Goal: Information Seeking & Learning: Learn about a topic

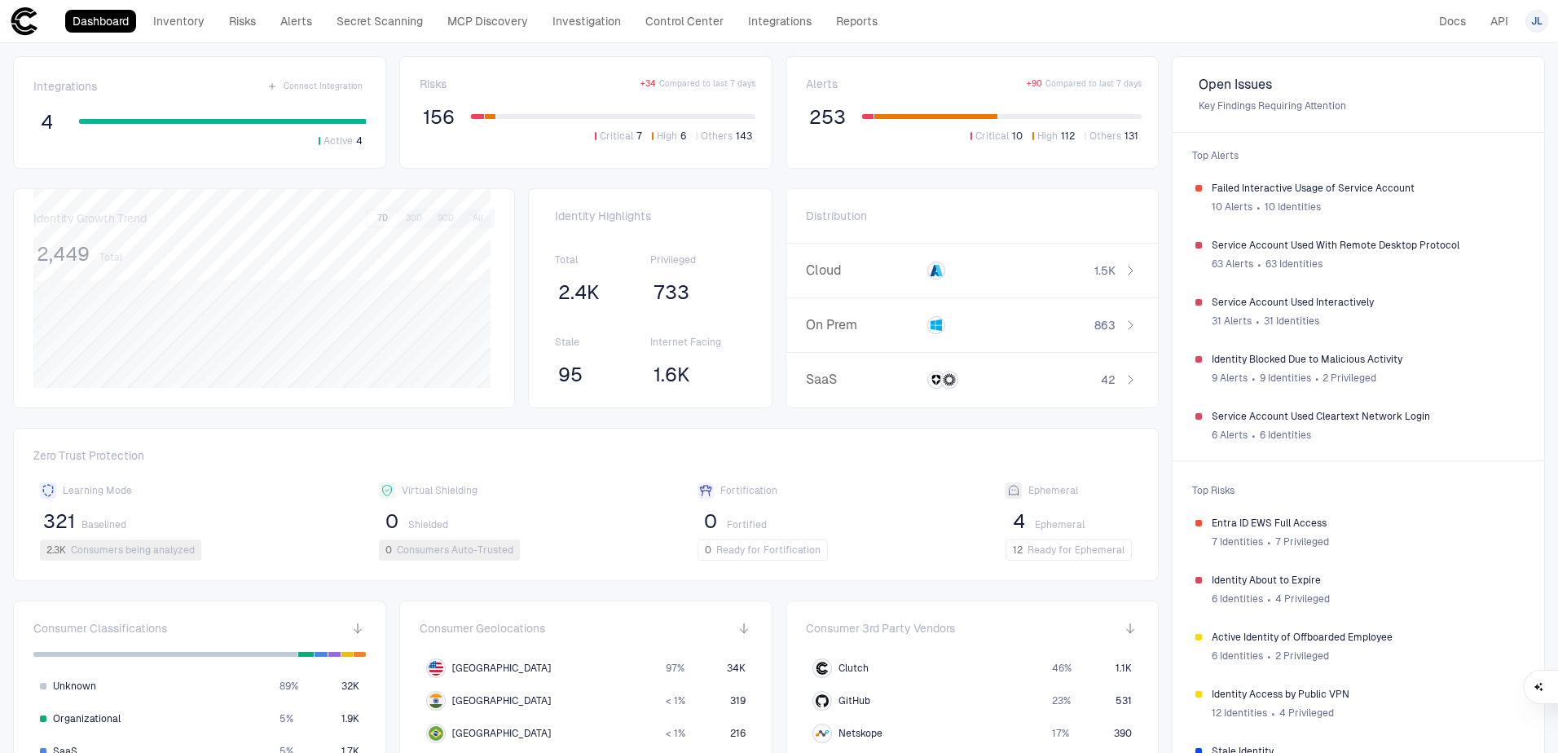
click at [776, 21] on link "Integrations" at bounding box center [780, 21] width 78 height 23
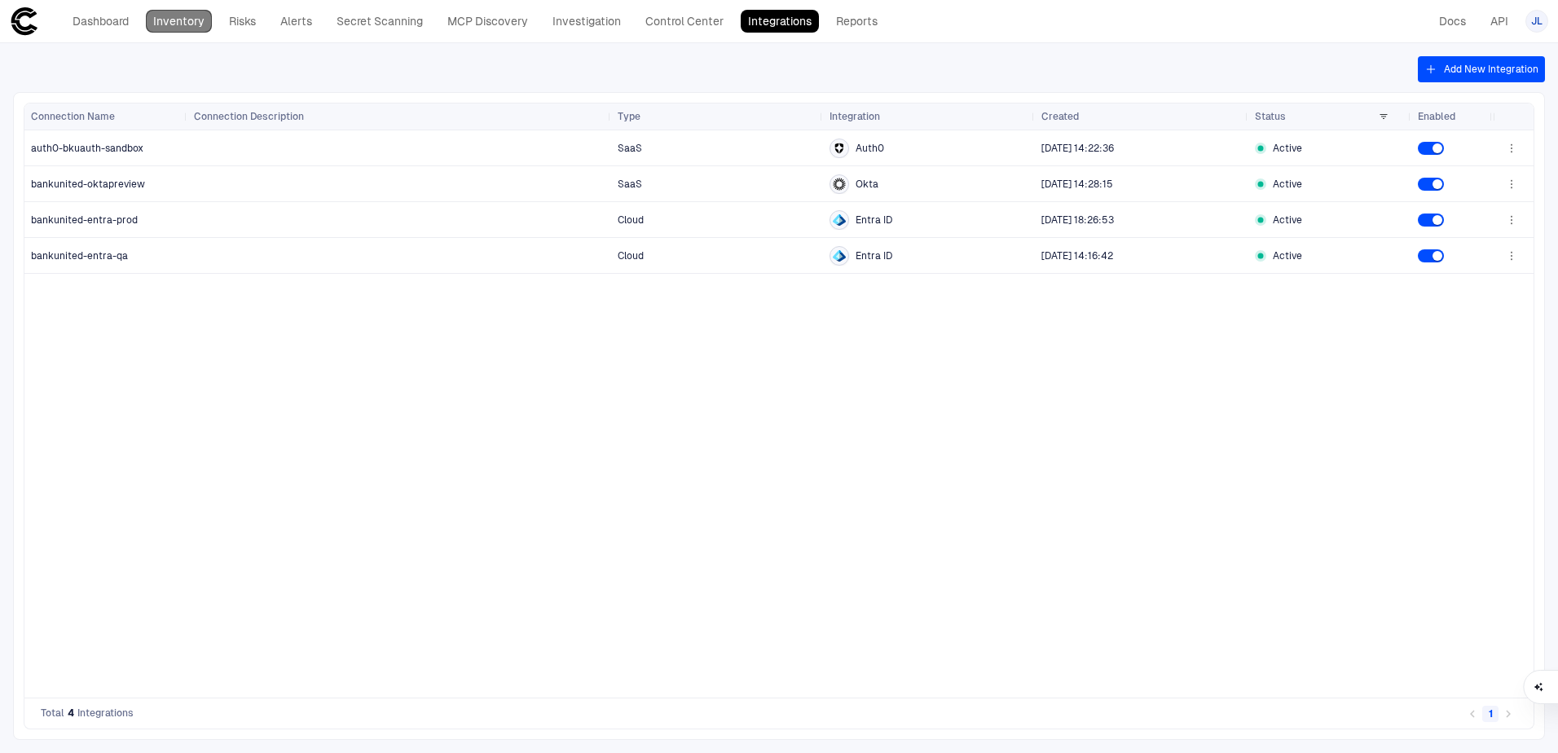
click at [188, 20] on link "Inventory" at bounding box center [179, 21] width 66 height 23
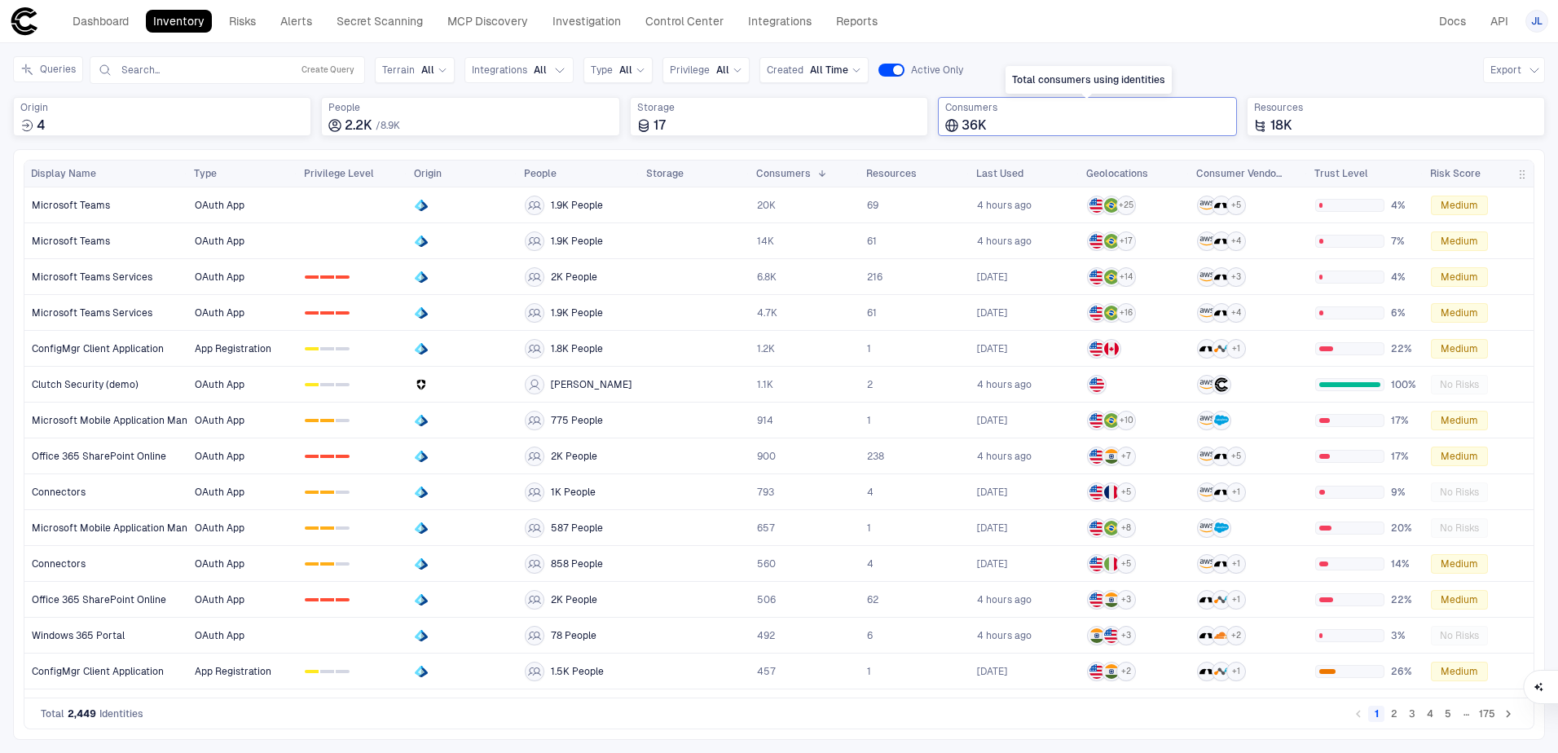
click at [984, 127] on span "36K" at bounding box center [973, 125] width 25 height 16
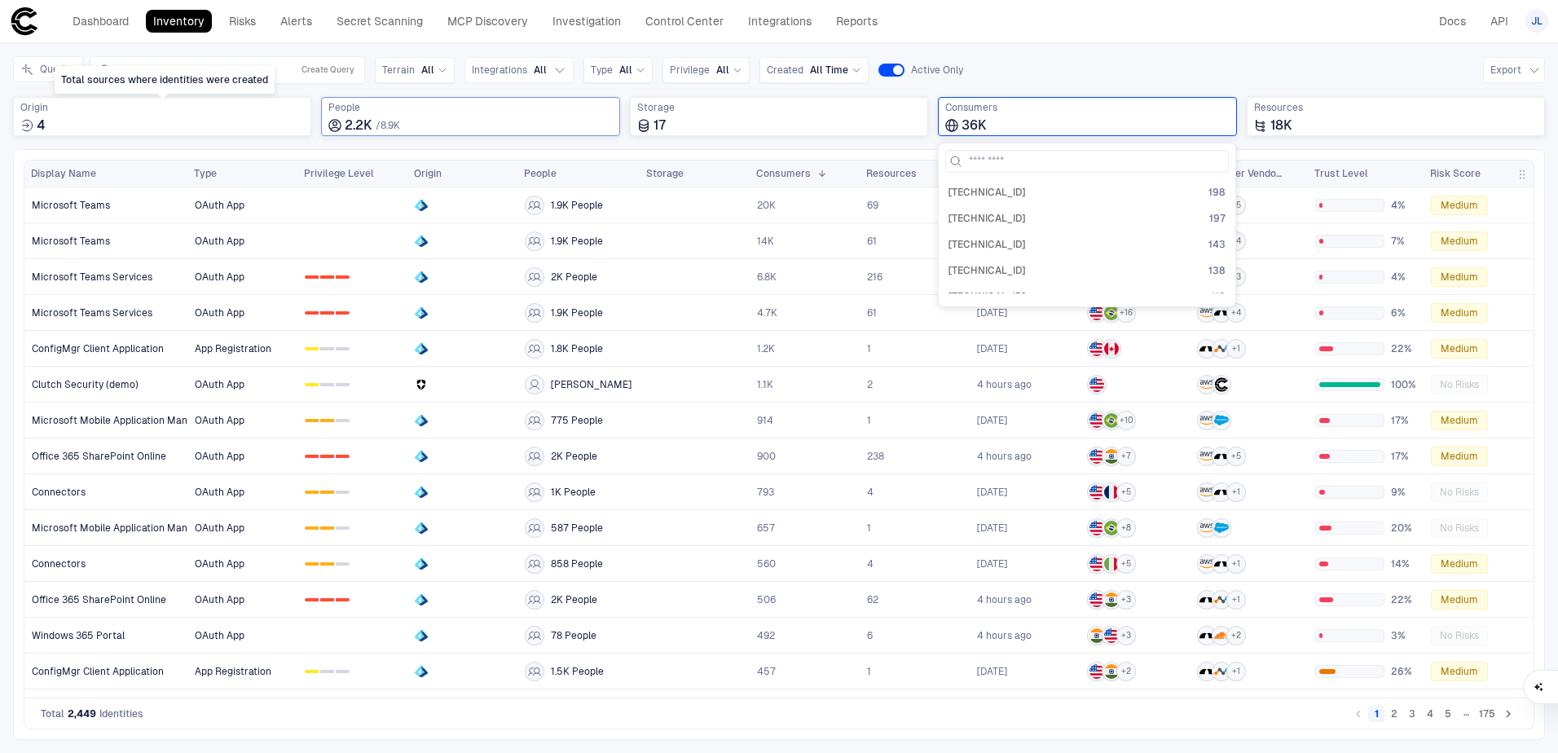
click at [393, 121] on span "8.9K" at bounding box center [390, 125] width 20 height 11
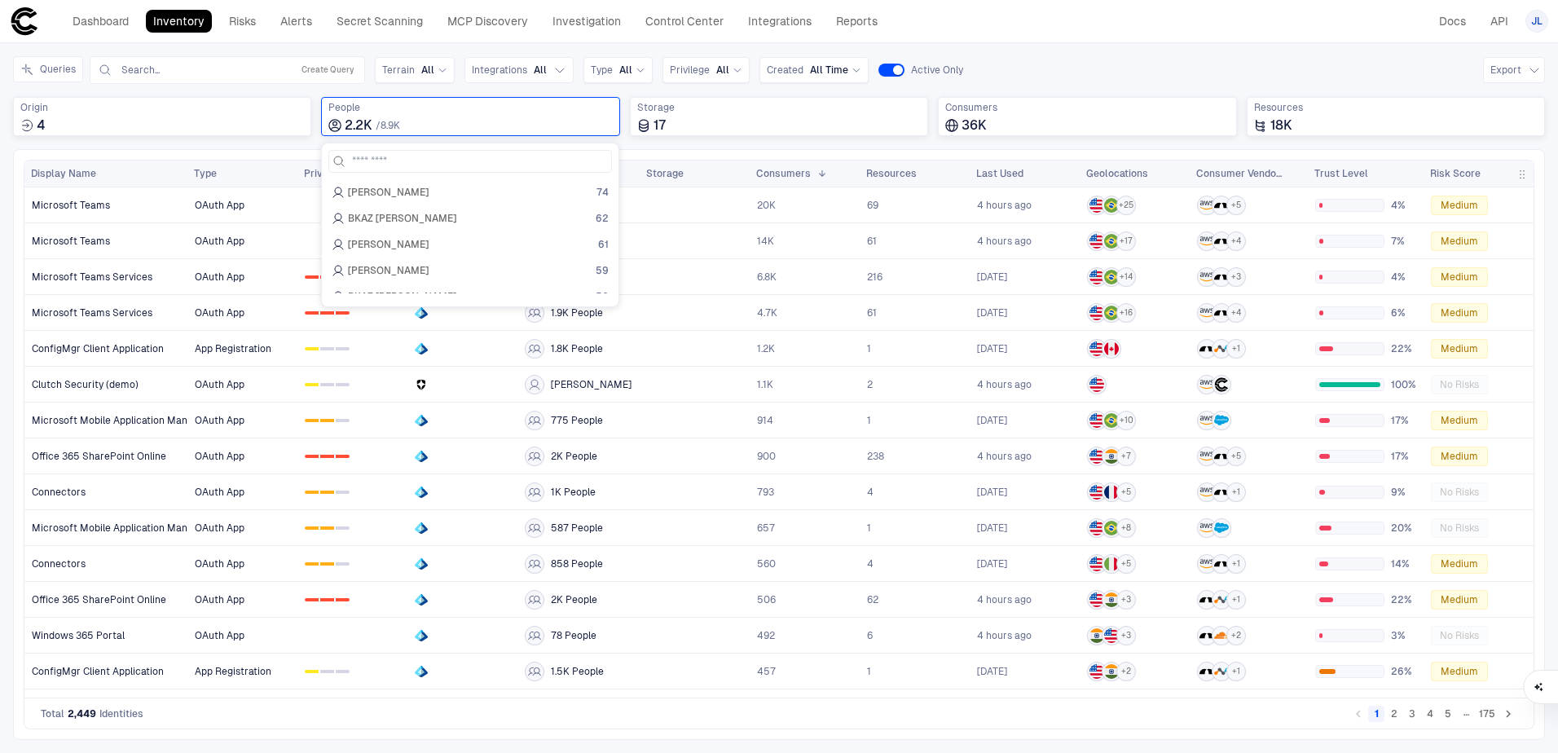
drag, startPoint x: 675, startPoint y: 153, endPoint x: 657, endPoint y: 154, distance: 17.1
click at [674, 153] on div "Drag here to set row groups Drag here to set column labels Display Name" at bounding box center [779, 444] width 1532 height 591
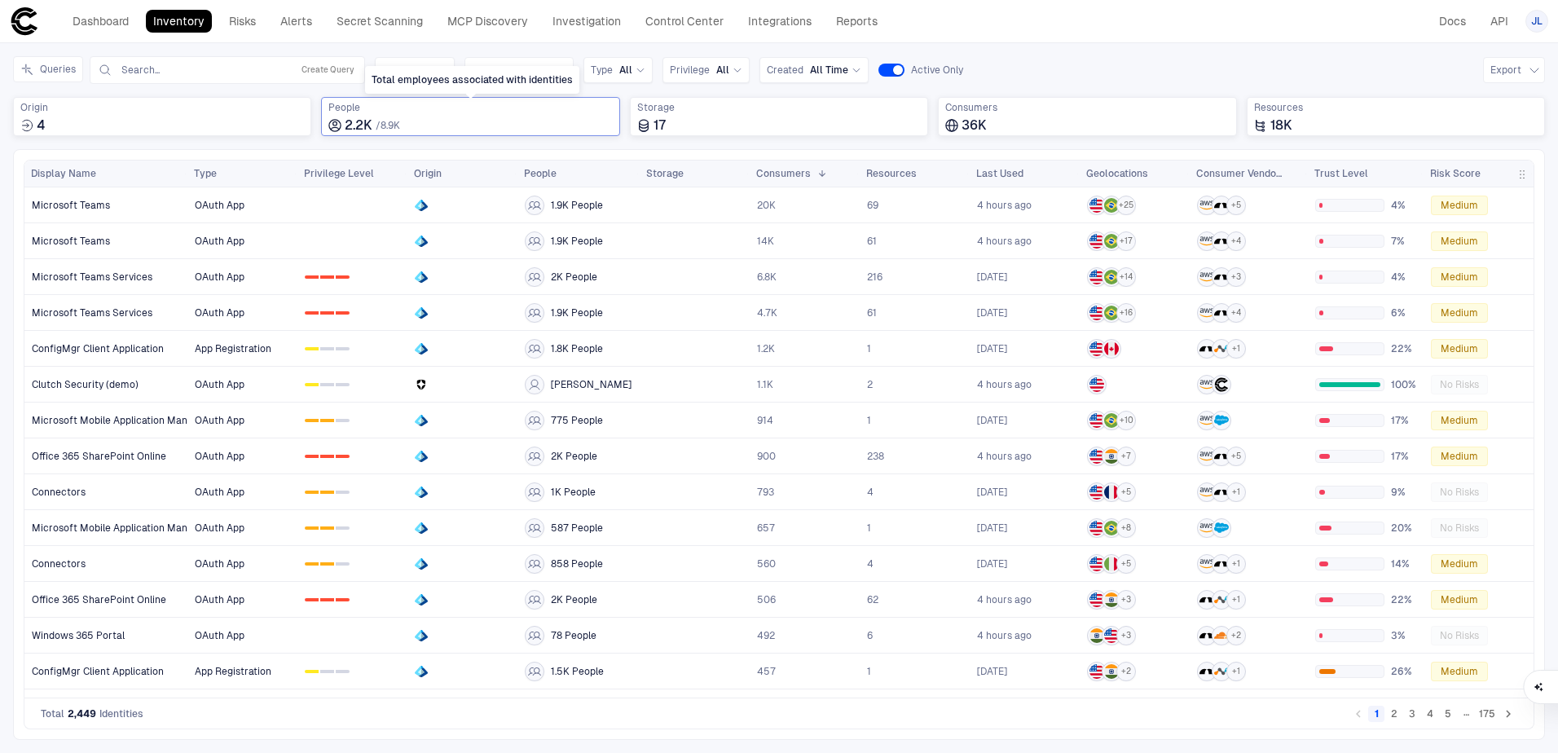
click at [398, 115] on div "People 2.2K / 8.9K" at bounding box center [470, 117] width 284 height 33
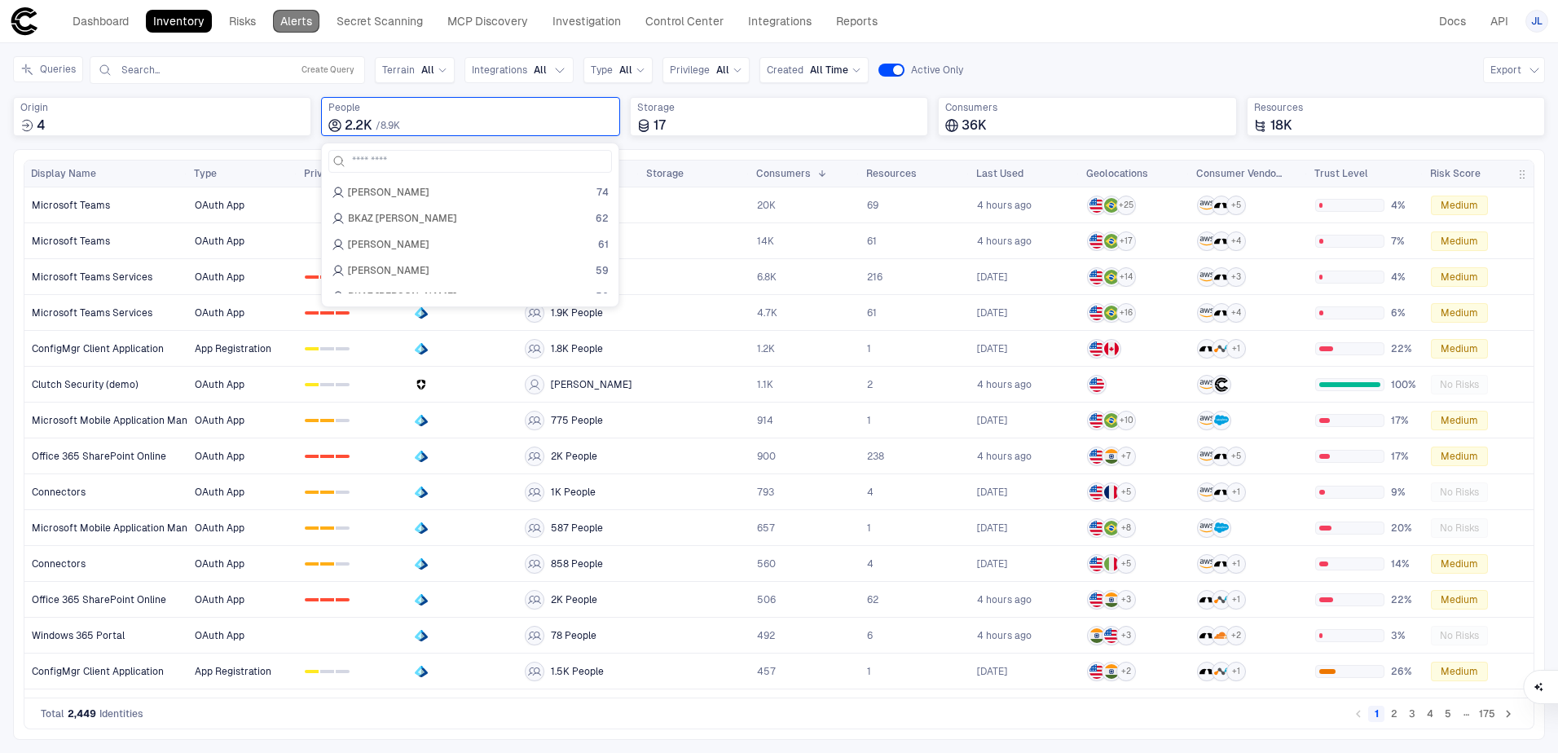
click at [291, 24] on link "Alerts" at bounding box center [296, 21] width 46 height 23
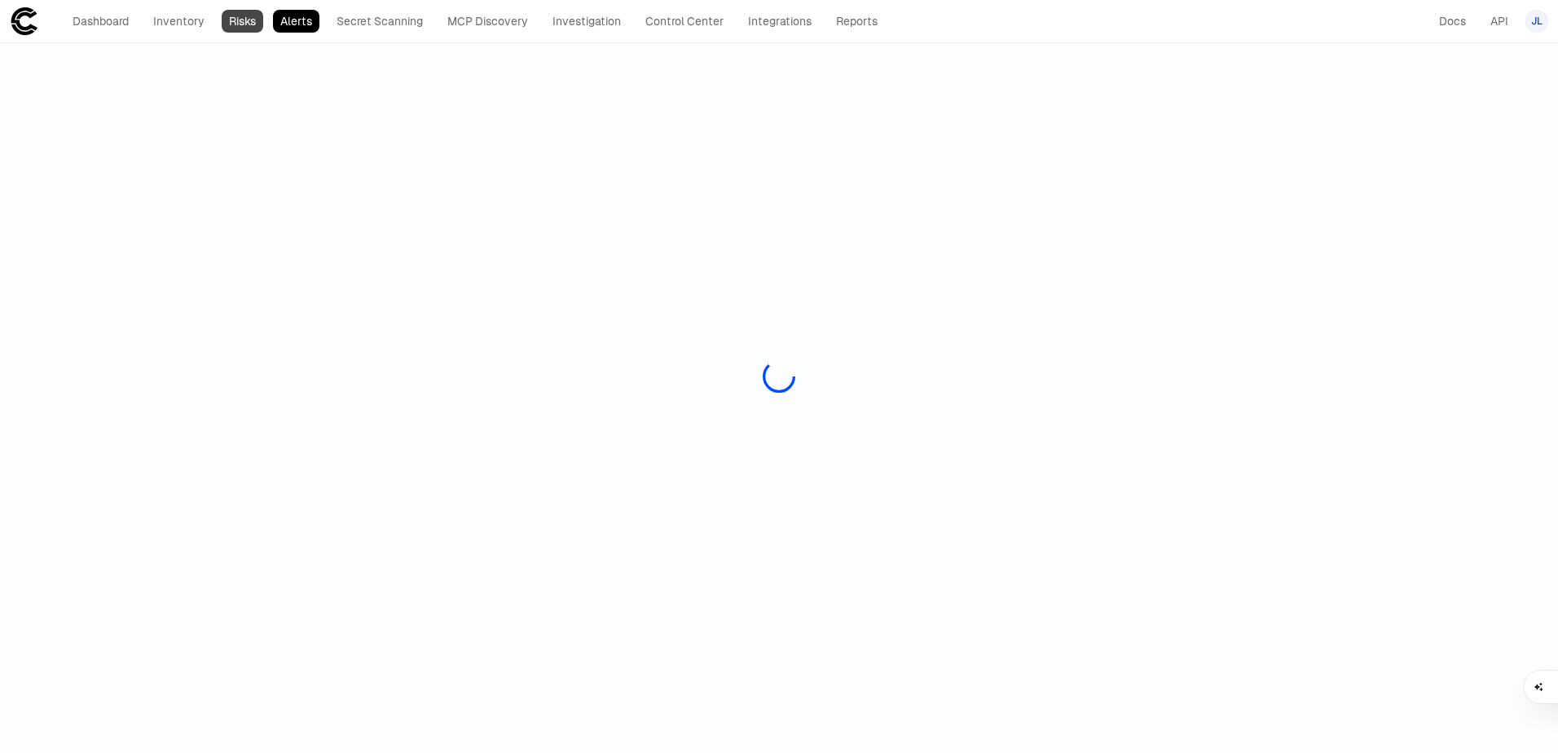
click at [231, 23] on link "Risks" at bounding box center [243, 21] width 42 height 23
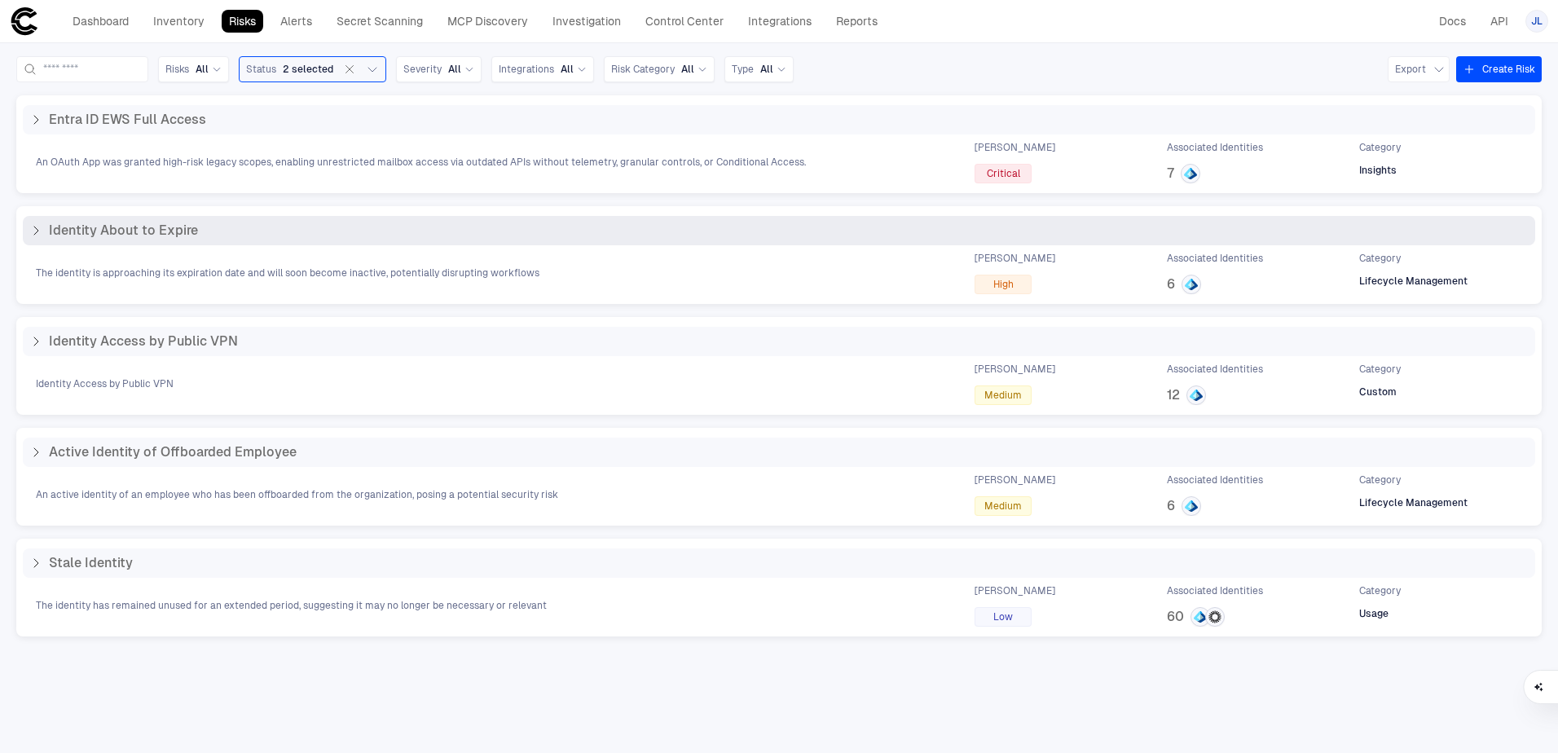
click at [174, 226] on span "Identity About to Expire" at bounding box center [123, 230] width 149 height 16
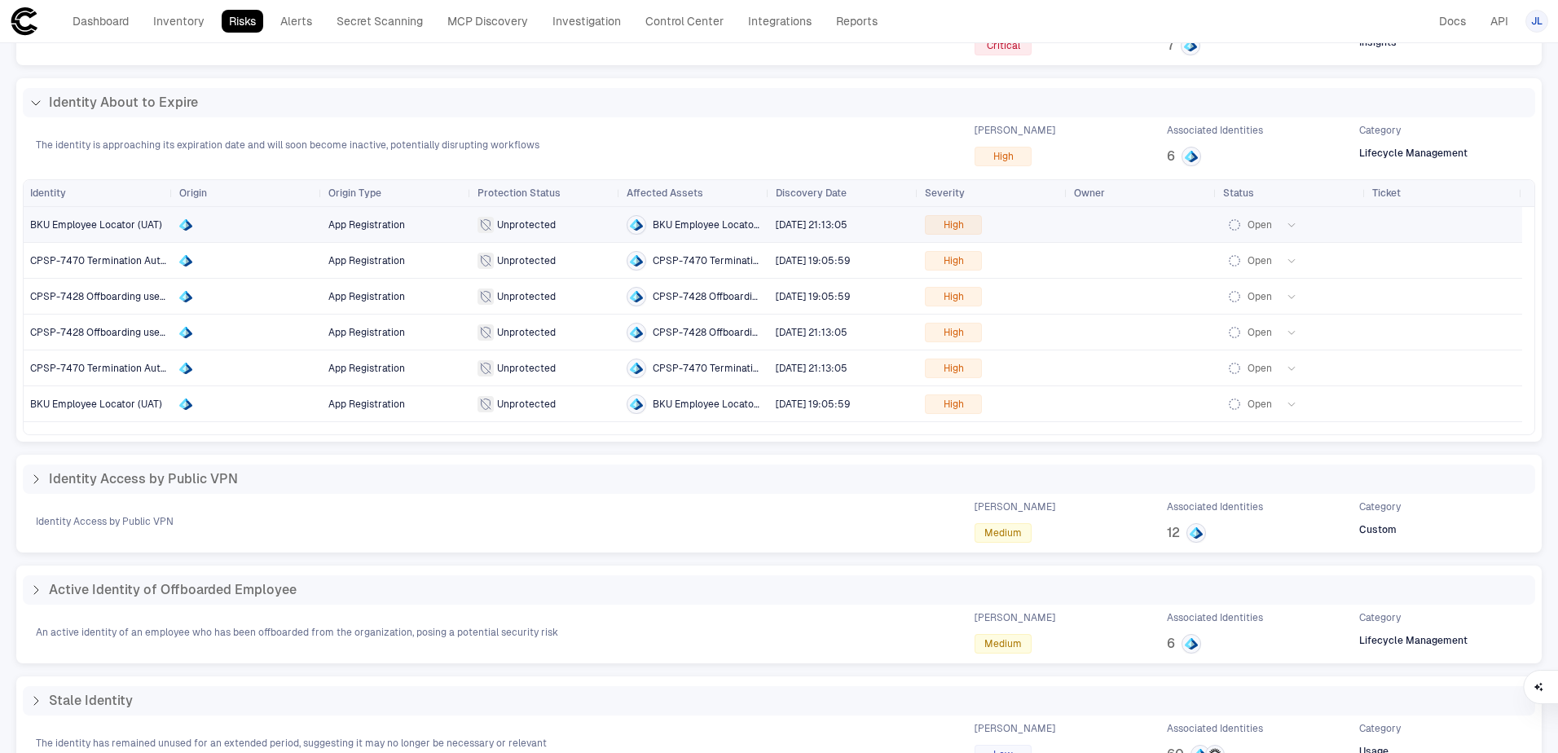
scroll to position [162, 0]
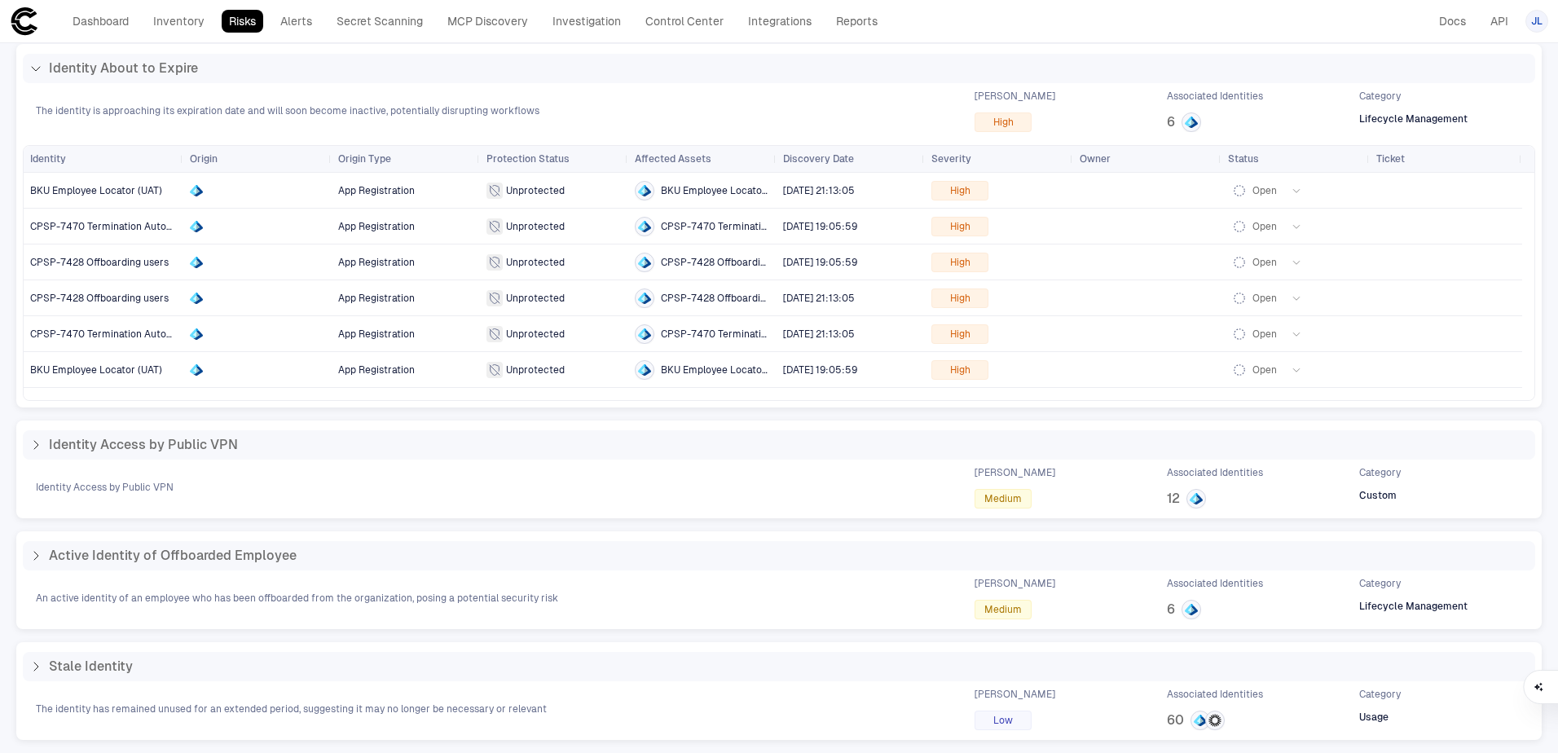
drag, startPoint x: 171, startPoint y: 160, endPoint x: 367, endPoint y: 172, distance: 195.9
click at [367, 172] on div "Identity Origin Origin Type Protection Status" at bounding box center [779, 159] width 1510 height 27
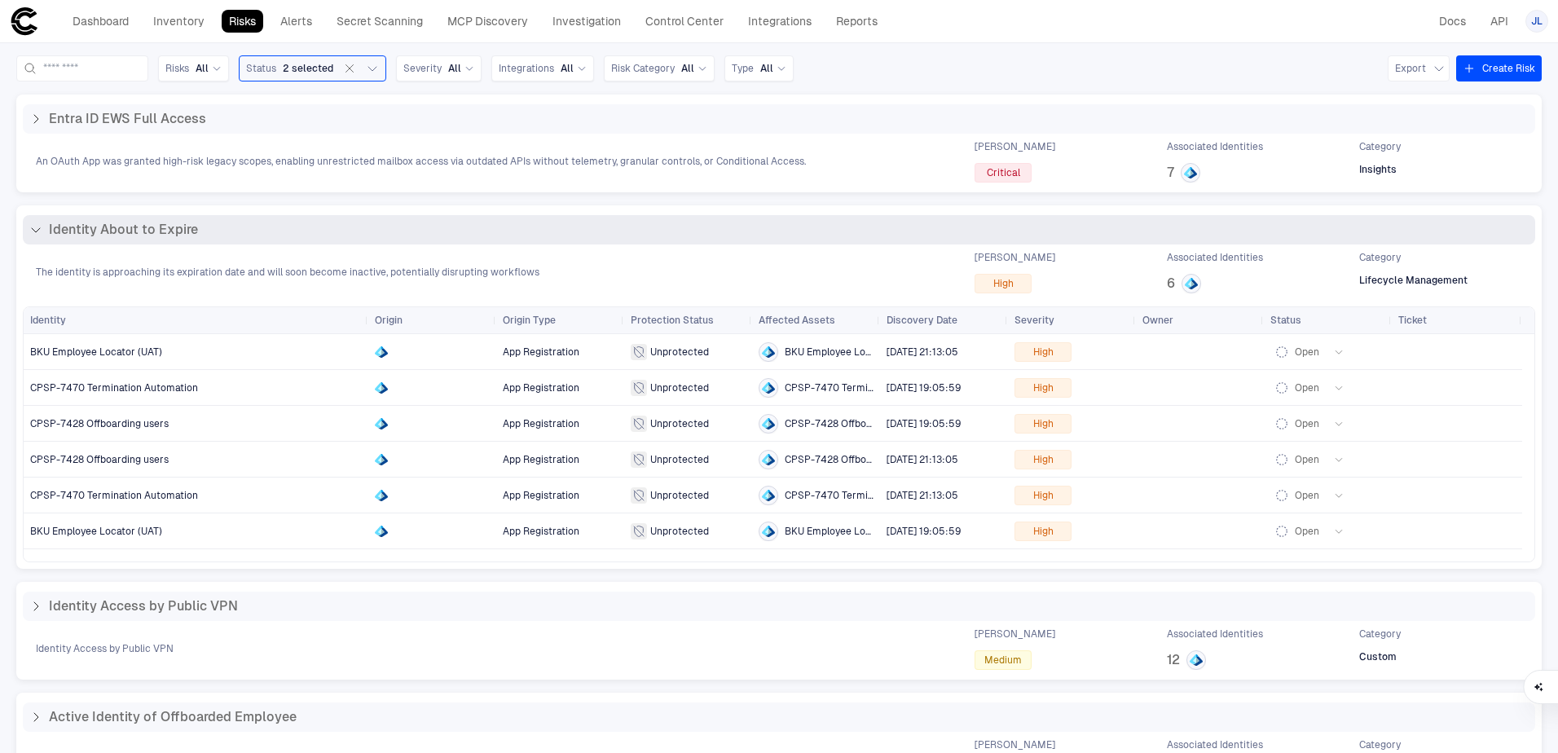
scroll to position [0, 0]
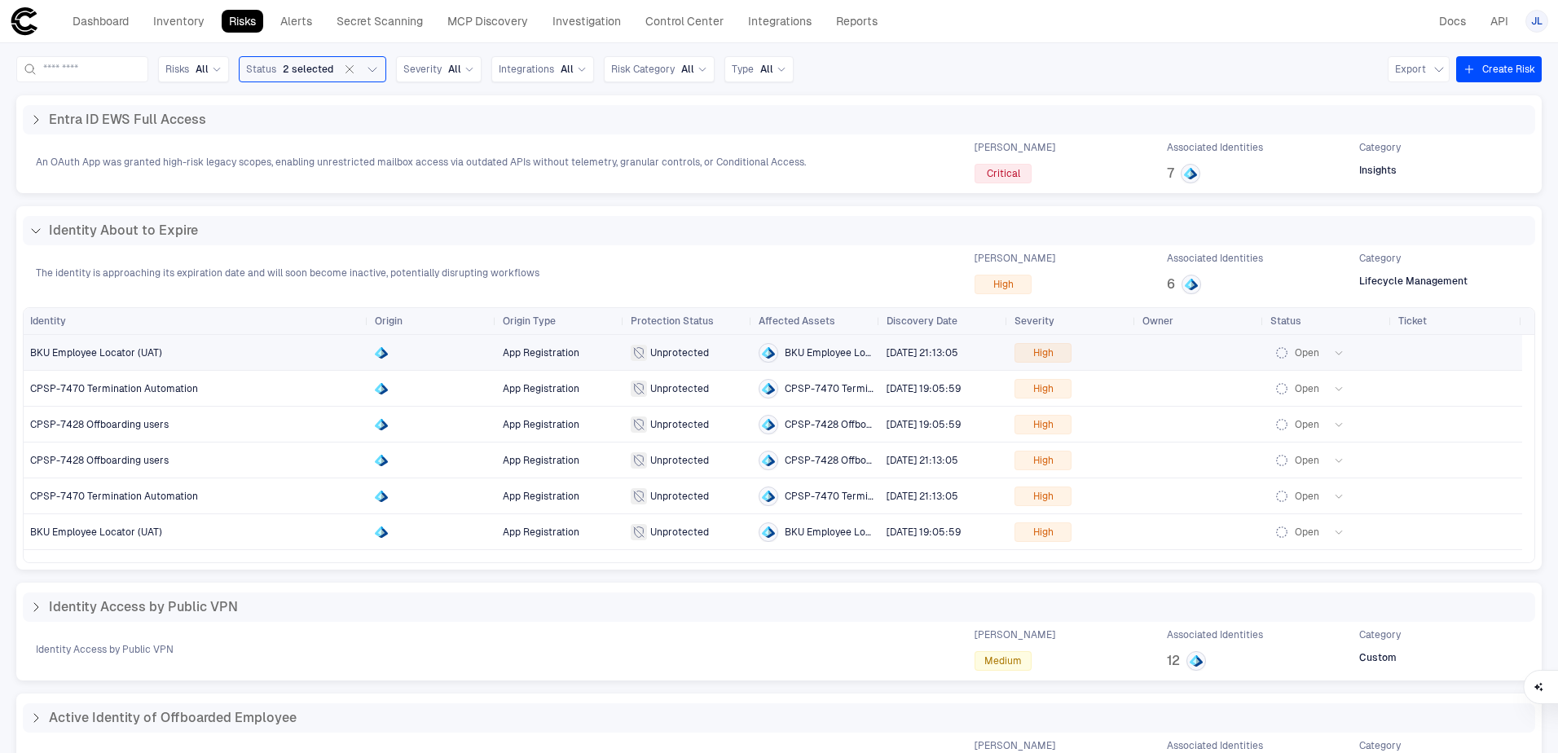
click at [71, 354] on span "BKU Employee Locator (UAT)" at bounding box center [96, 352] width 132 height 11
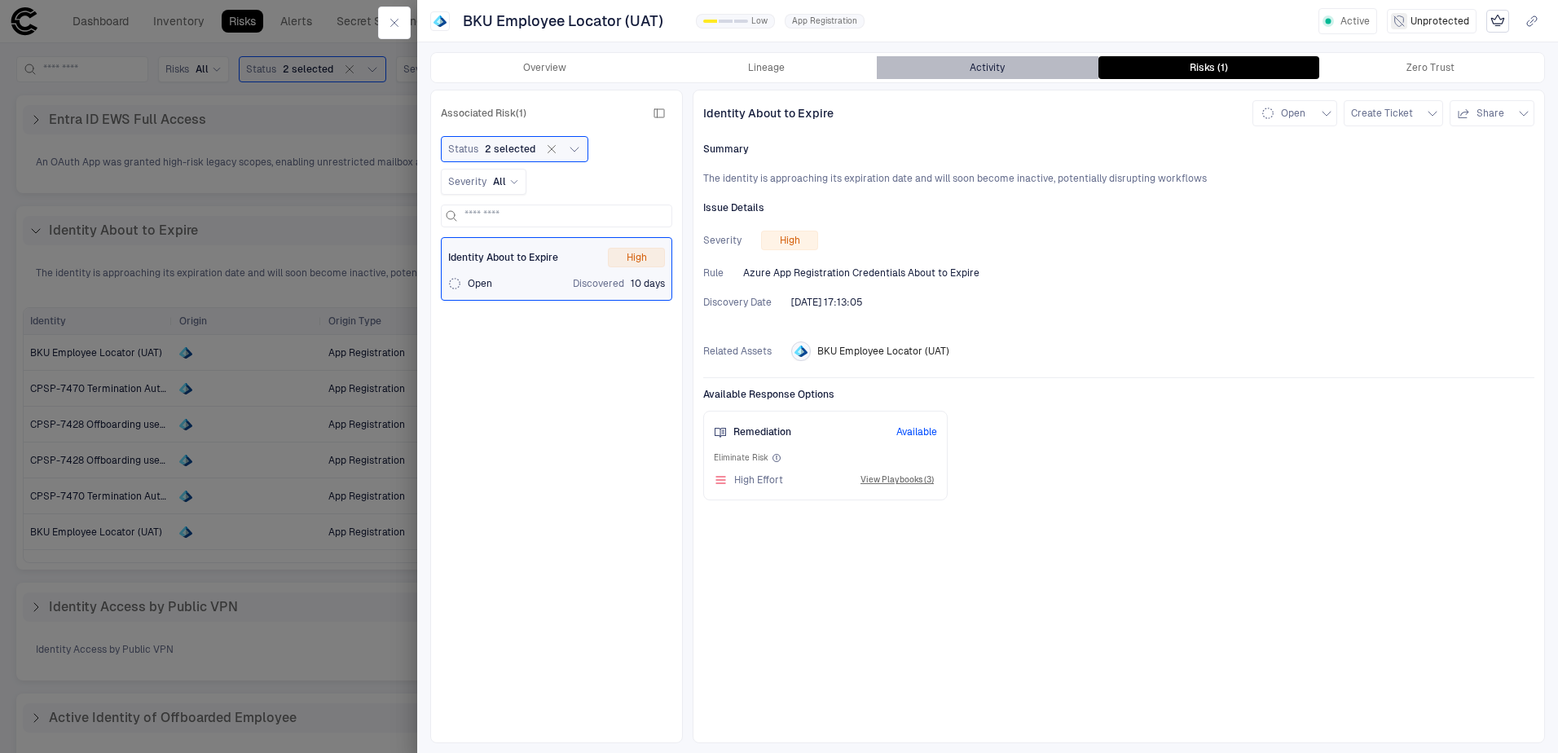
click at [987, 76] on button "Activity" at bounding box center [988, 67] width 222 height 23
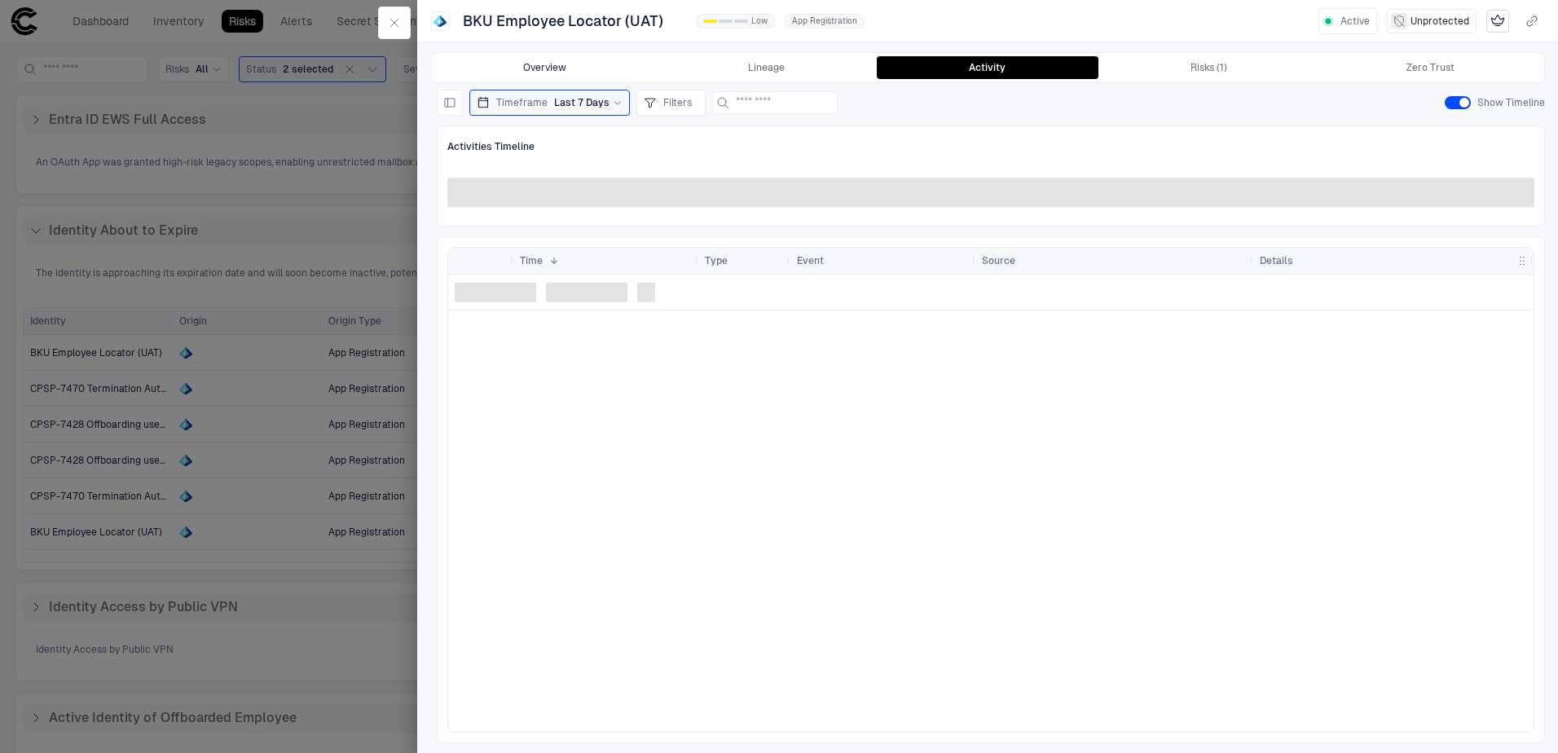
click at [593, 73] on button "Overview" at bounding box center [545, 67] width 222 height 23
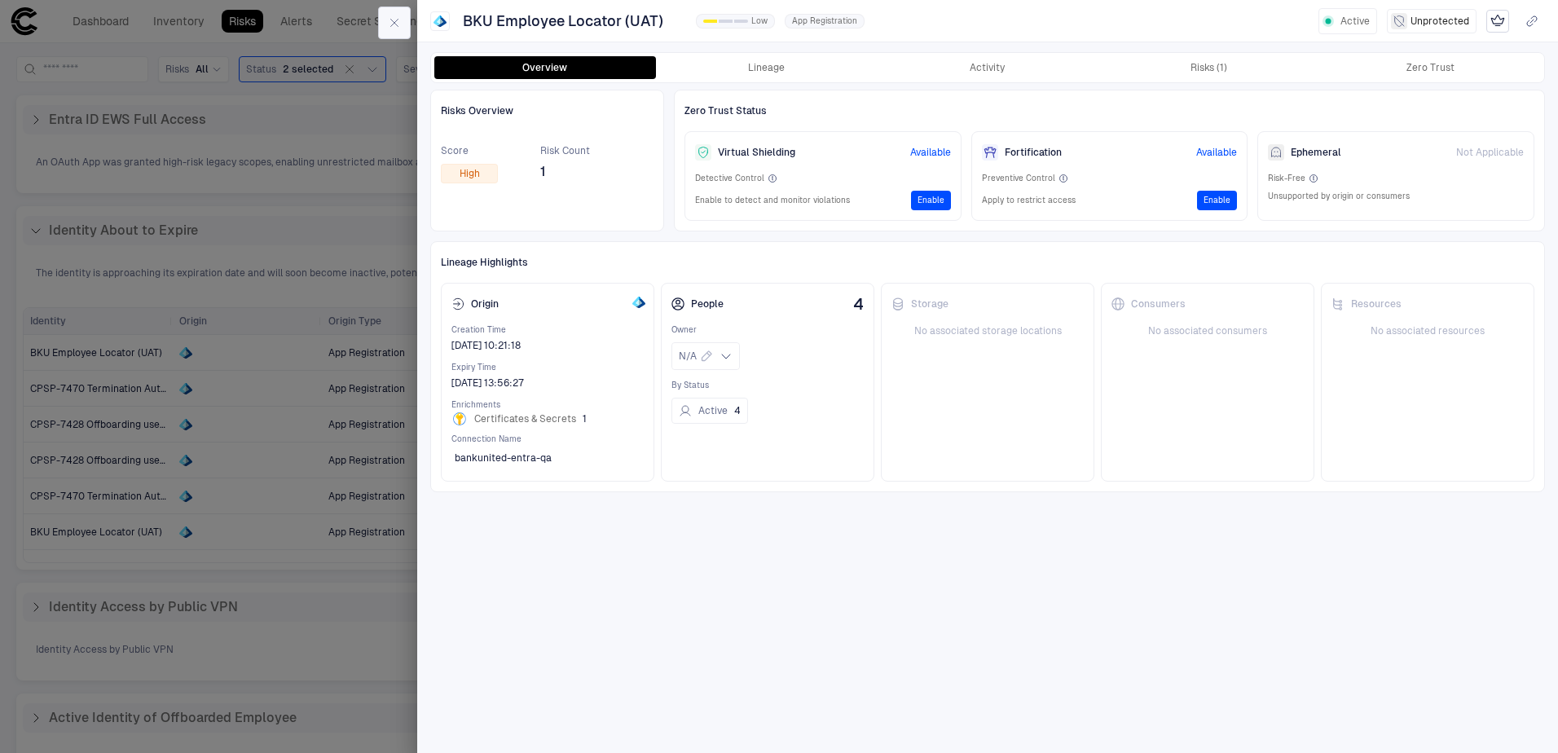
click at [402, 29] on button "button" at bounding box center [394, 23] width 33 height 33
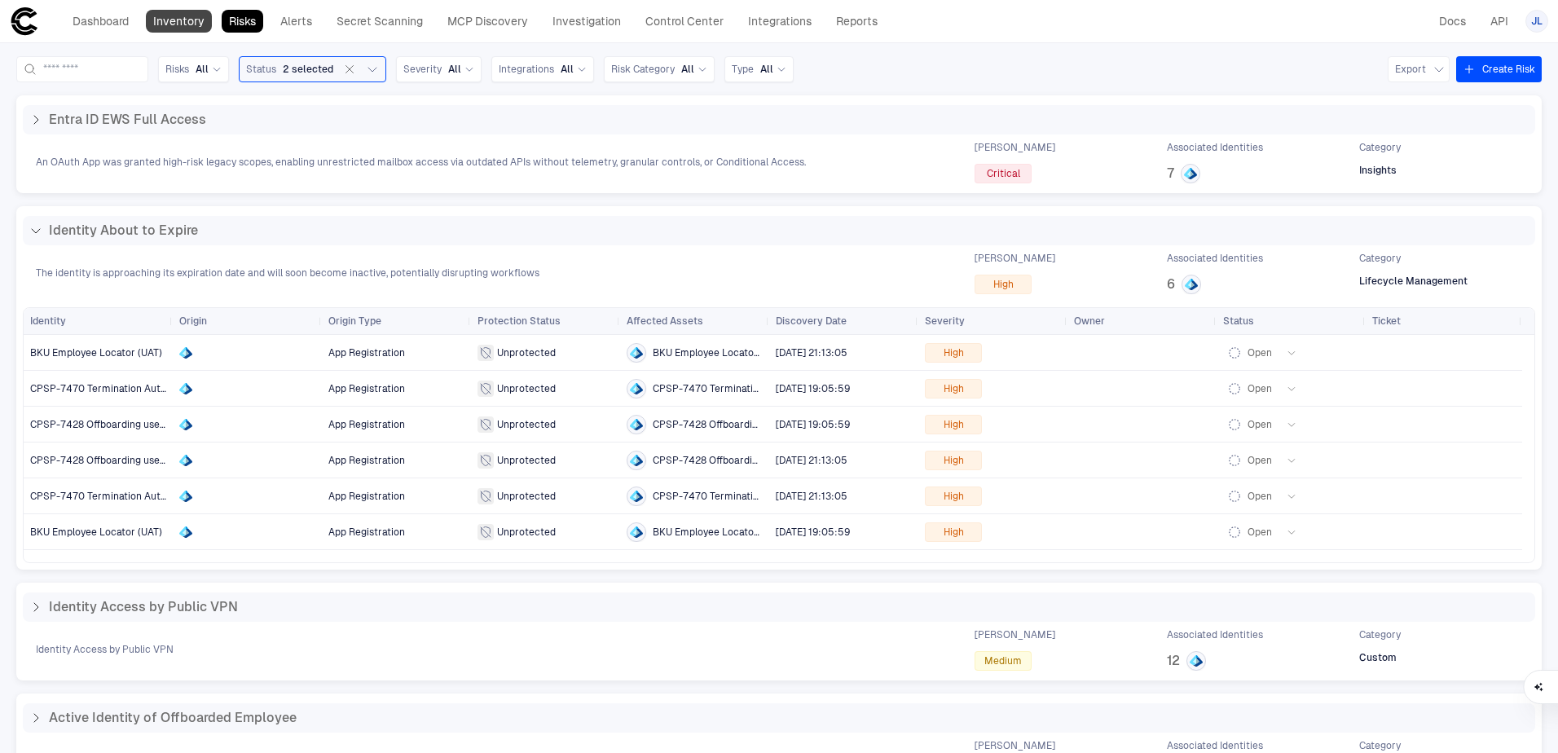
click at [181, 15] on link "Inventory" at bounding box center [179, 21] width 66 height 23
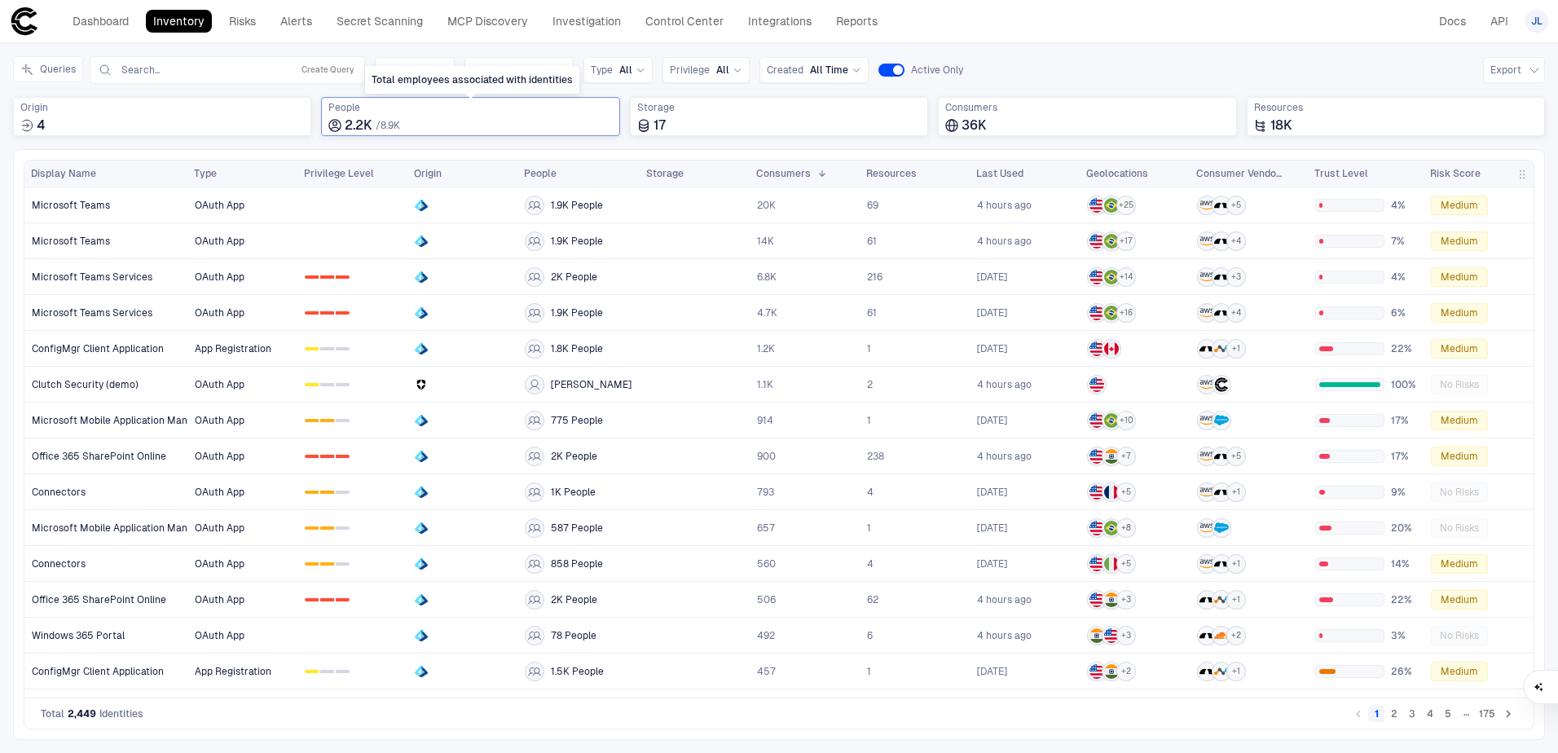
click at [375, 115] on div "People 2.2K / 8.9K" at bounding box center [470, 117] width 284 height 33
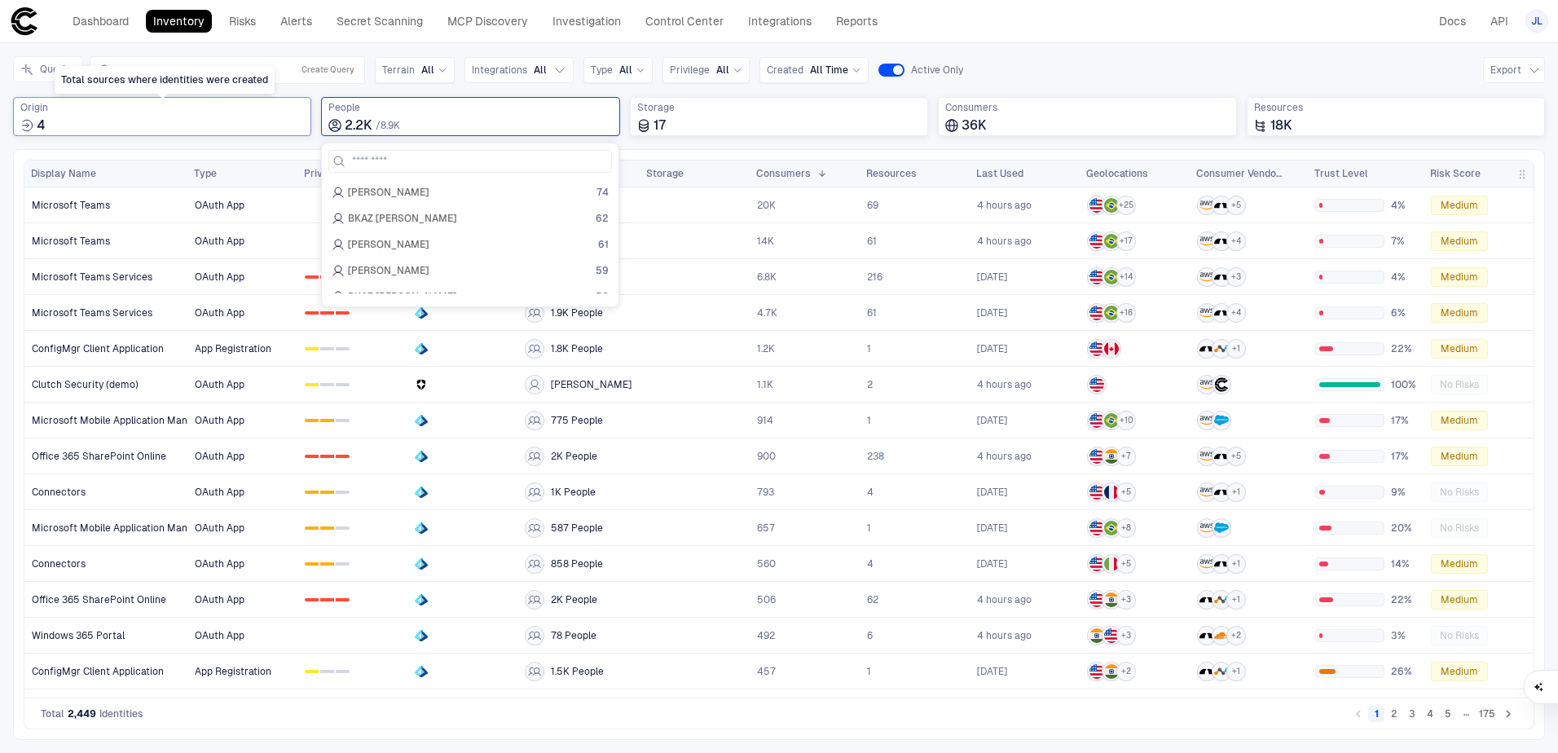
click at [170, 112] on span "Origin" at bounding box center [162, 107] width 284 height 13
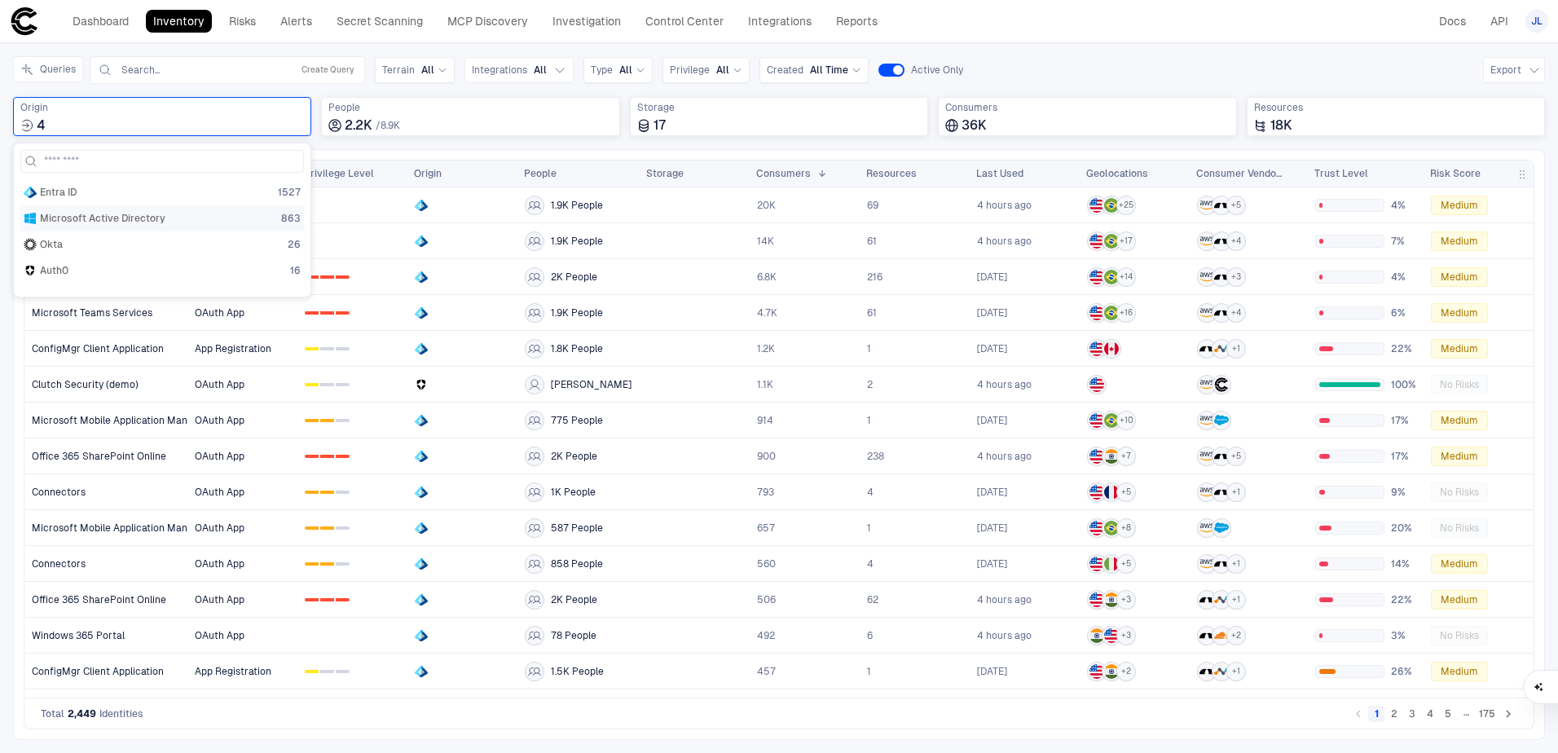
click at [111, 219] on span "Microsoft Active Directory" at bounding box center [102, 218] width 125 height 13
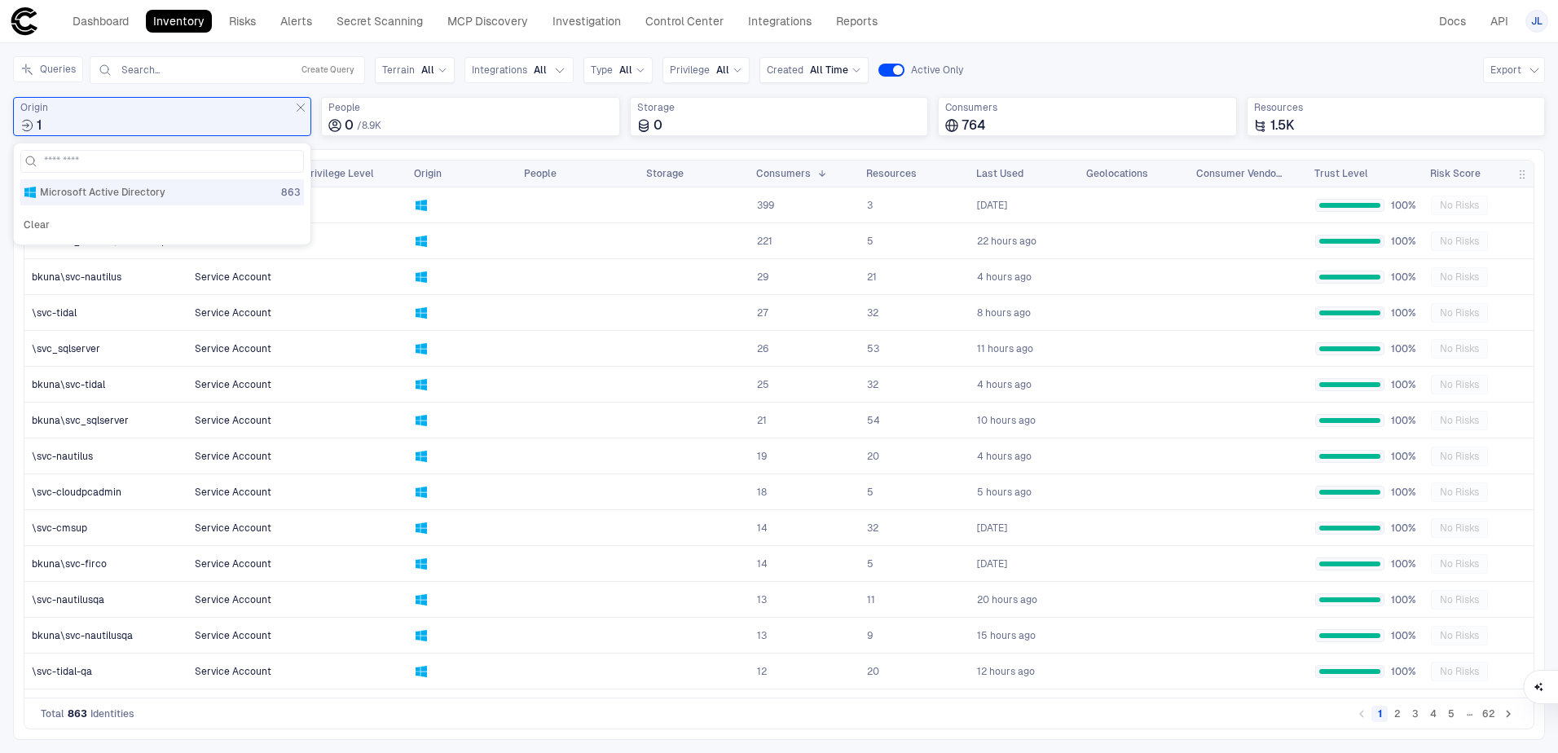
drag, startPoint x: 499, startPoint y: 141, endPoint x: 302, endPoint y: 355, distance: 290.6
click at [499, 141] on div "Queries Search... Create Query Terrain All Integrations All Type All Privilege …" at bounding box center [779, 102] width 1532 height 93
click at [1413, 719] on button "3" at bounding box center [1415, 713] width 16 height 16
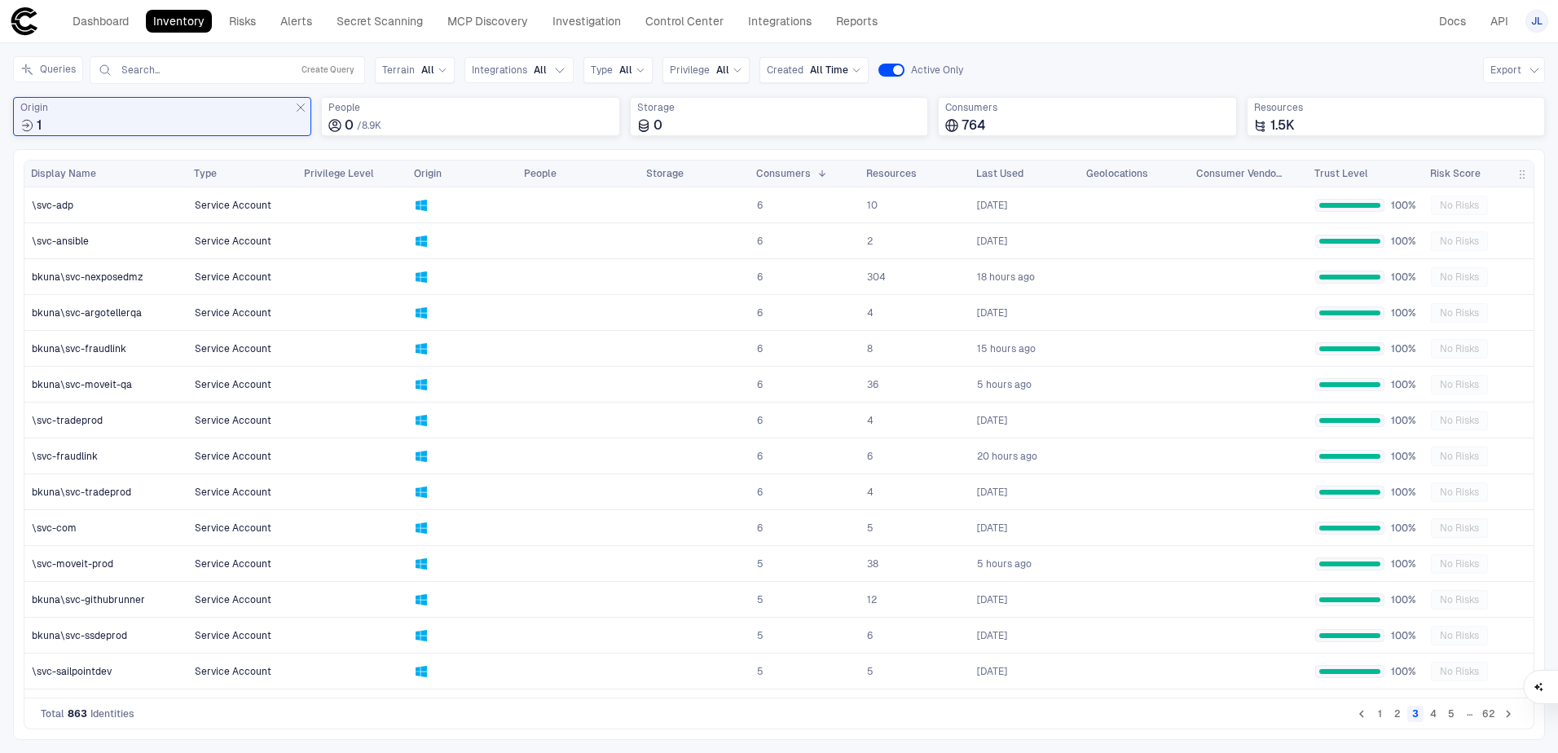
click at [1437, 718] on button "4" at bounding box center [1433, 713] width 16 height 16
click at [1442, 719] on li "5" at bounding box center [1451, 714] width 18 height 20
click at [1444, 719] on button "5" at bounding box center [1451, 713] width 16 height 16
click at [1449, 714] on button "6" at bounding box center [1451, 713] width 16 height 16
click at [1449, 714] on button "7" at bounding box center [1451, 713] width 16 height 16
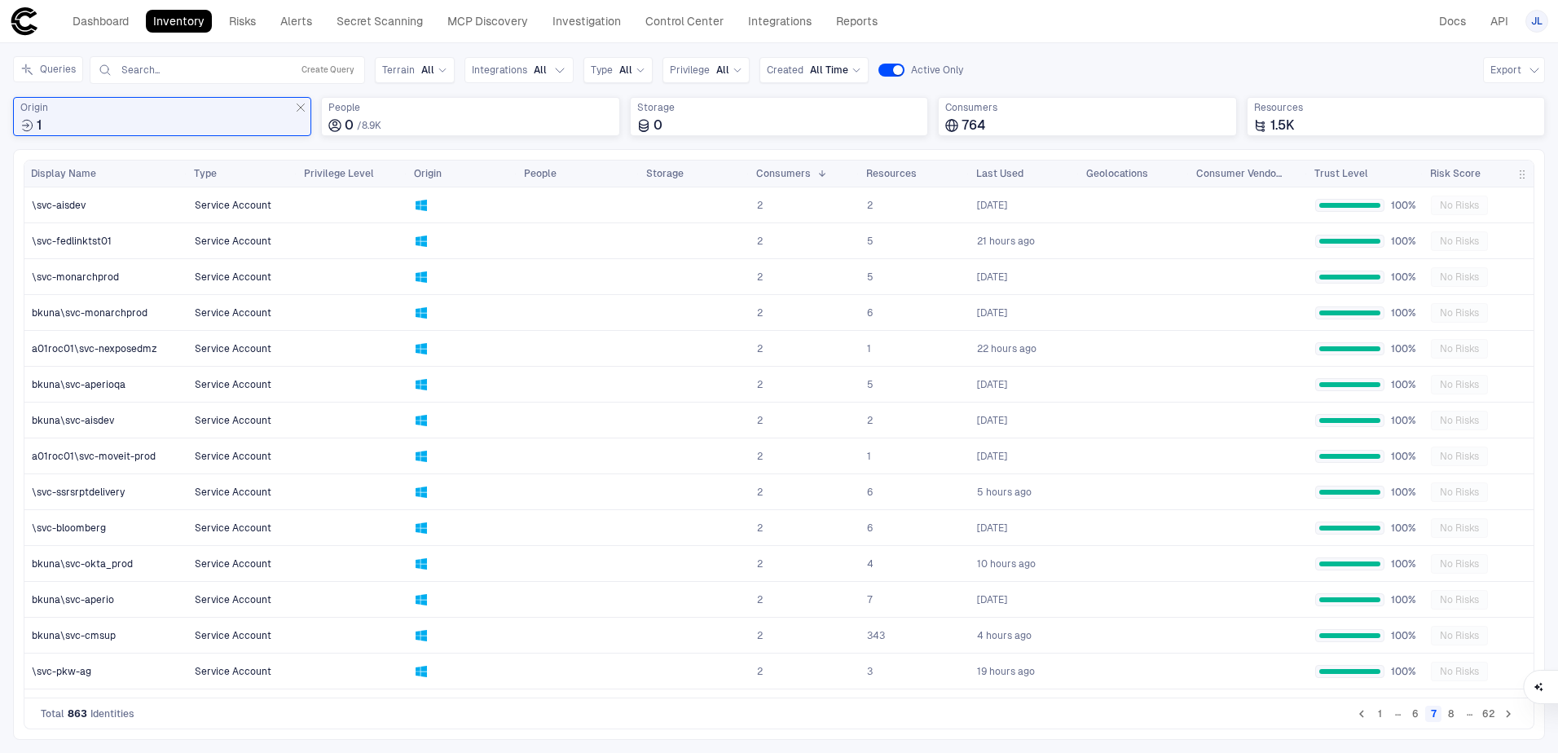
click at [1380, 714] on button "1" at bounding box center [1379, 713] width 16 height 16
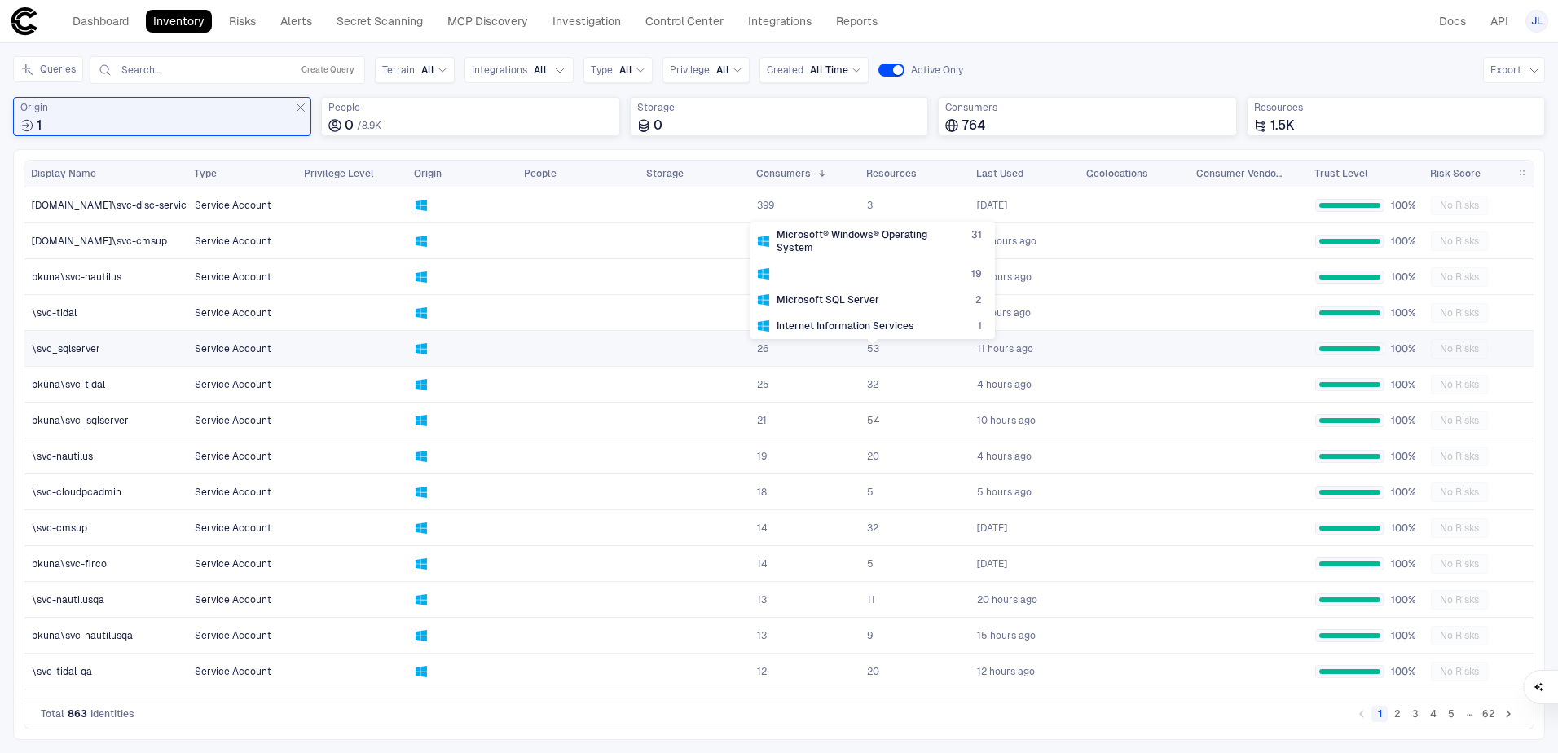
click at [869, 351] on span "53" at bounding box center [873, 348] width 12 height 13
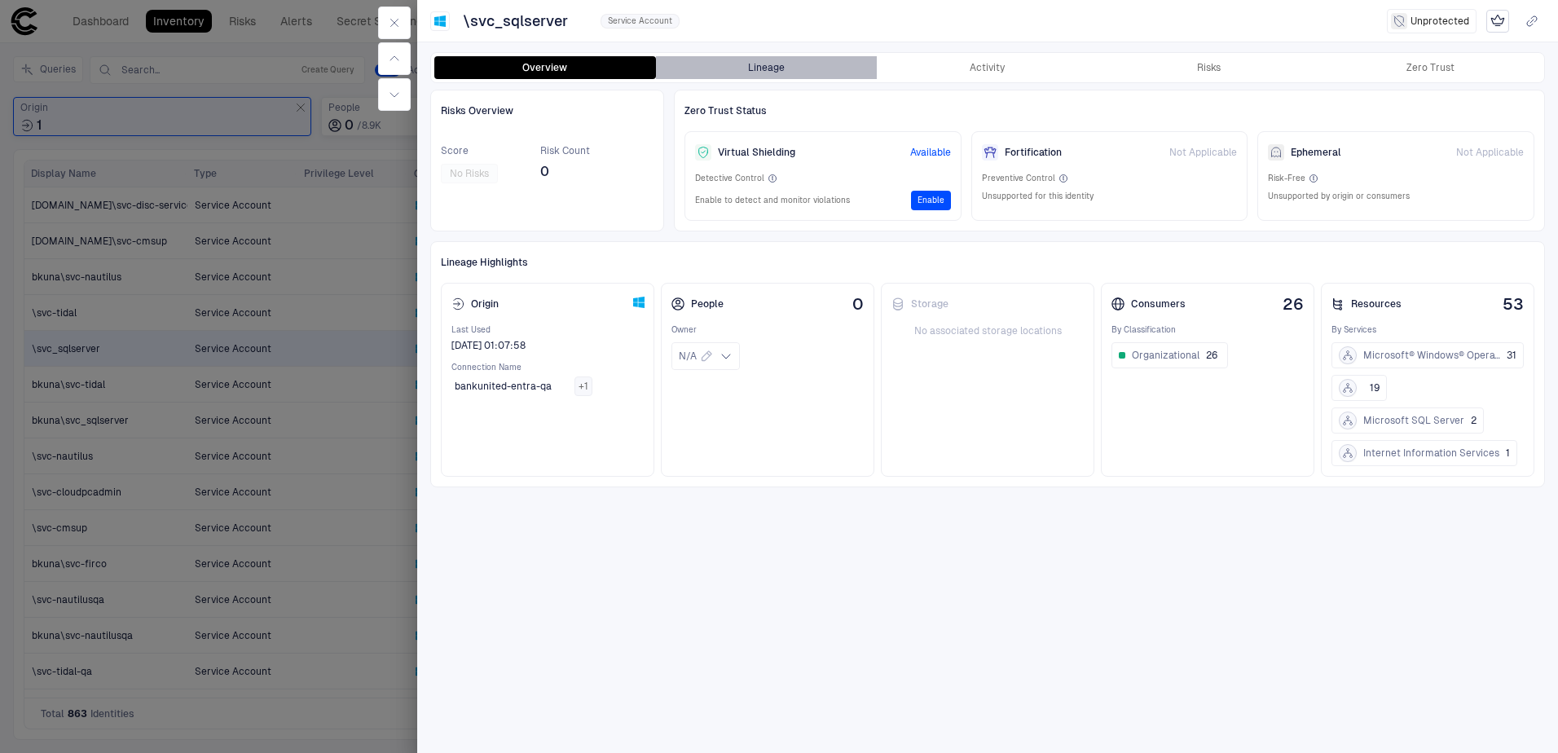
click at [839, 73] on button "Lineage" at bounding box center [767, 67] width 222 height 23
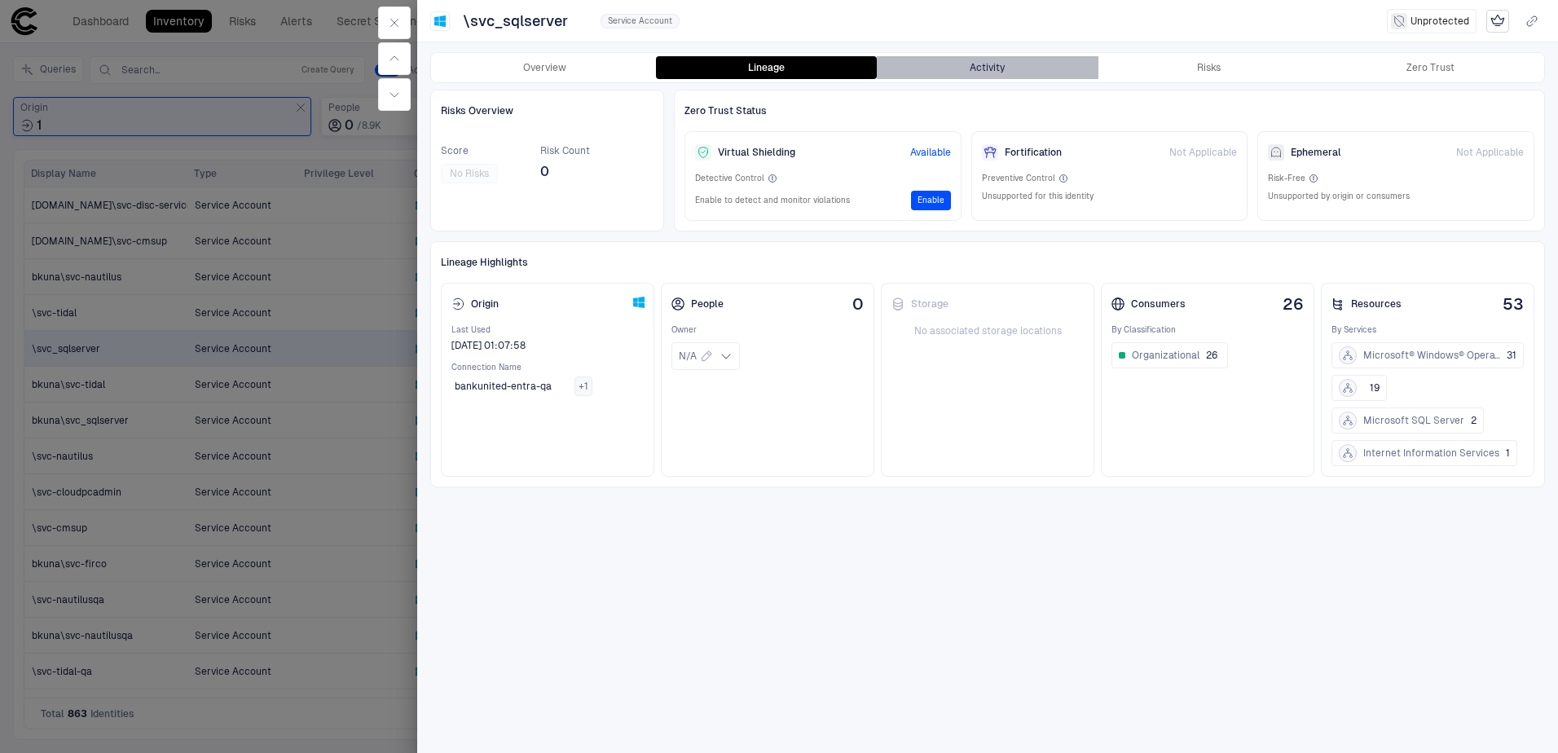
click at [1017, 69] on button "Activity" at bounding box center [988, 67] width 222 height 23
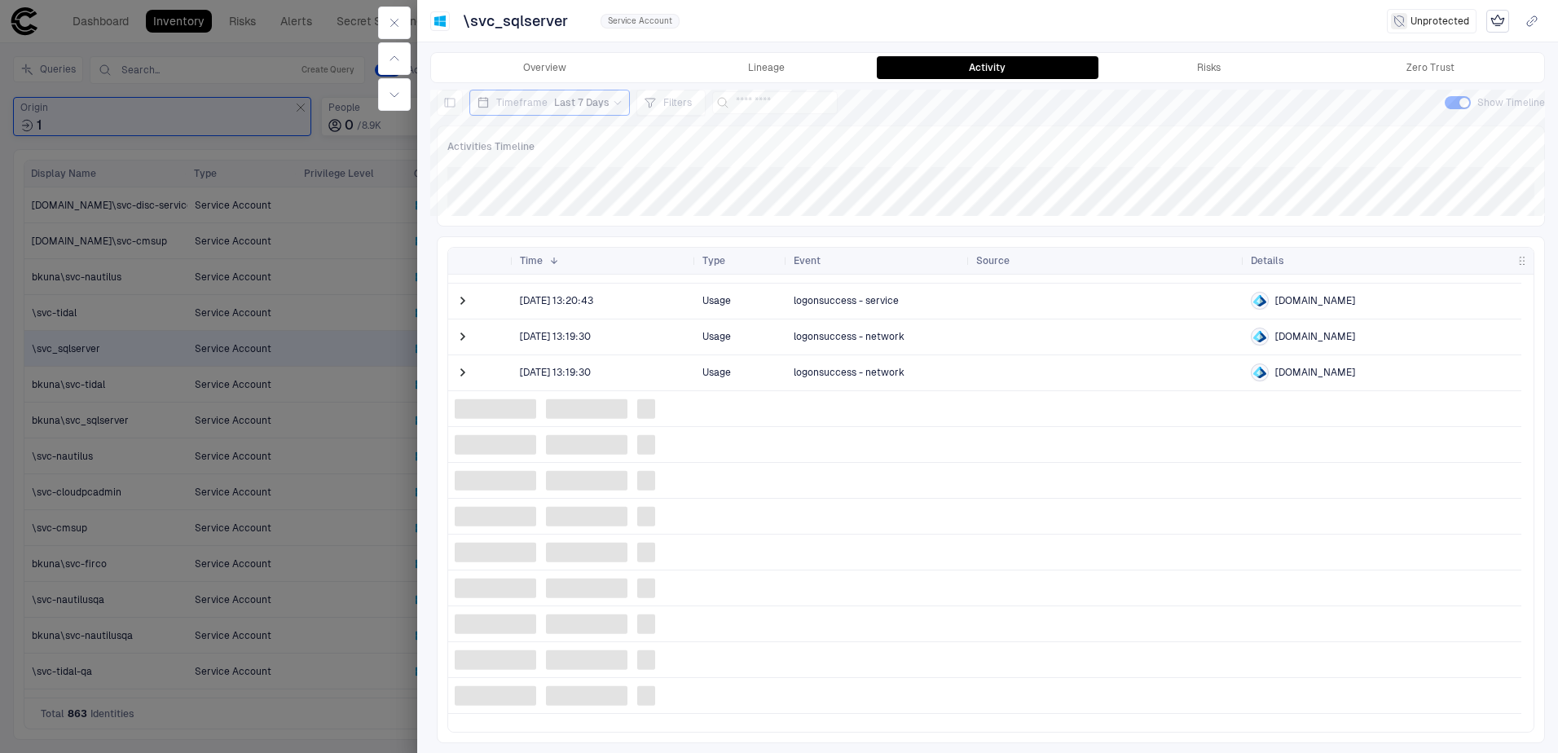
scroll to position [1061, 0]
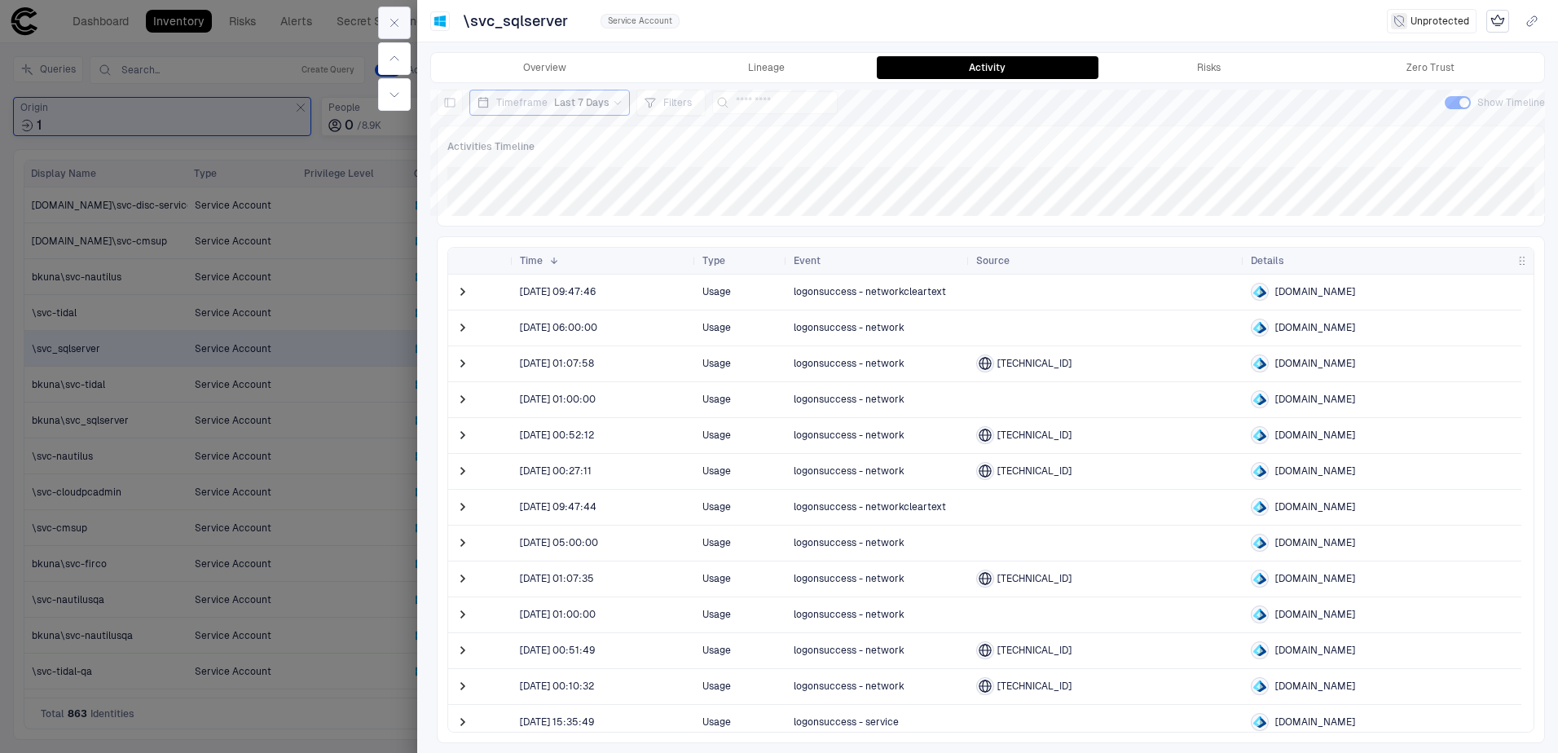
click at [393, 20] on icon "button" at bounding box center [394, 22] width 13 height 13
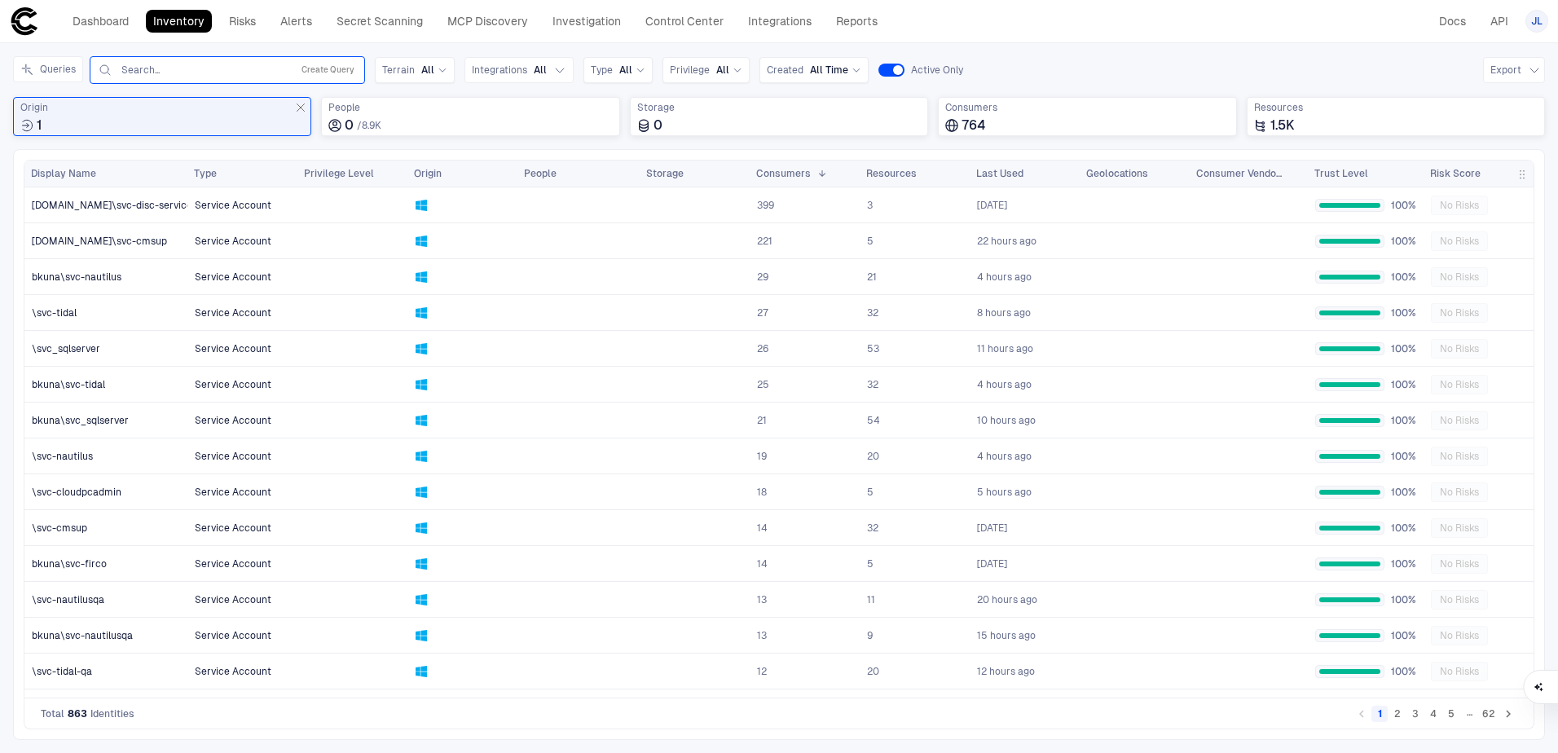
click at [179, 66] on input "text" at bounding box center [202, 70] width 165 height 13
type input "**********"
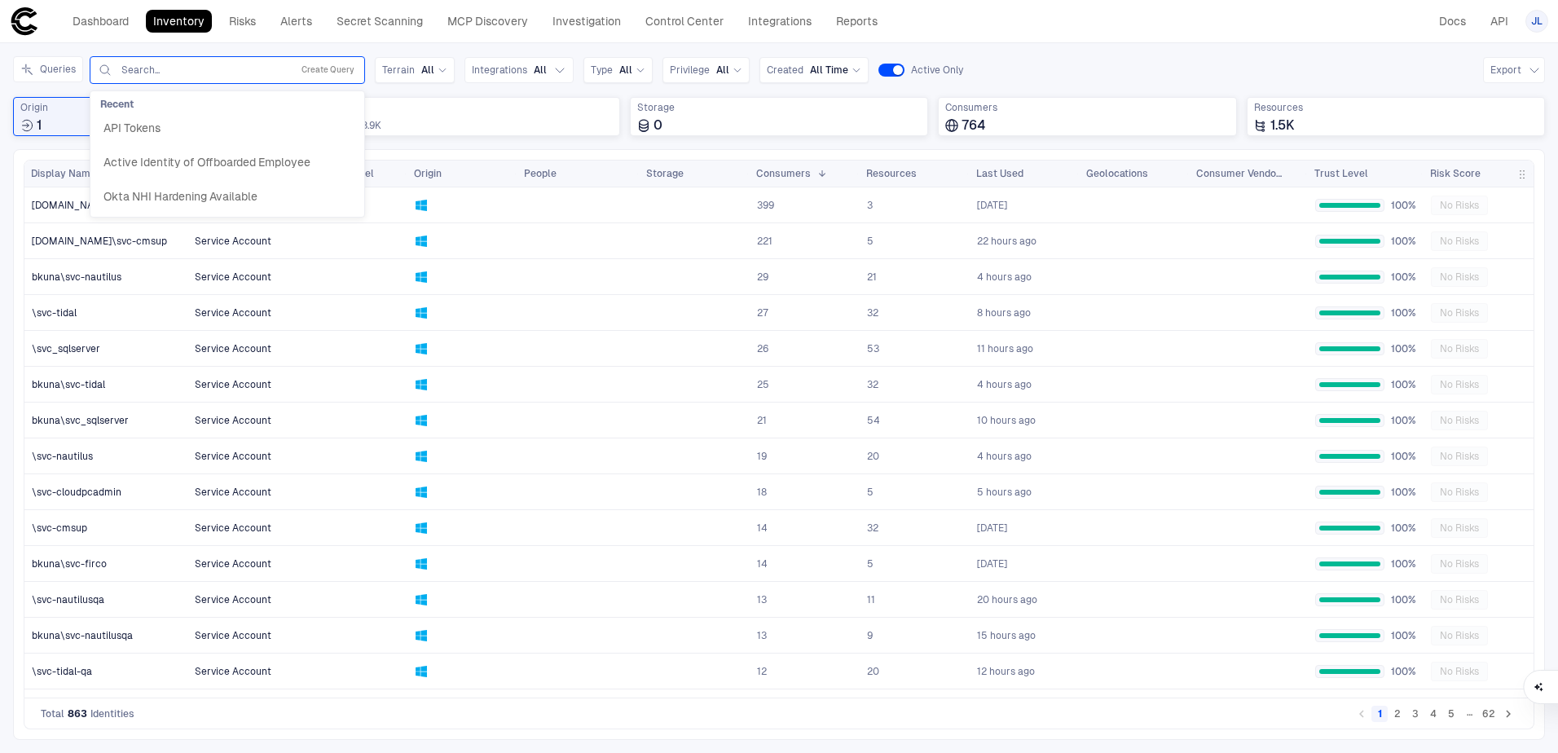
click at [487, 90] on div "Queries Search... Create Query Recent API Tokens Active Identity of Offboarded …" at bounding box center [779, 102] width 1532 height 93
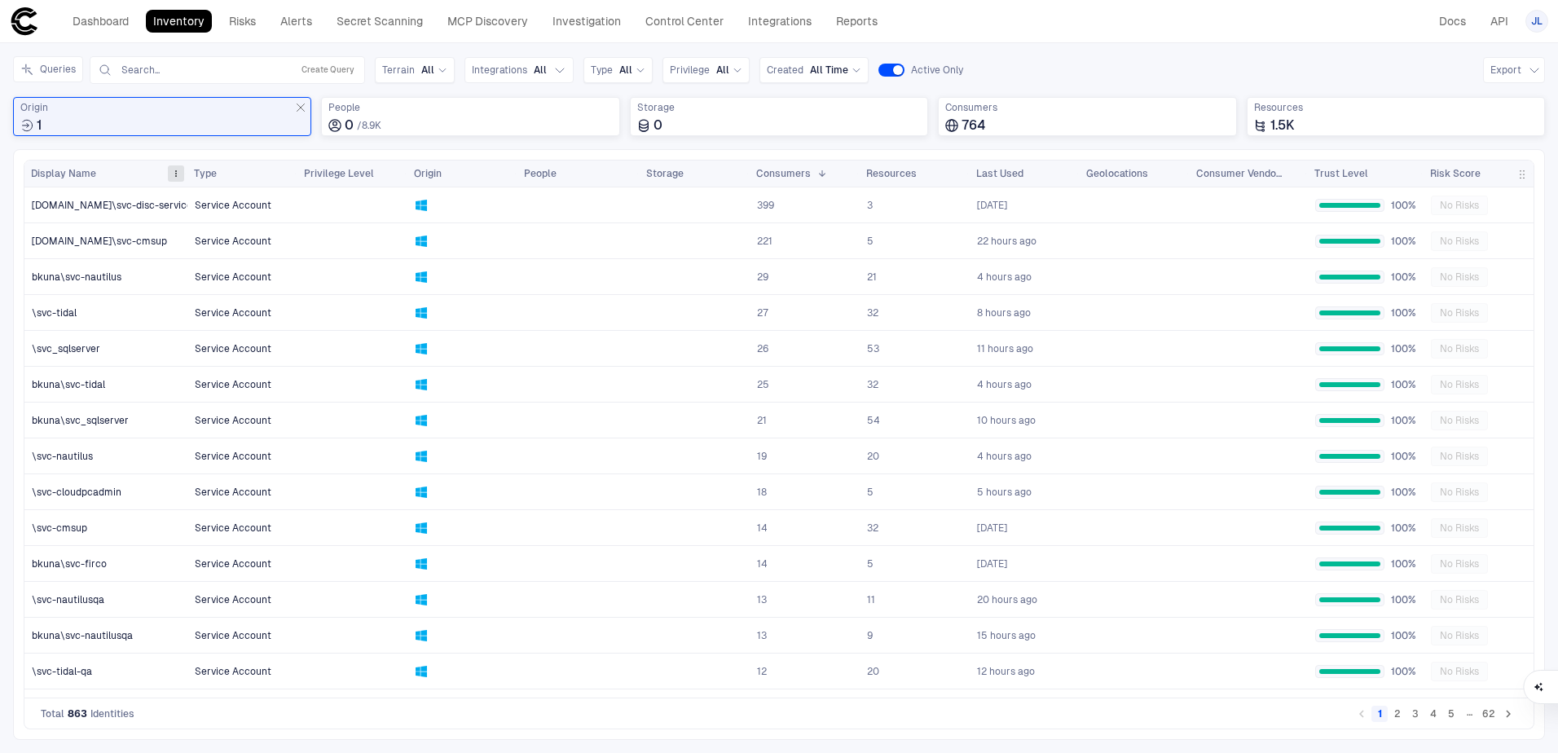
click at [171, 172] on span at bounding box center [176, 174] width 10 height 10
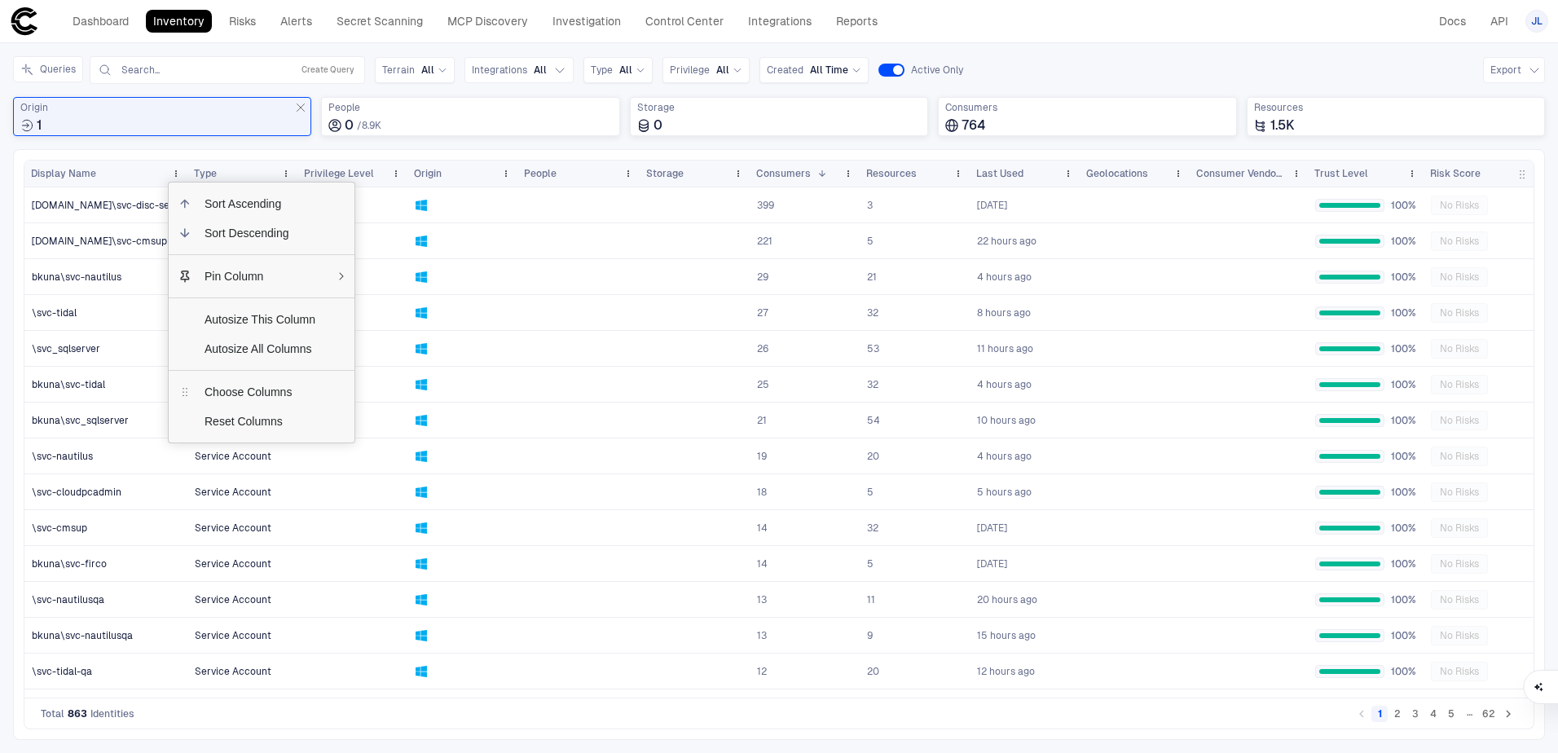
drag, startPoint x: 168, startPoint y: 153, endPoint x: 154, endPoint y: 161, distance: 16.1
click at [168, 153] on div "Press ENTER to sort. Press ALT DOWN to open column menu Drag here to set row gr…" at bounding box center [779, 444] width 1532 height 591
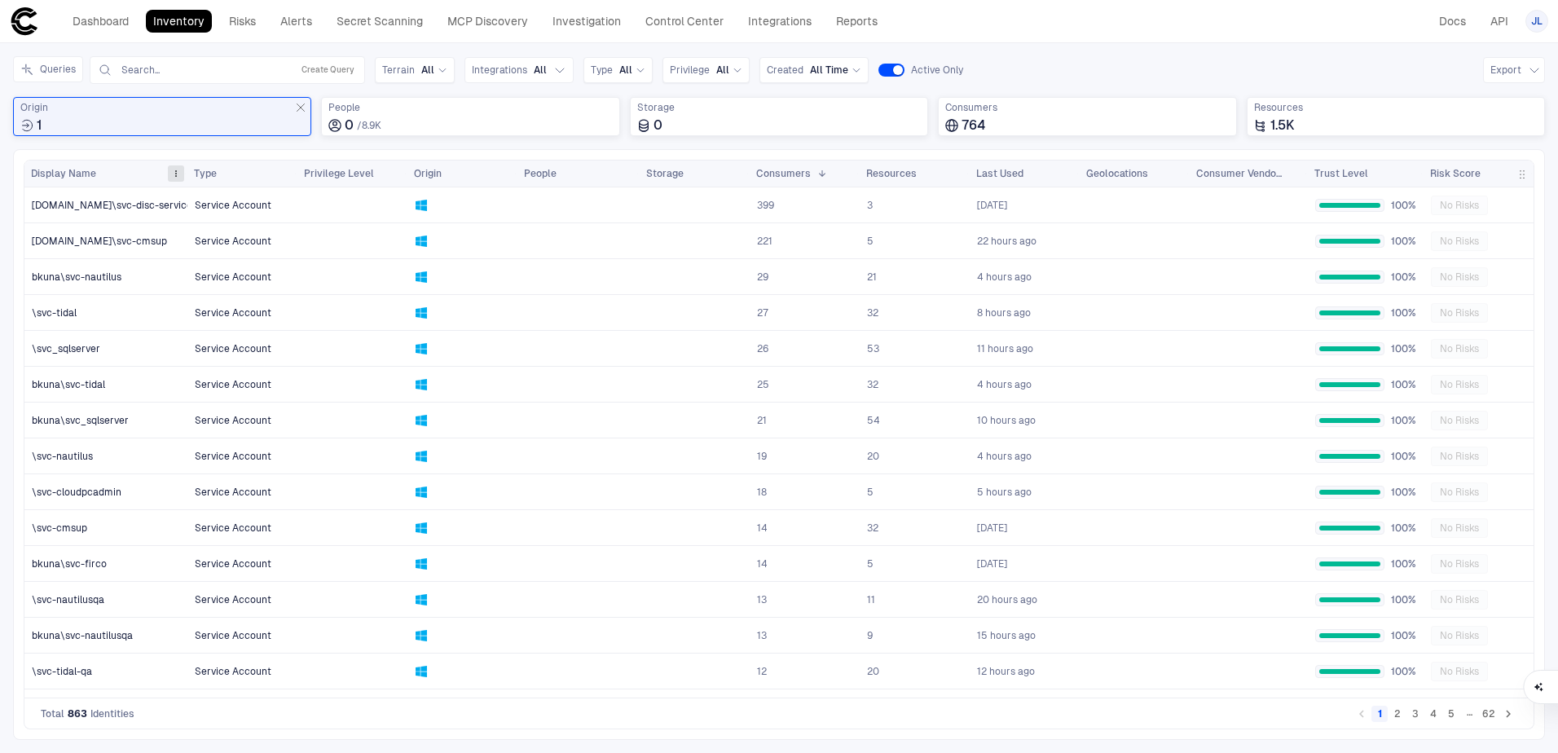
click at [174, 173] on span at bounding box center [176, 174] width 10 height 10
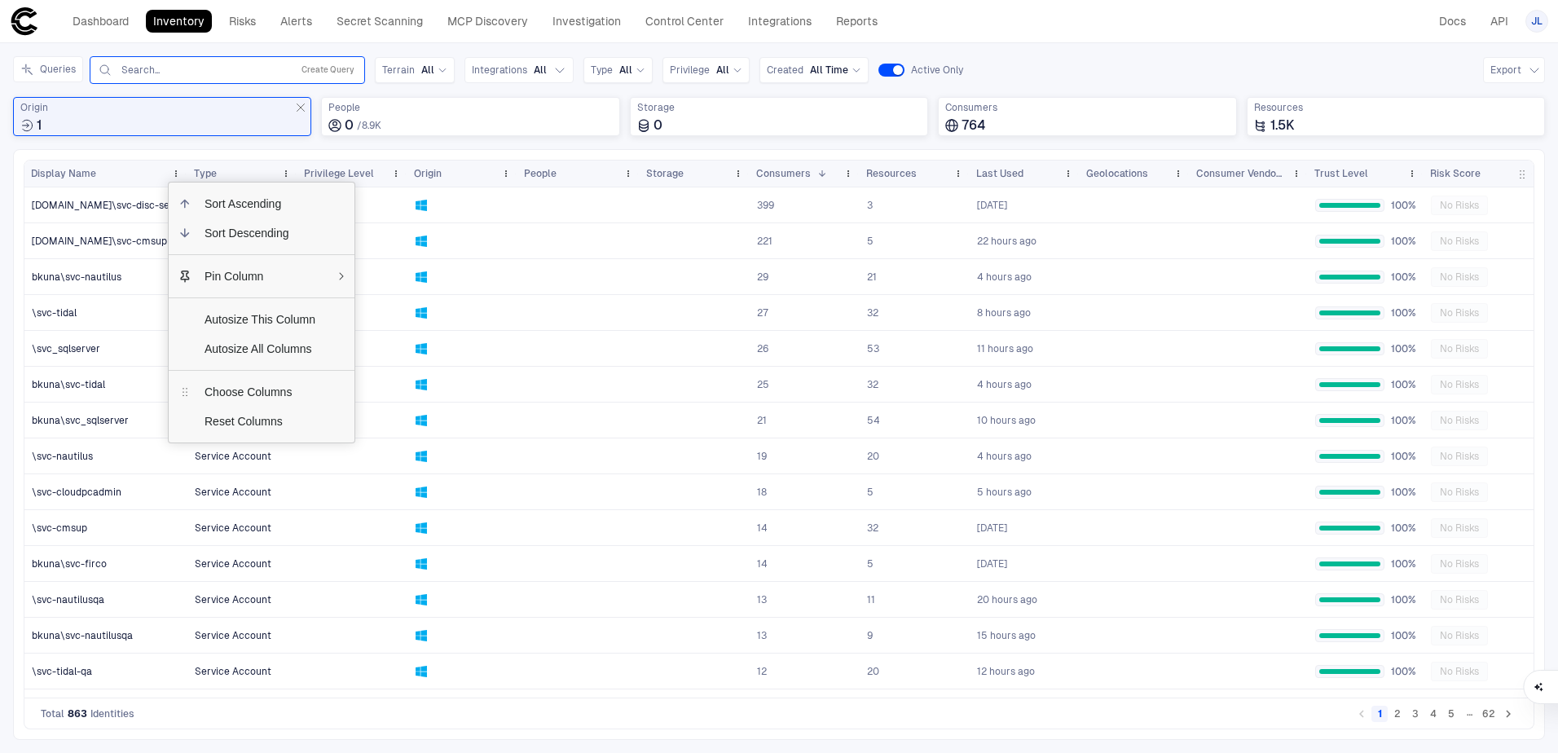
drag, startPoint x: 148, startPoint y: 70, endPoint x: 168, endPoint y: 64, distance: 20.4
click at [148, 70] on input "text" at bounding box center [202, 70] width 165 height 13
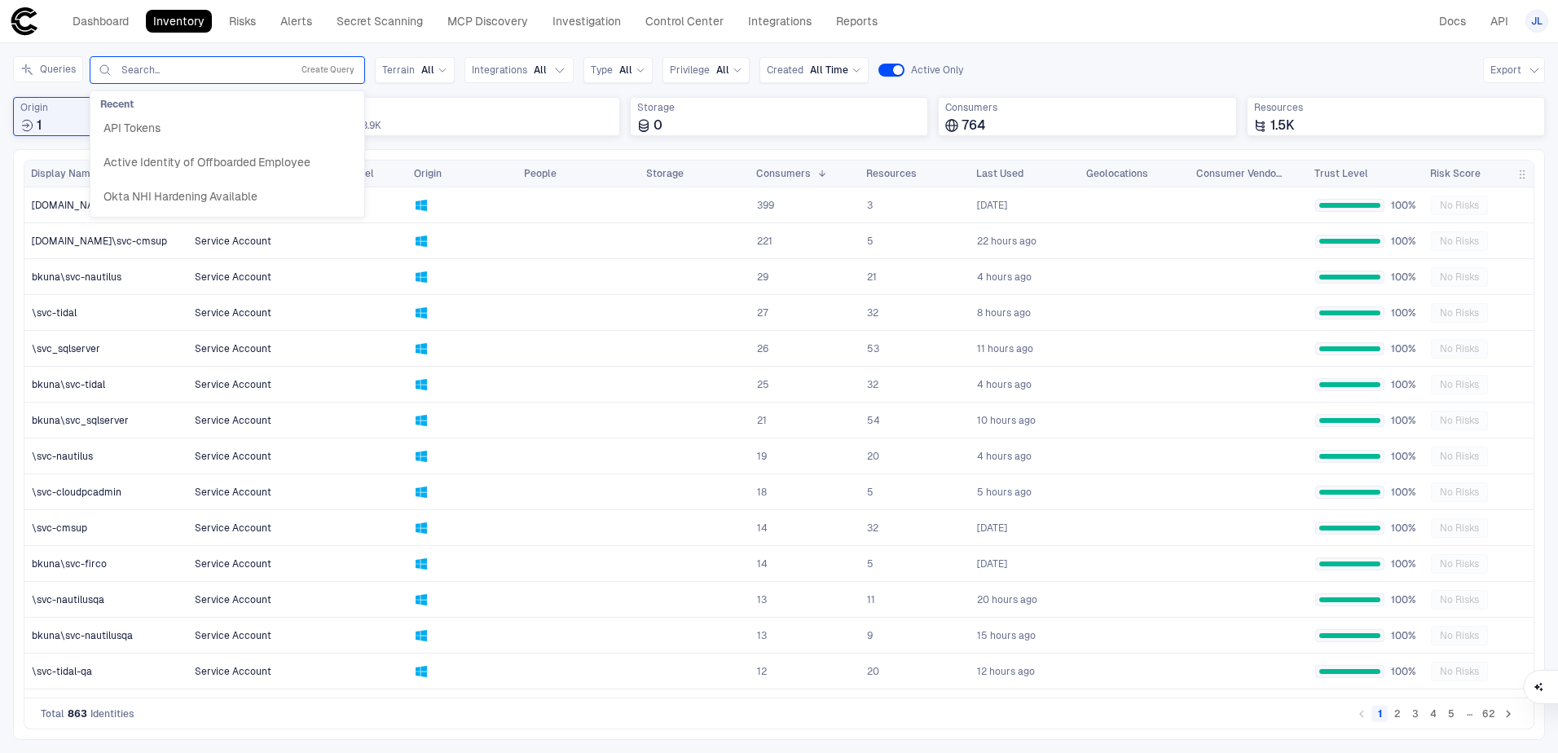
paste input "**********"
paste input "*******"
type input "**********"
click at [226, 44] on div "Inventory Navigator Discovery AD Service Accounts Access from Non-Org Addresses…" at bounding box center [779, 398] width 1558 height 710
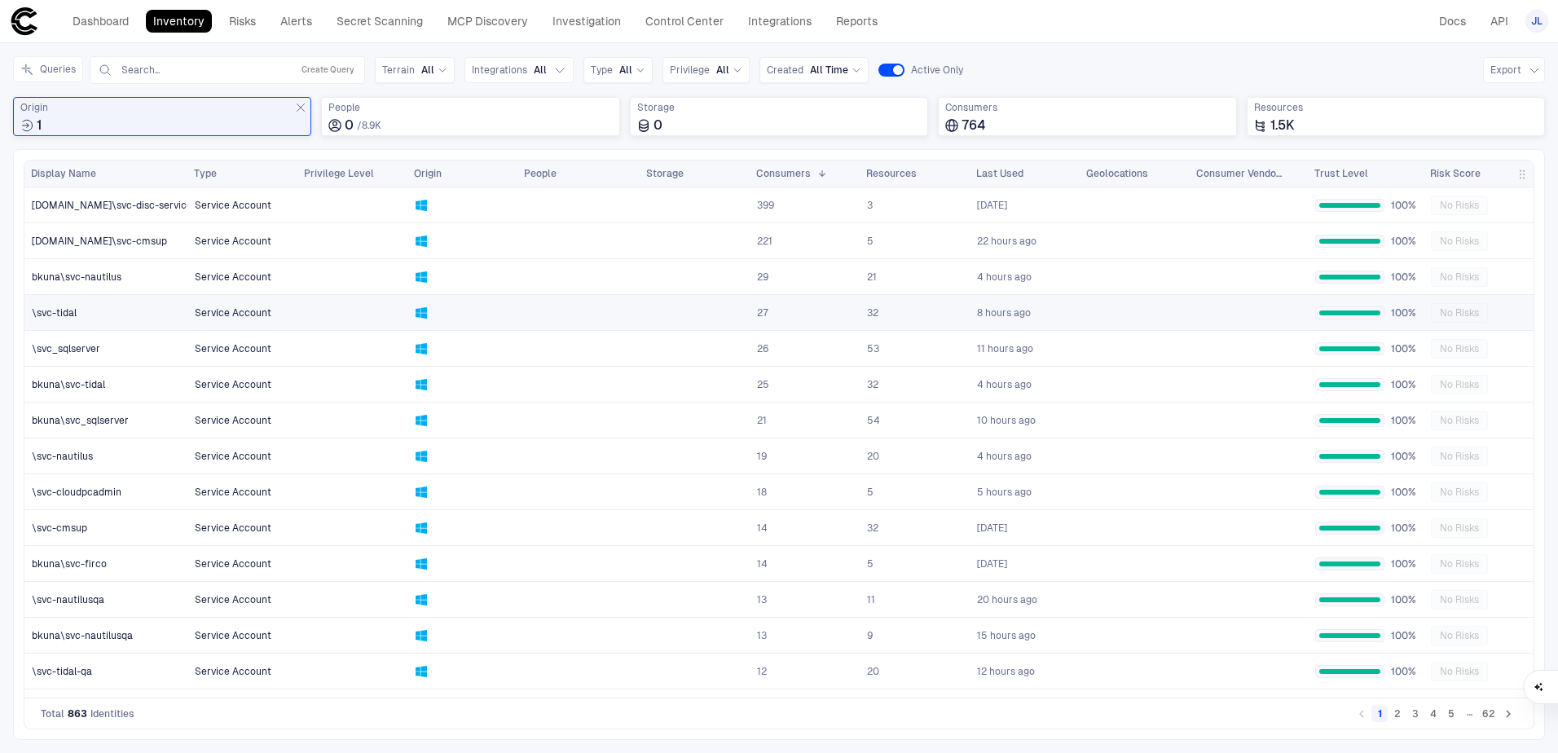
click at [58, 315] on span "\svc-tidal" at bounding box center [54, 312] width 45 height 13
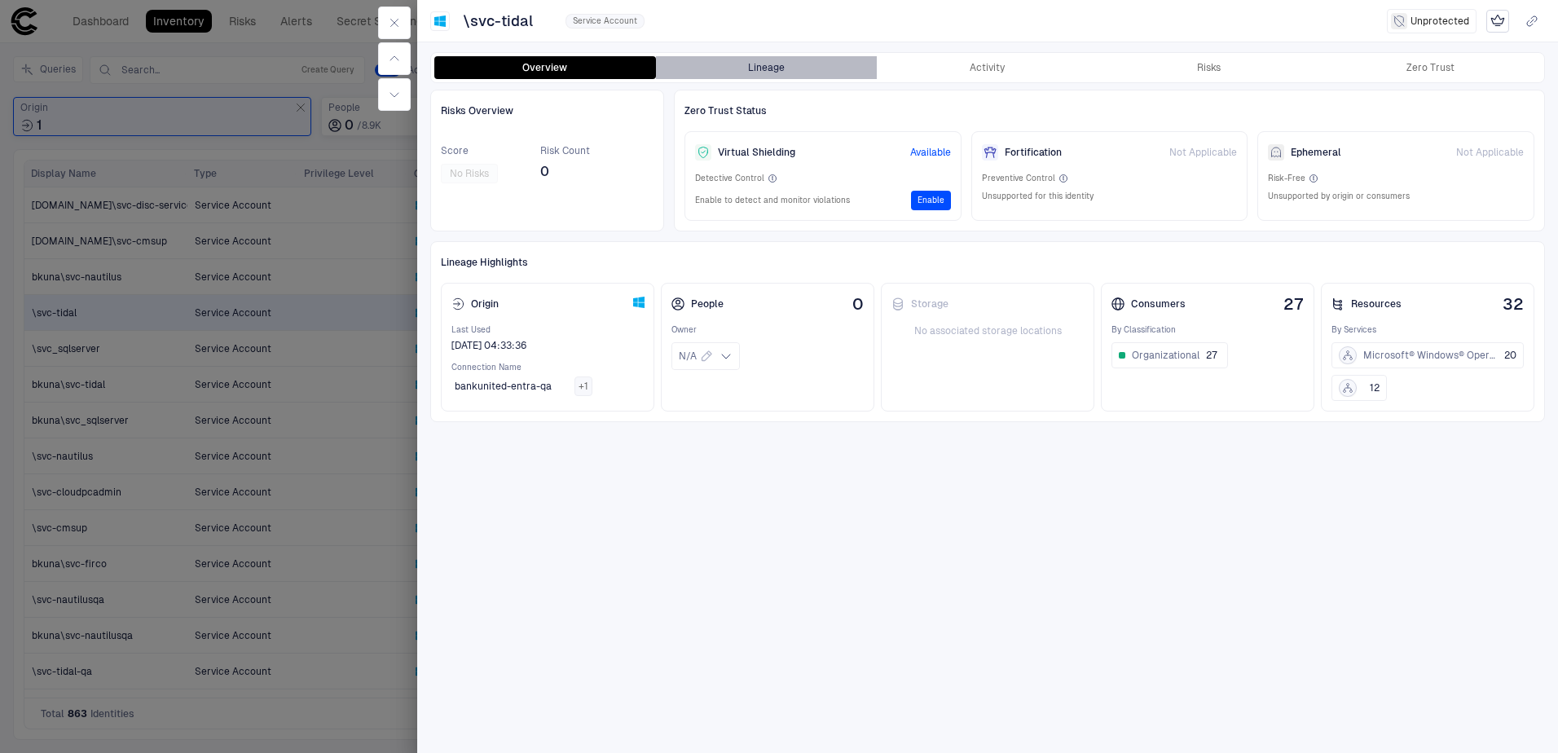
click at [786, 74] on button "Lineage" at bounding box center [767, 67] width 222 height 23
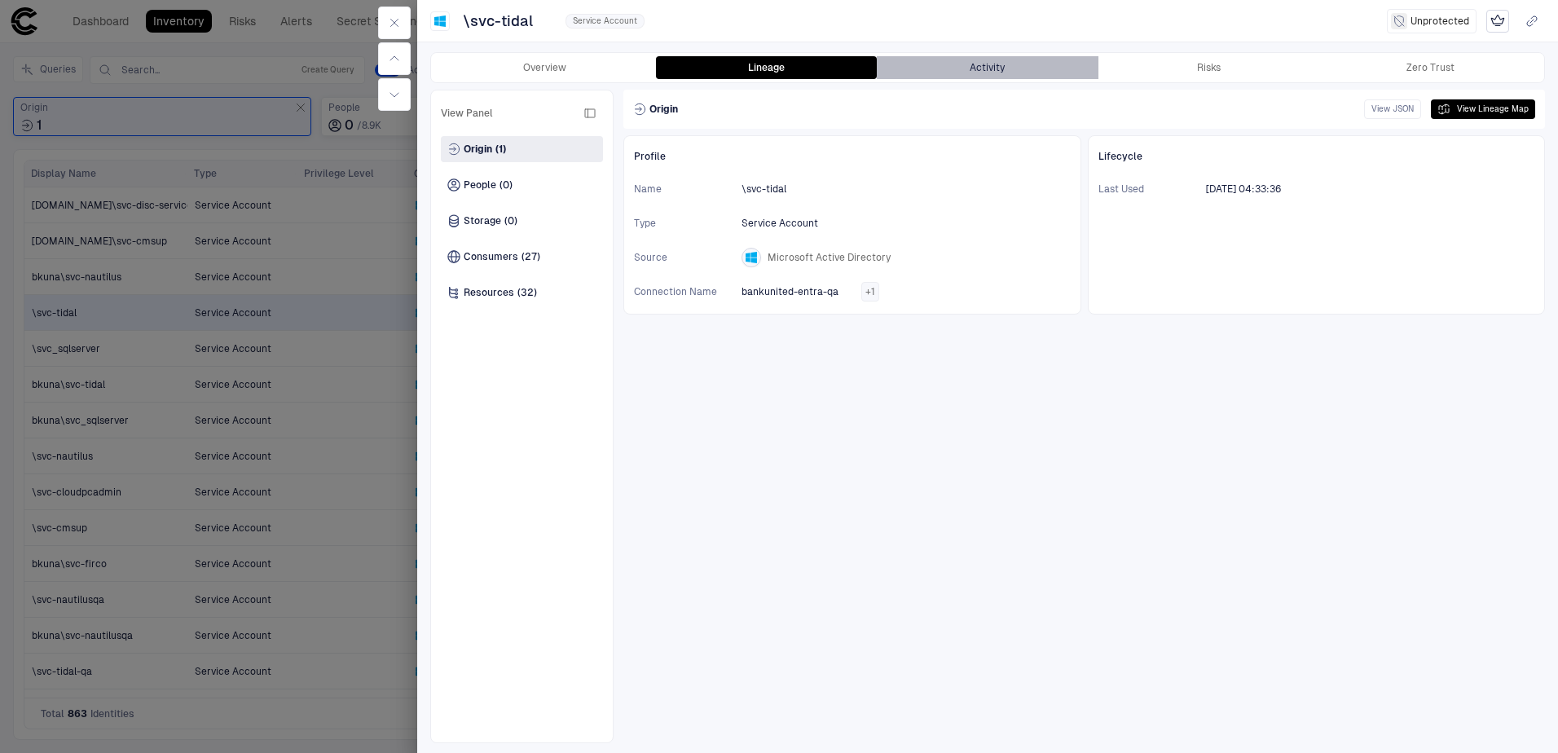
click at [1007, 65] on button "Activity" at bounding box center [988, 67] width 222 height 23
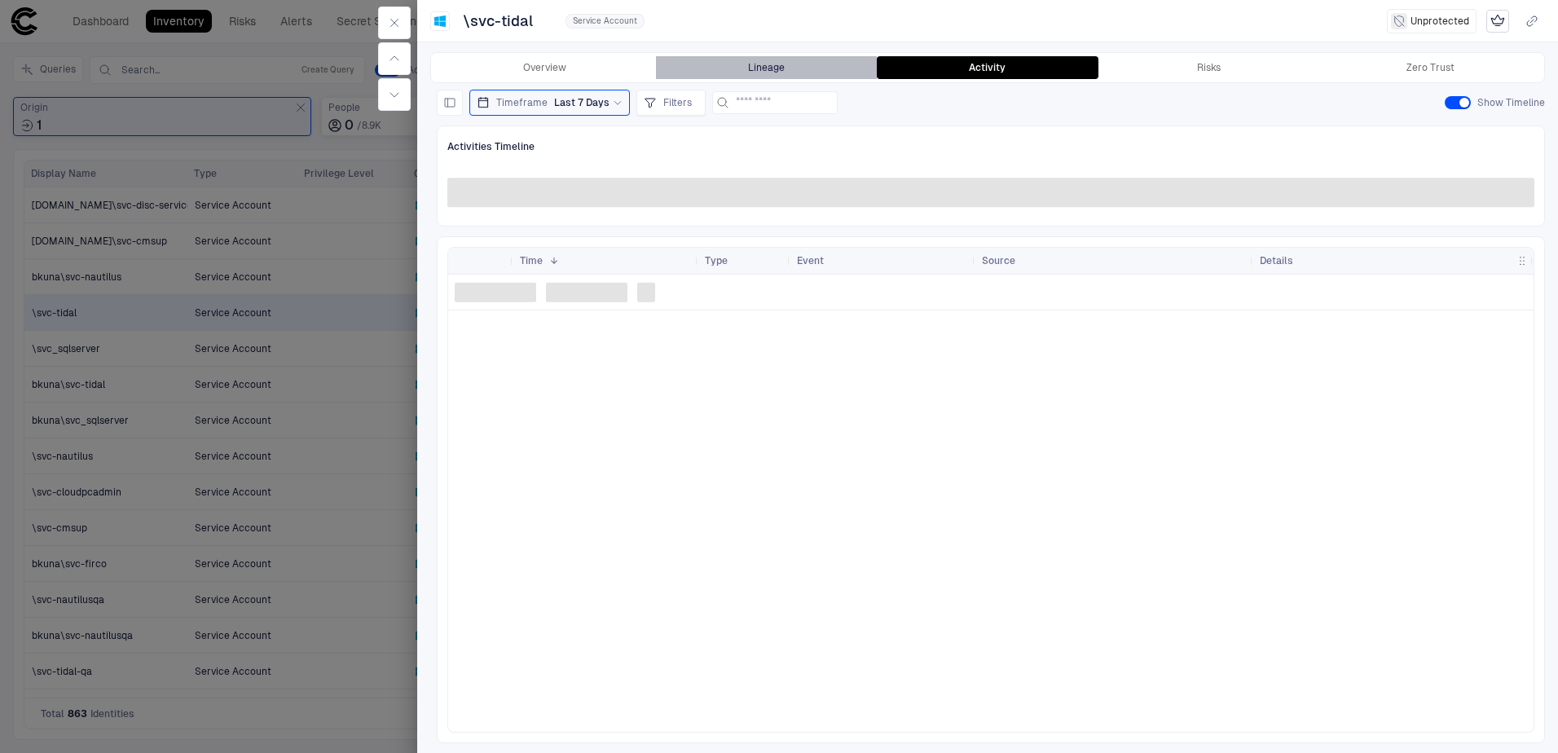
click at [831, 67] on button "Lineage" at bounding box center [767, 67] width 222 height 23
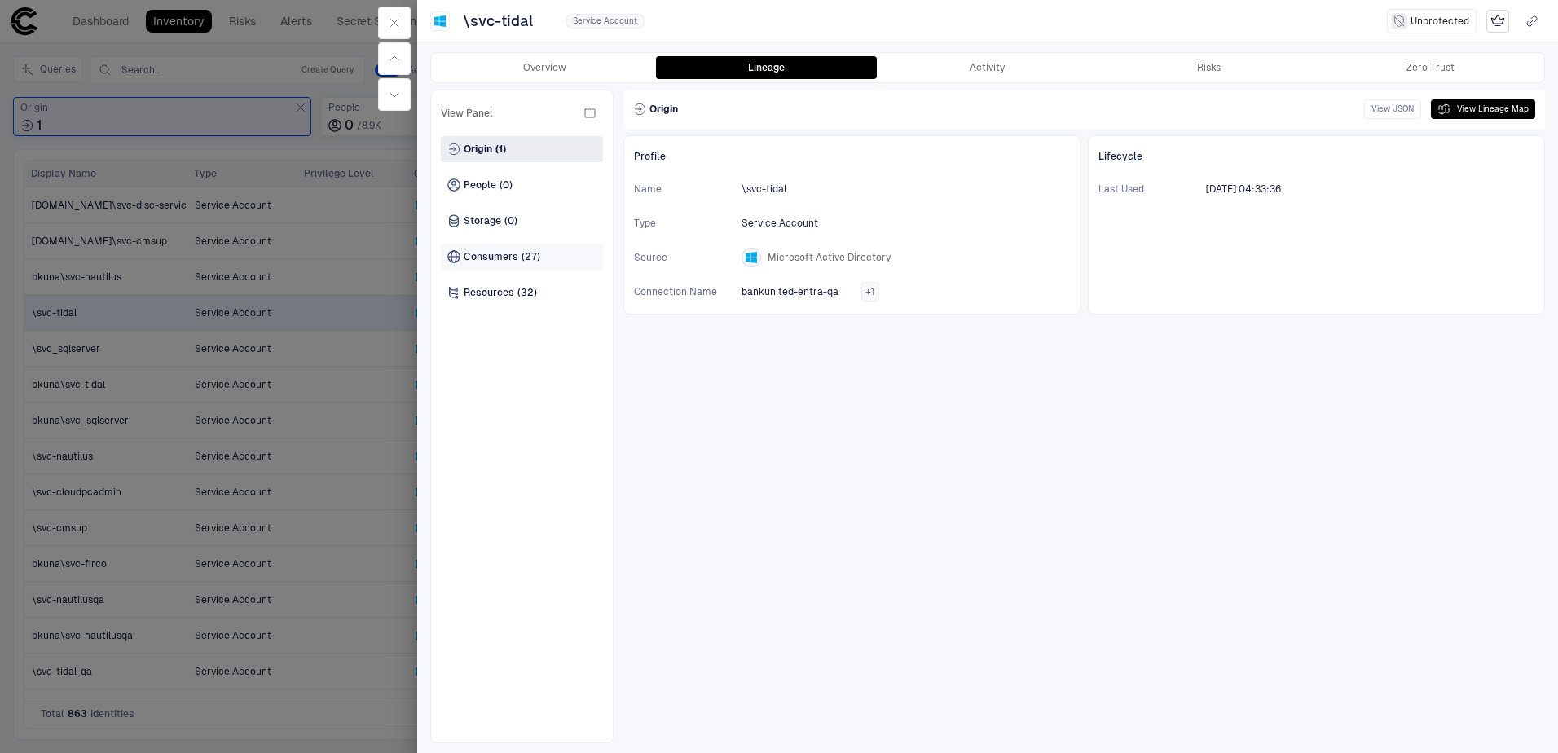
click at [495, 259] on span "Consumers" at bounding box center [491, 256] width 55 height 13
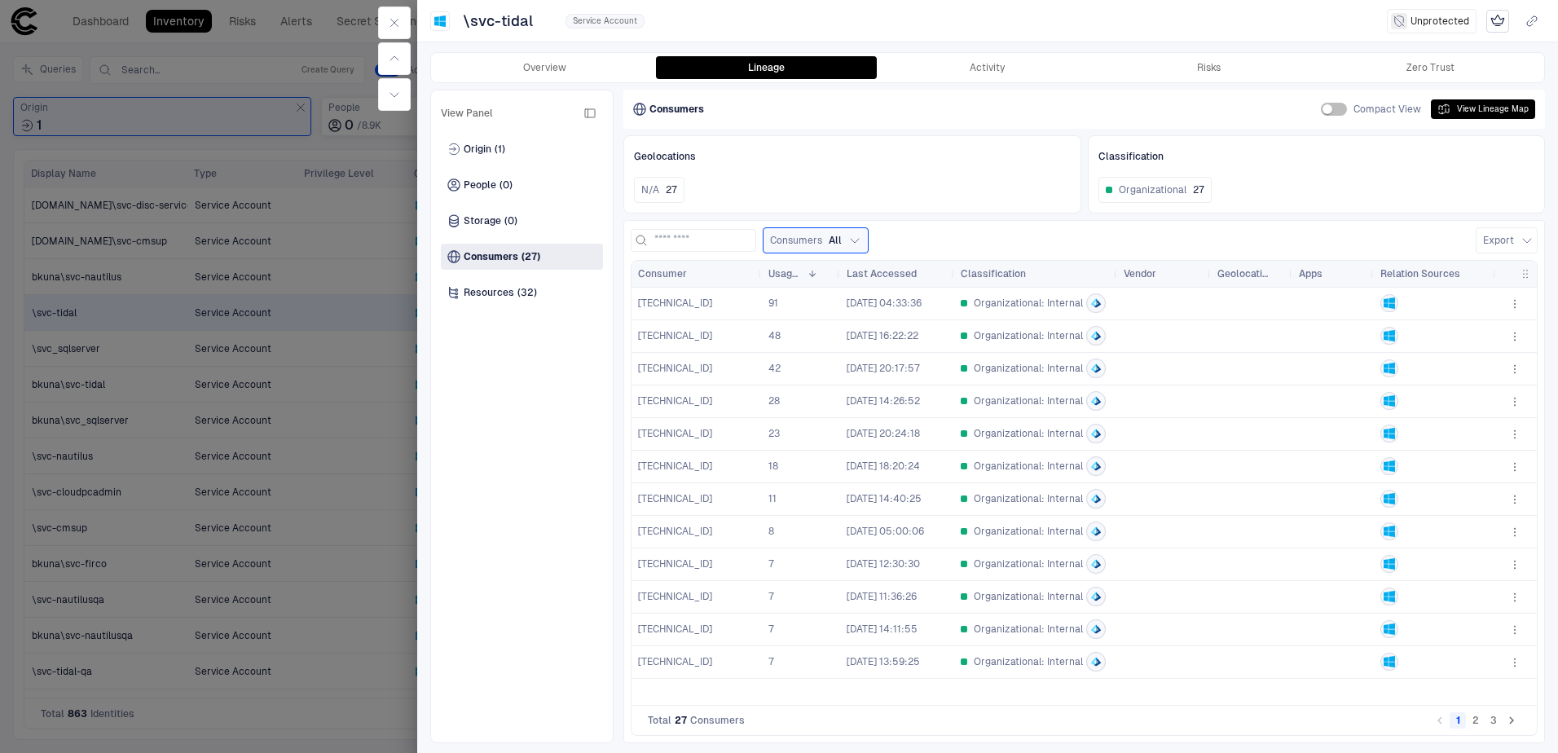
drag, startPoint x: 723, startPoint y: 275, endPoint x: 869, endPoint y: 283, distance: 146.0
click at [764, 283] on div at bounding box center [761, 274] width 7 height 26
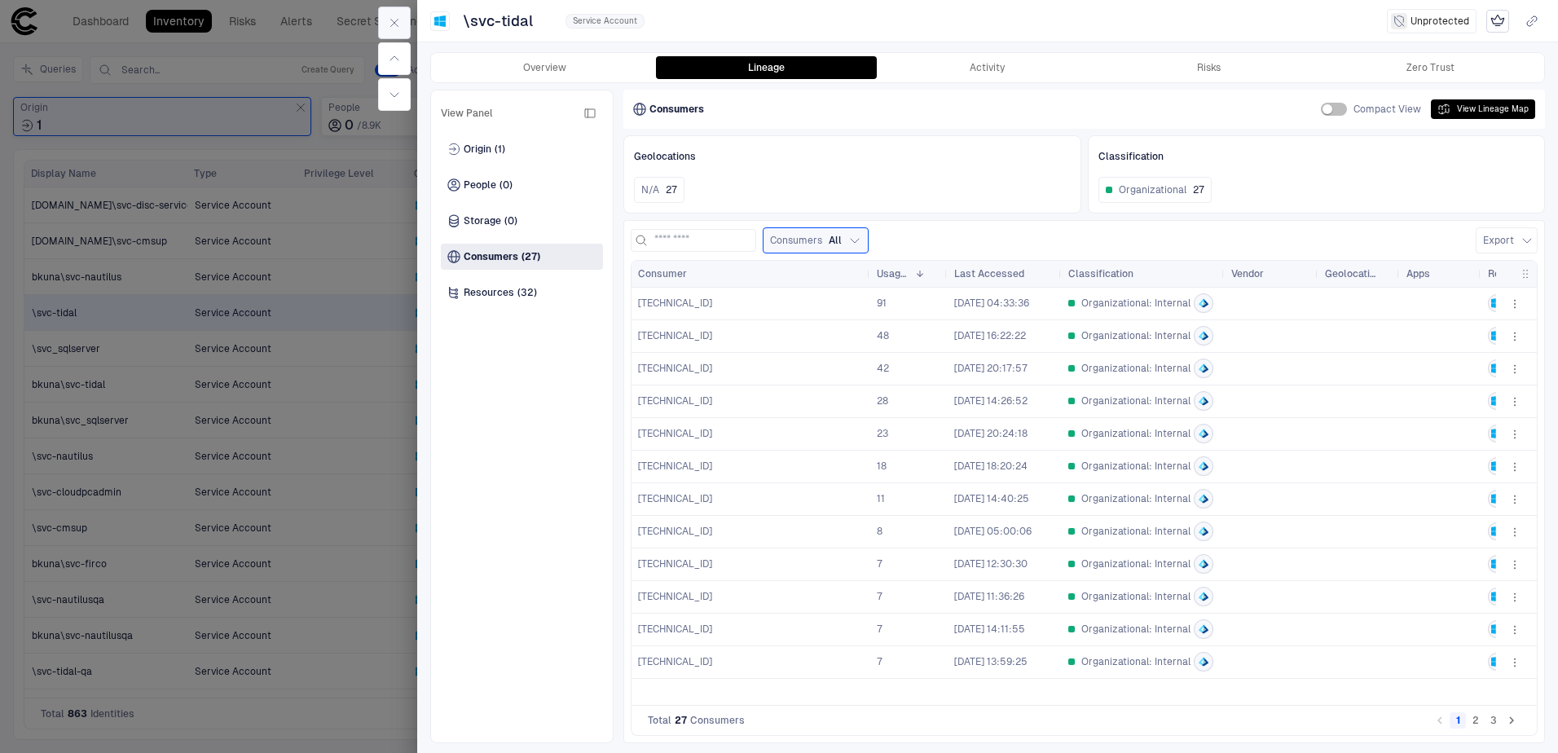
click at [395, 18] on icon "button" at bounding box center [394, 22] width 13 height 13
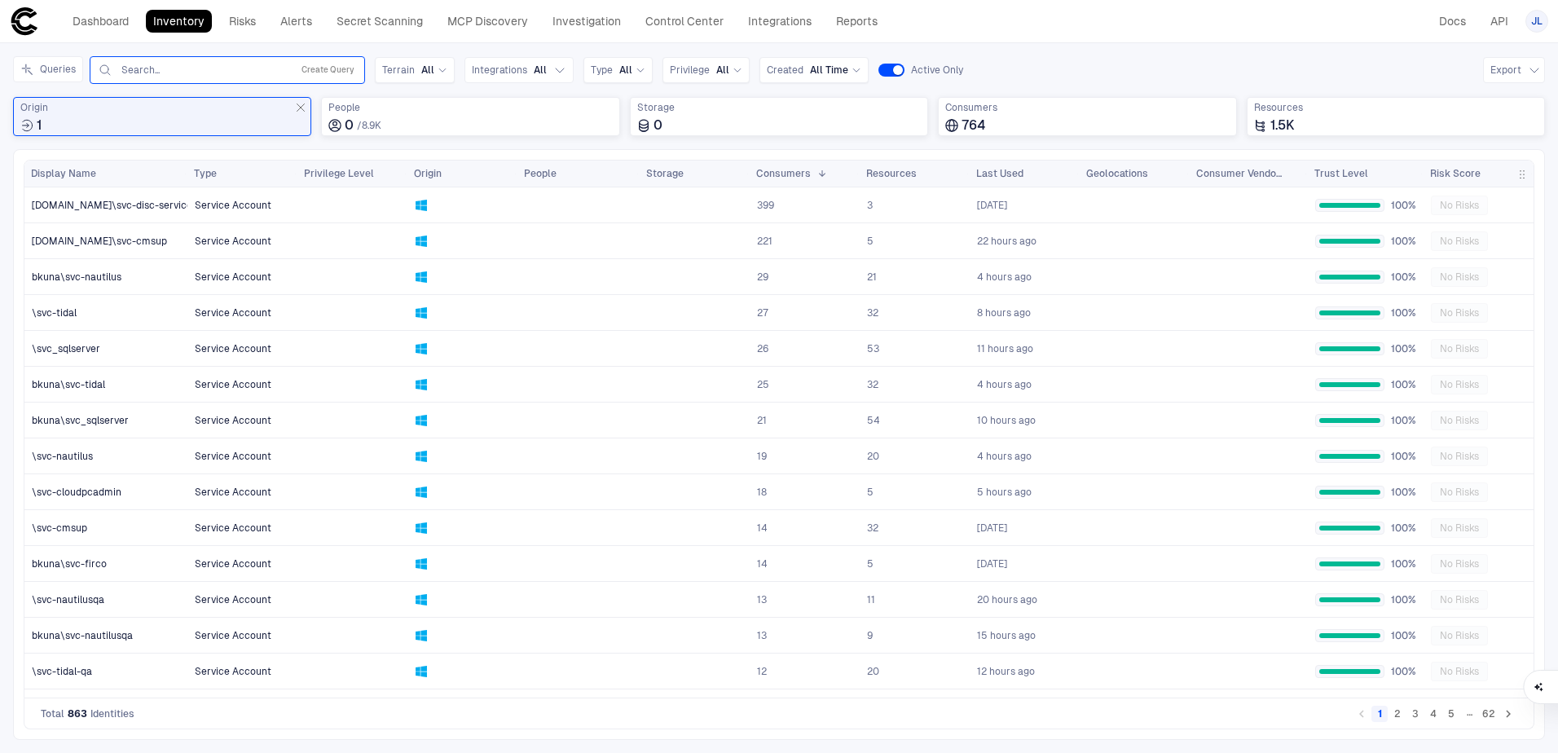
drag, startPoint x: 282, startPoint y: 44, endPoint x: 191, endPoint y: 56, distance: 92.1
click at [191, 56] on div "Search... Create Query" at bounding box center [227, 70] width 275 height 28
click at [162, 73] on input "text" at bounding box center [202, 70] width 165 height 13
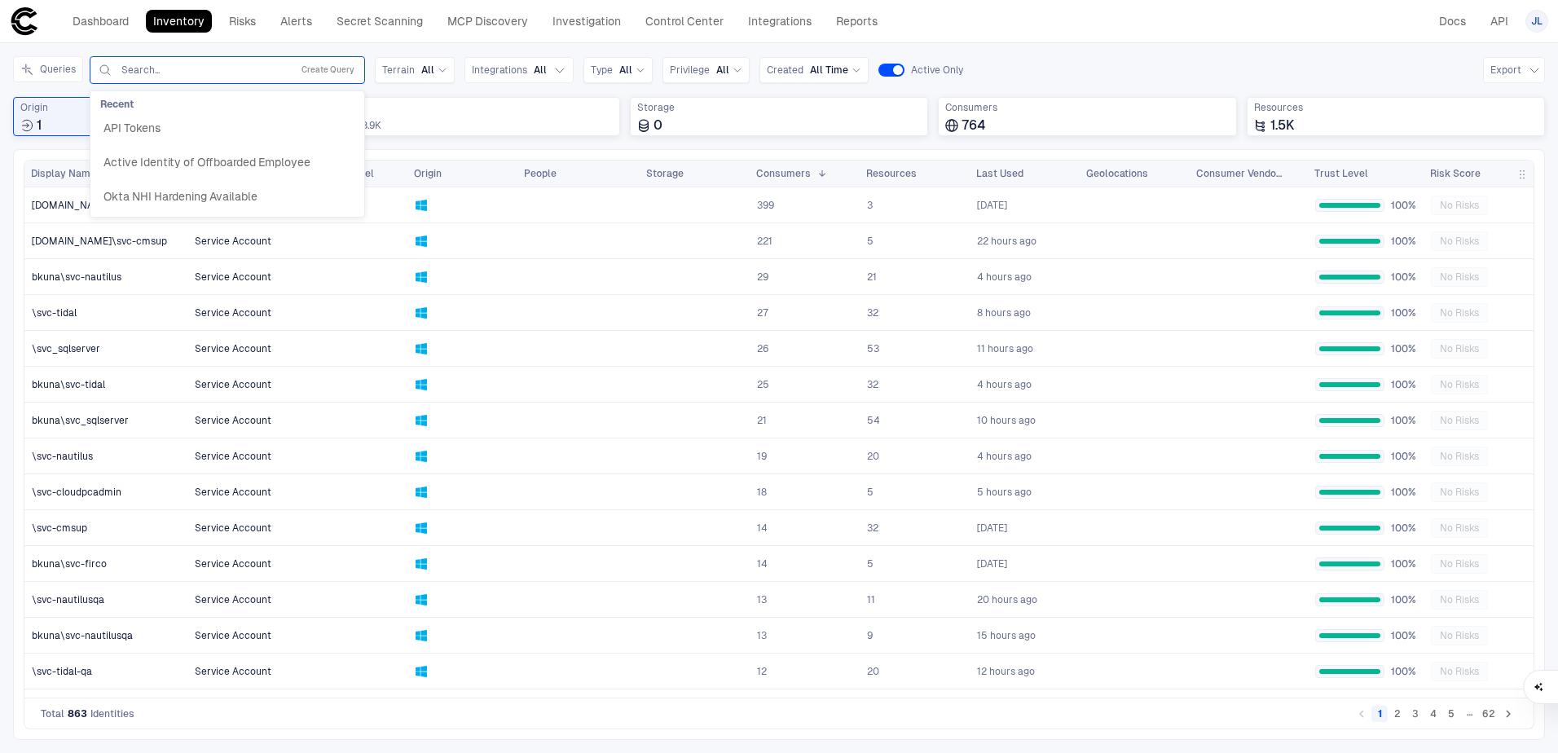
click at [426, 51] on div "Inventory Navigator Discovery AD Service Accounts Access from Non-Org Addresses…" at bounding box center [779, 398] width 1558 height 710
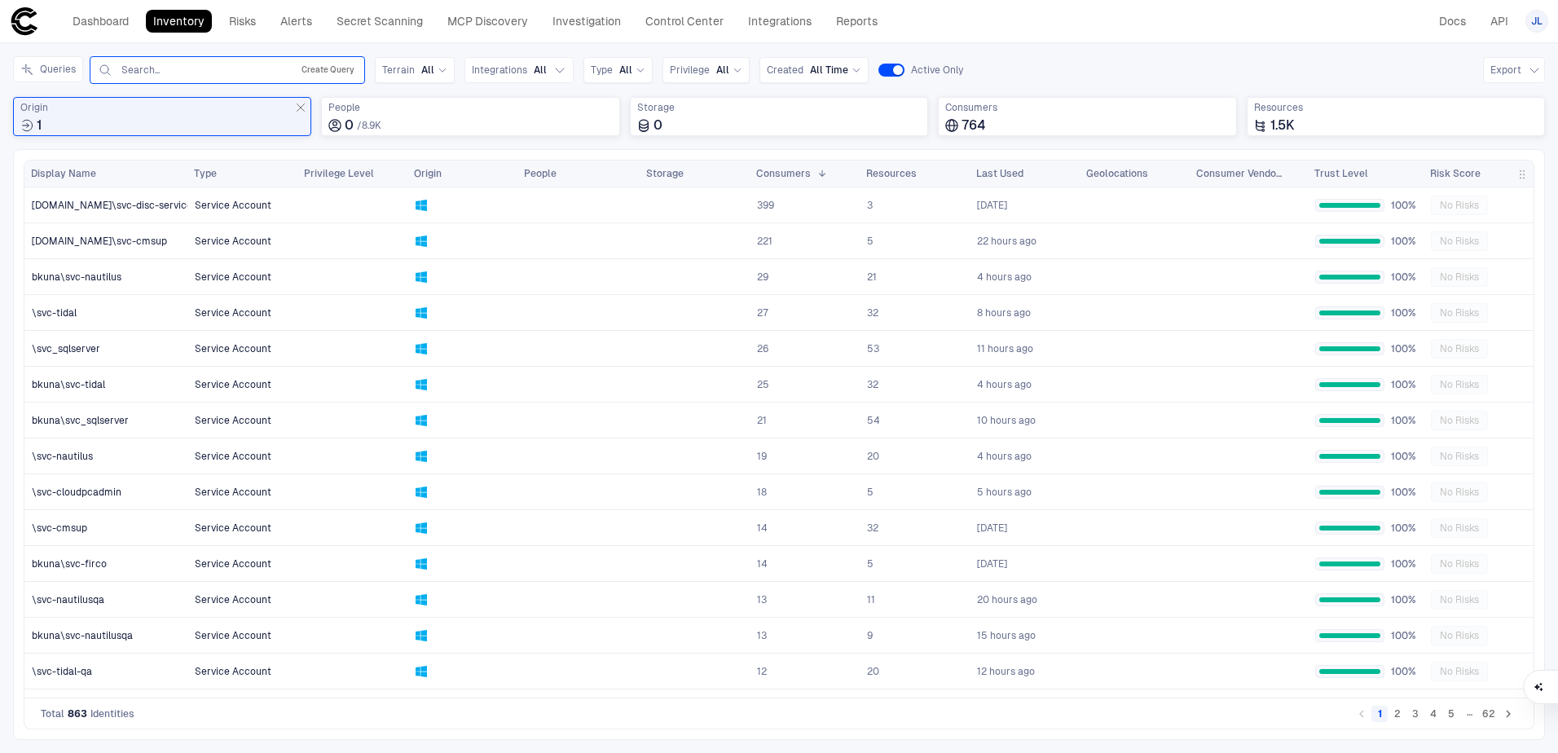
click at [341, 69] on button "Create Query" at bounding box center [327, 70] width 59 height 20
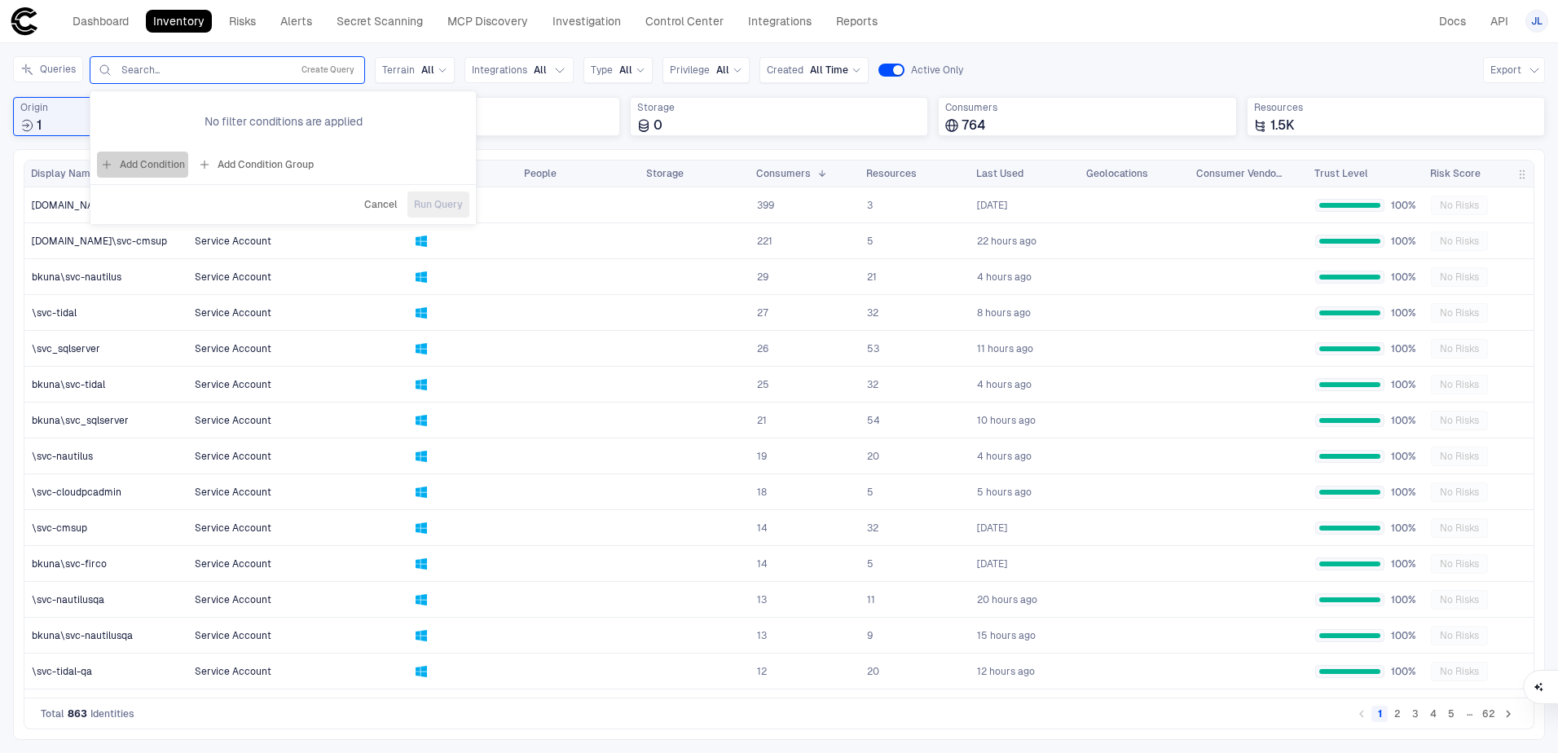
click at [157, 158] on button "Add Condition" at bounding box center [142, 165] width 91 height 26
click at [214, 116] on div "Origin: Name" at bounding box center [193, 117] width 74 height 13
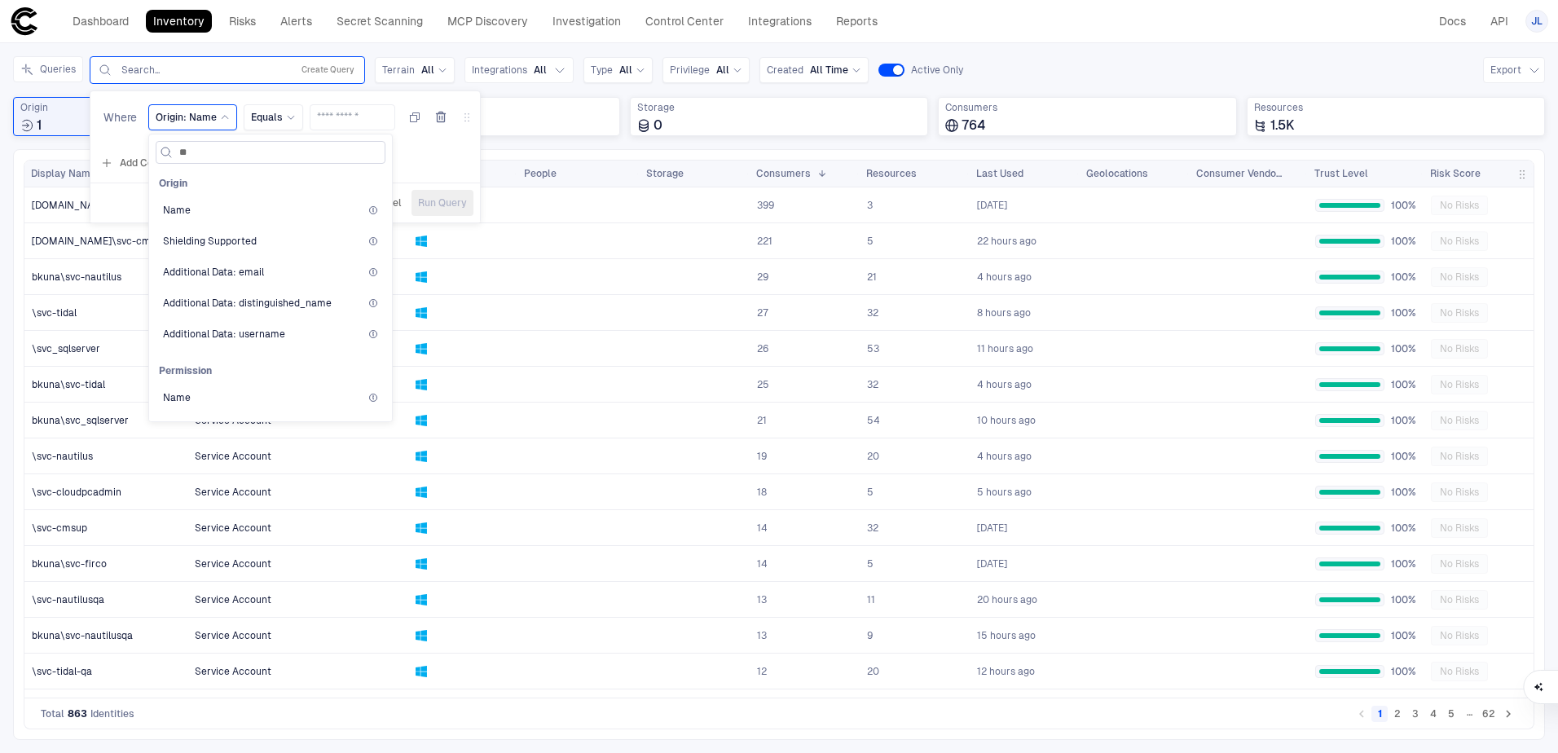
click at [253, 156] on input "**" at bounding box center [280, 152] width 202 height 21
type input "*******"
click at [226, 336] on div "Name" at bounding box center [271, 346] width 230 height 28
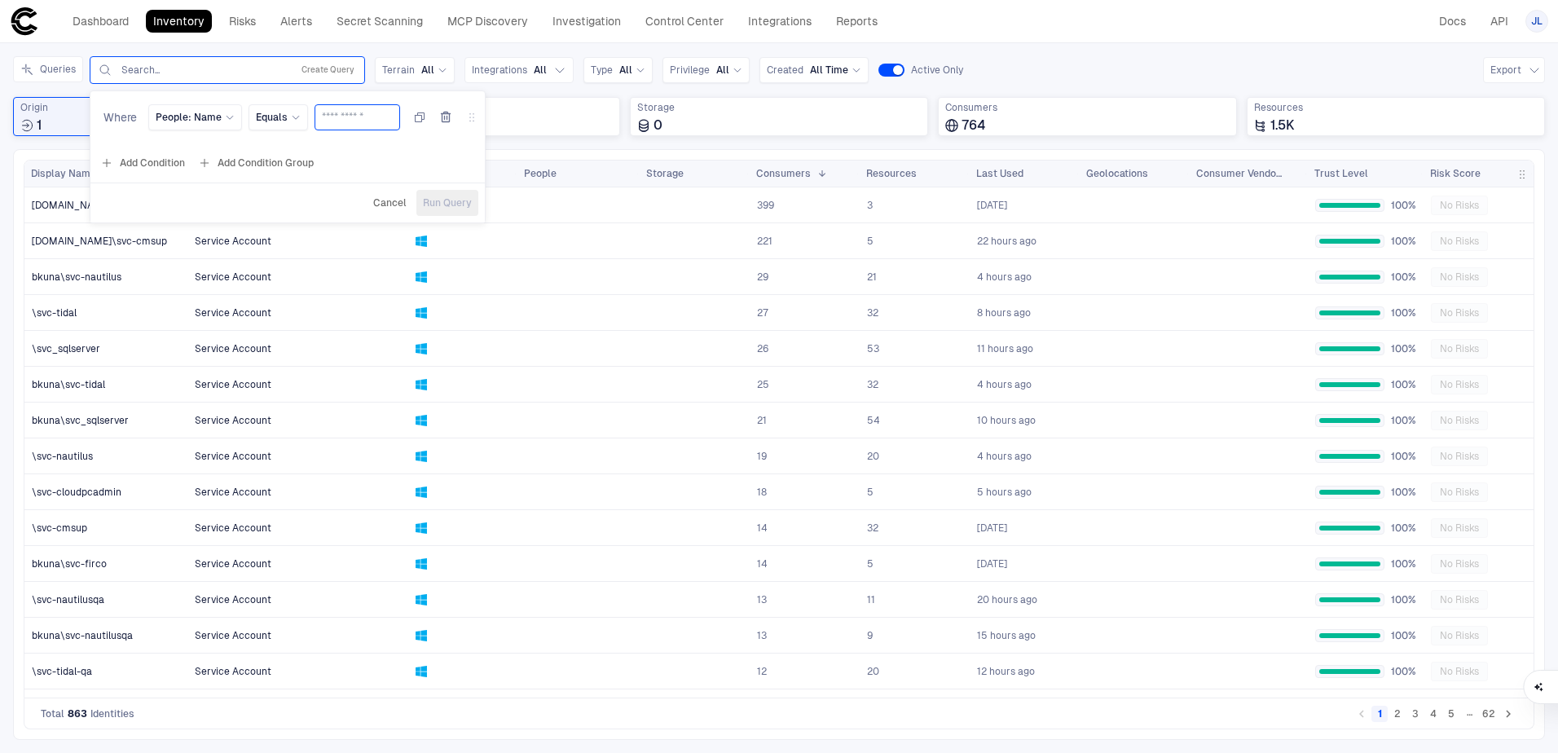
click at [366, 121] on input "text" at bounding box center [357, 117] width 71 height 24
type input "***"
click at [291, 114] on icon at bounding box center [296, 117] width 10 height 10
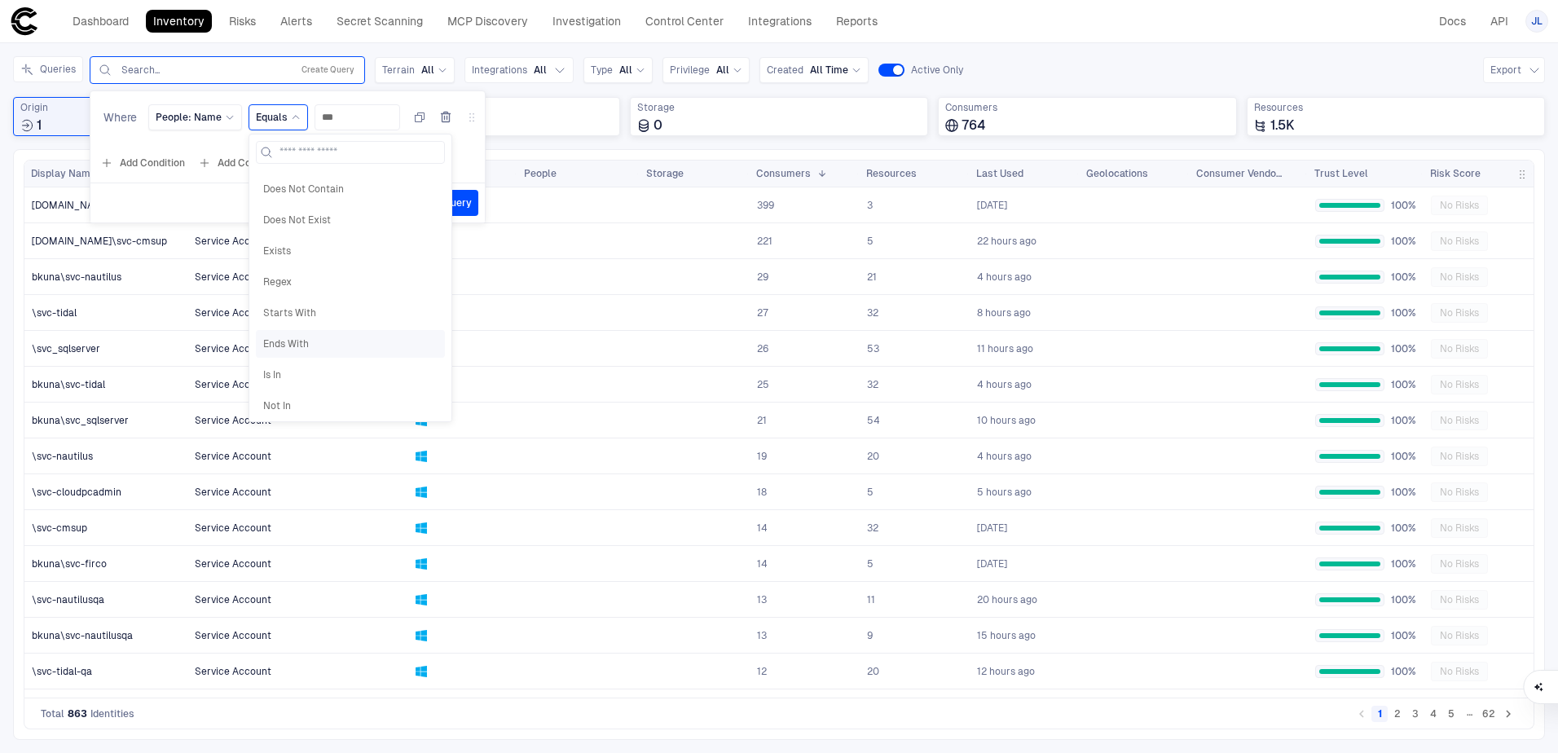
scroll to position [96, 0]
click at [311, 307] on span "Starts With" at bounding box center [350, 304] width 174 height 13
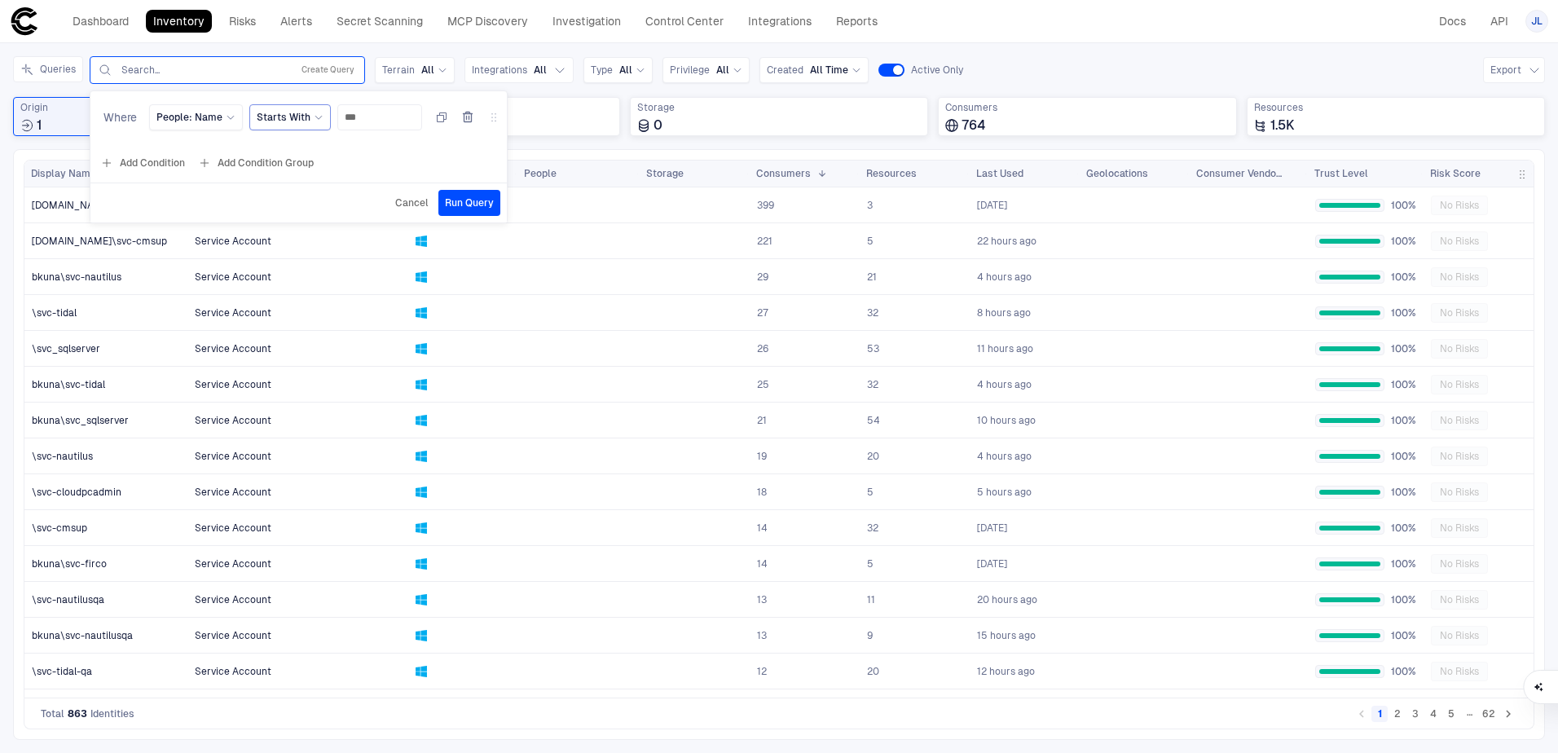
click at [455, 204] on span "Run Query" at bounding box center [469, 202] width 49 height 13
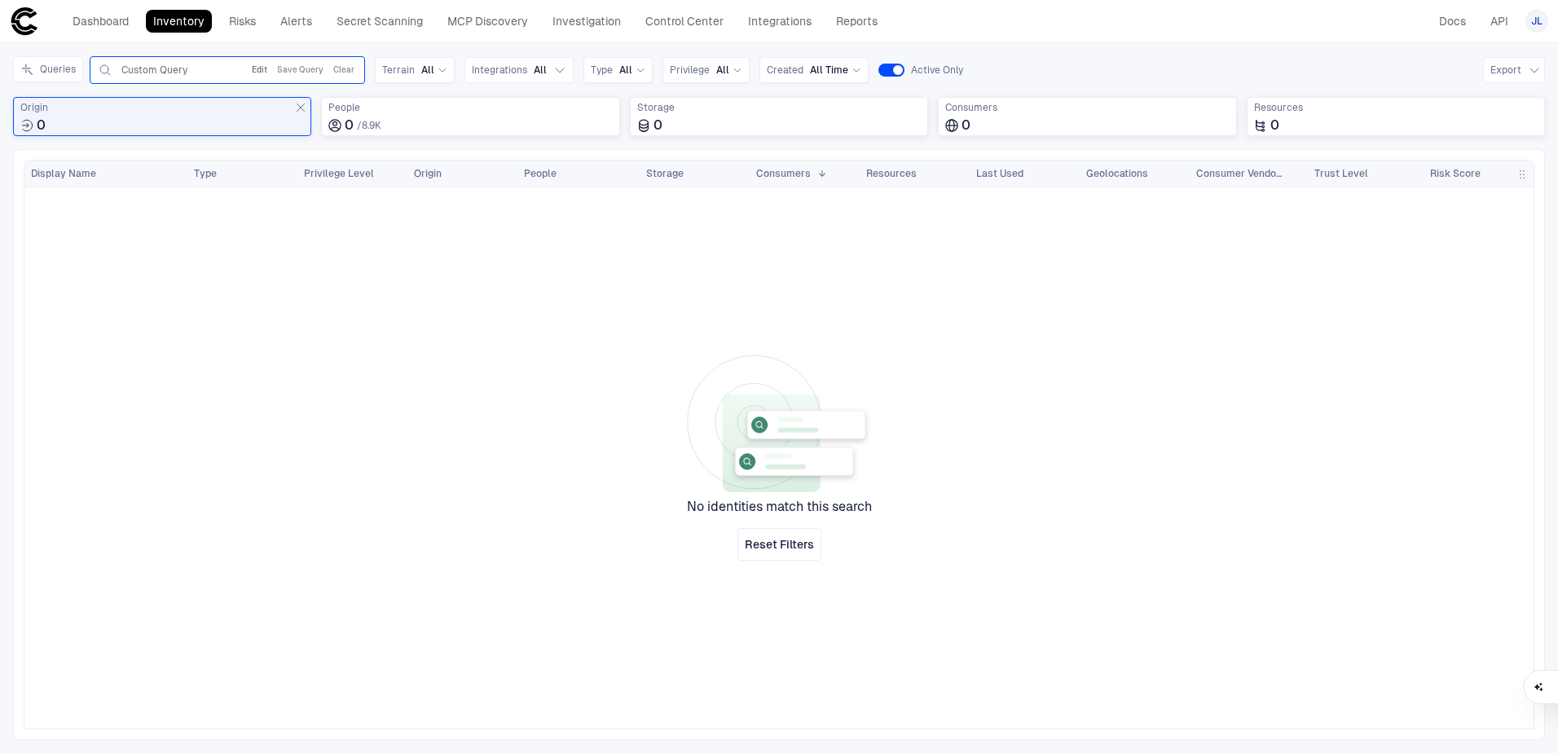
click at [260, 69] on button "Edit" at bounding box center [259, 70] width 22 height 20
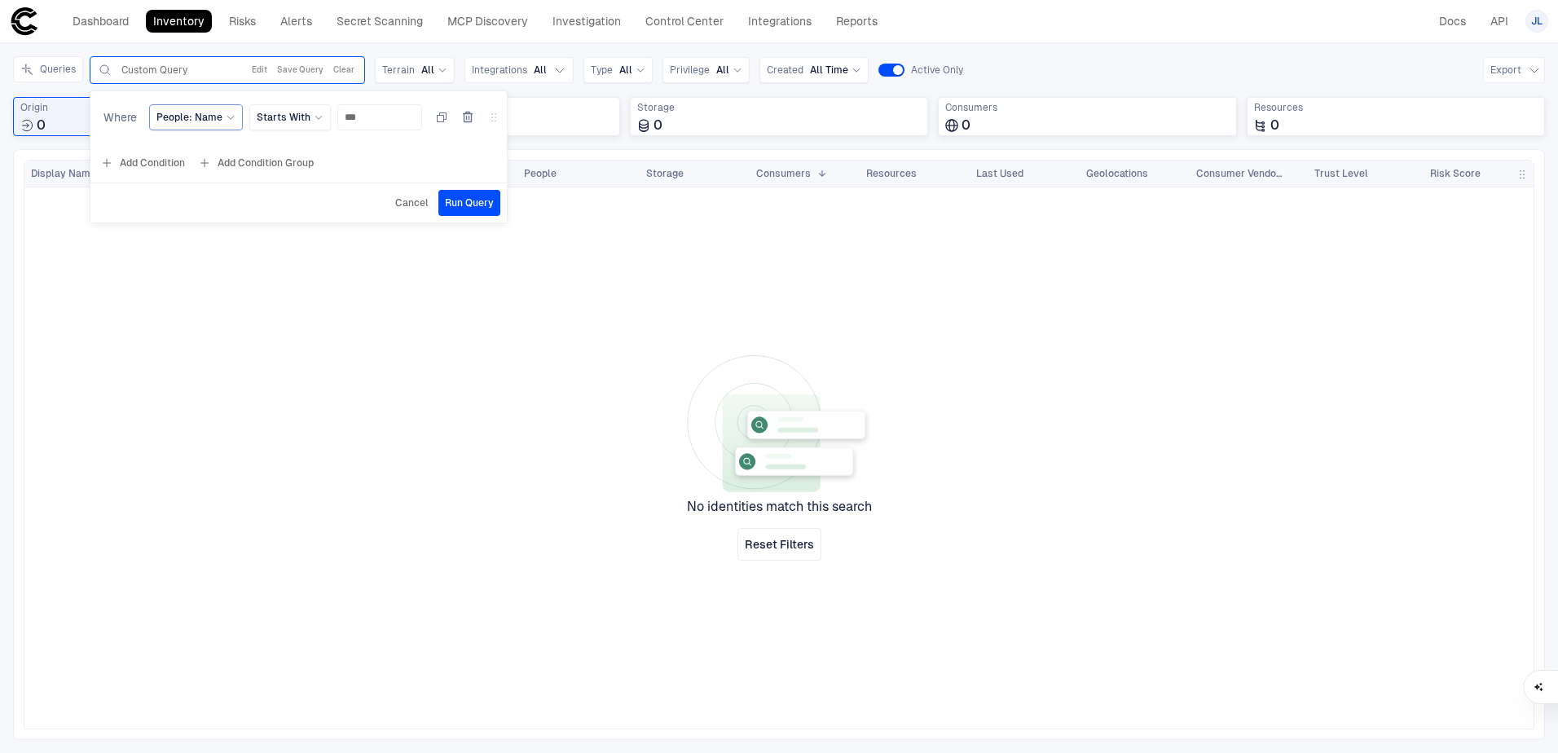
click at [215, 121] on span "People: Name" at bounding box center [189, 117] width 66 height 13
drag, startPoint x: 236, startPoint y: 155, endPoint x: 248, endPoint y: 128, distance: 29.2
click at [236, 154] on input at bounding box center [281, 152] width 202 height 21
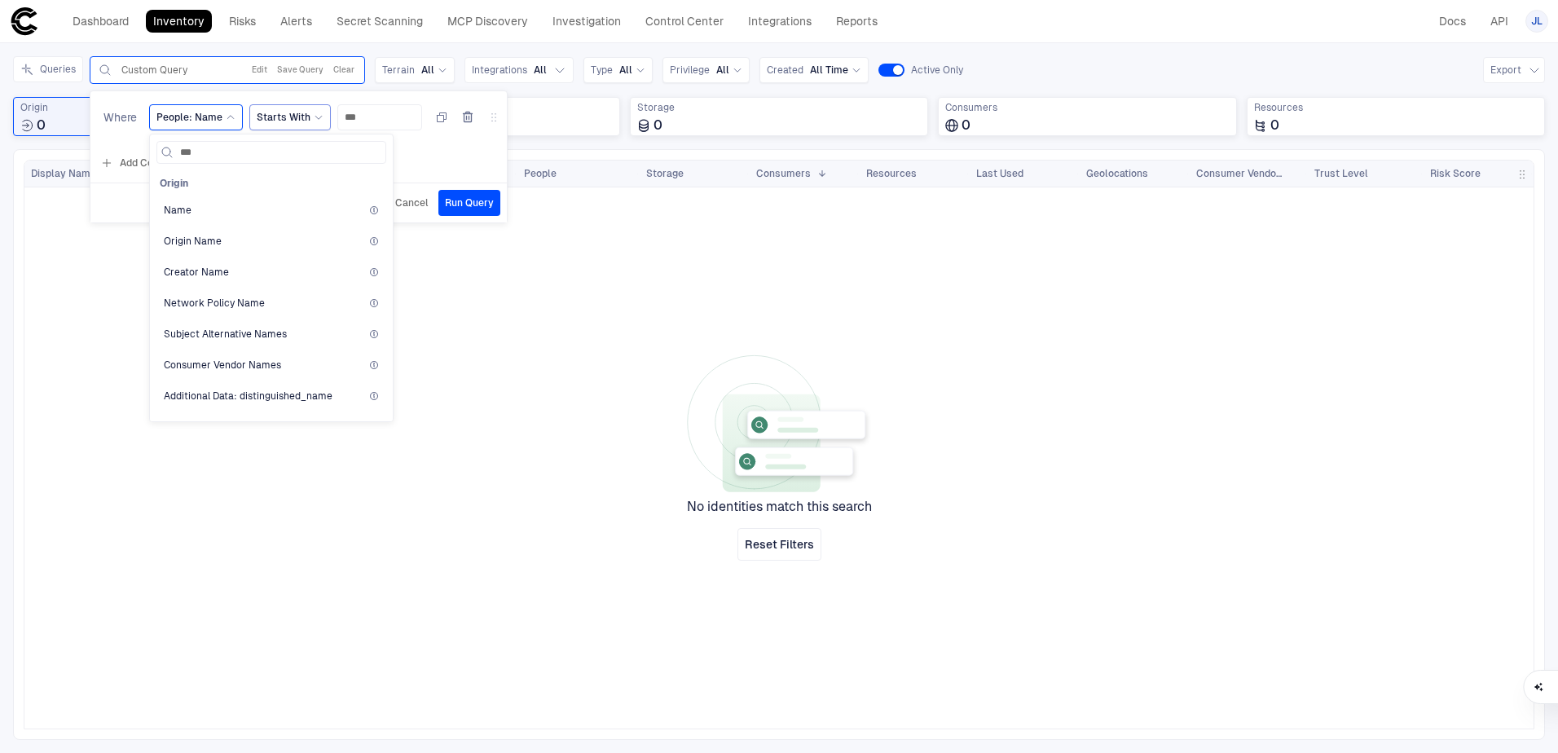
type input "****"
click at [234, 291] on div "Name" at bounding box center [271, 290] width 215 height 13
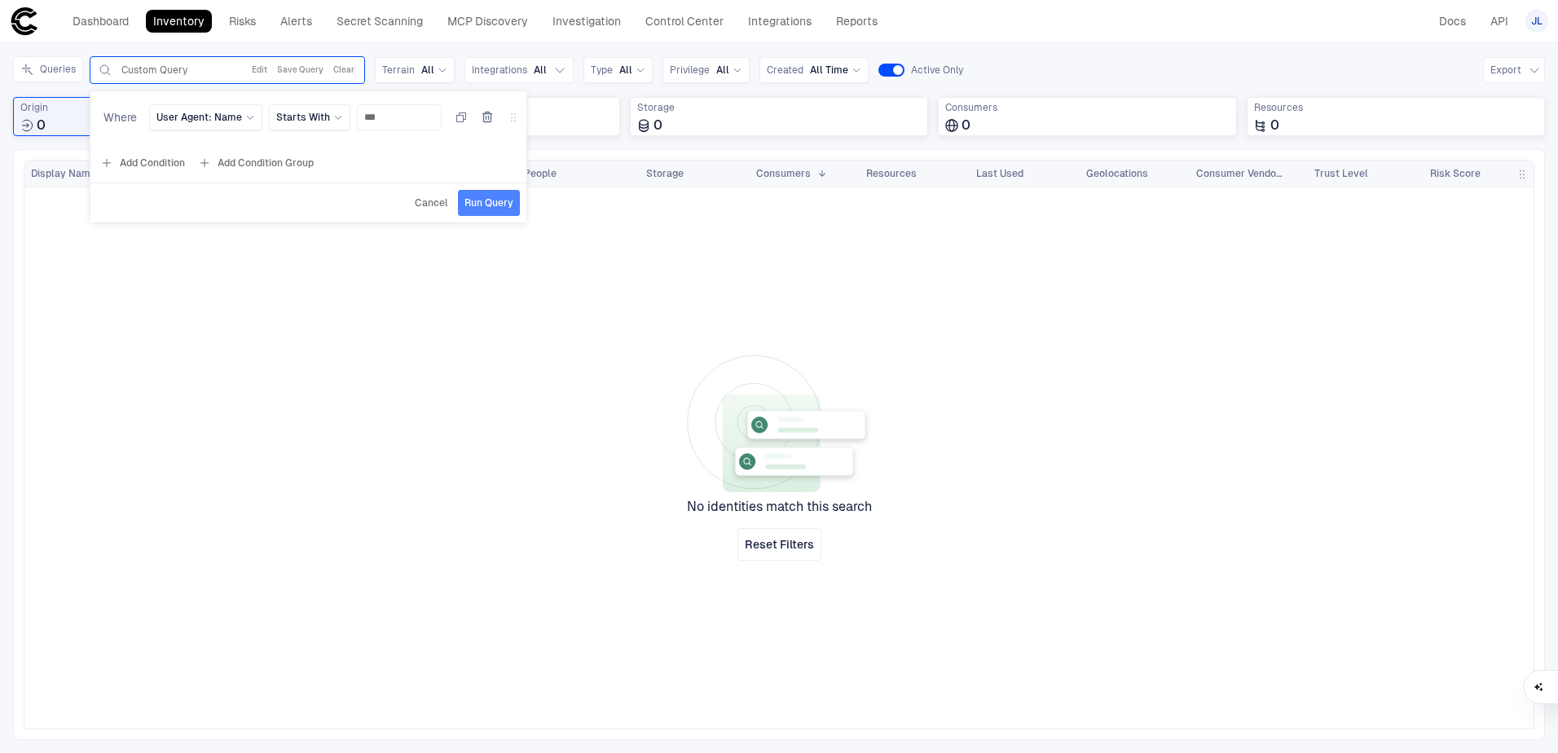
click at [481, 204] on span "Run Query" at bounding box center [488, 202] width 49 height 13
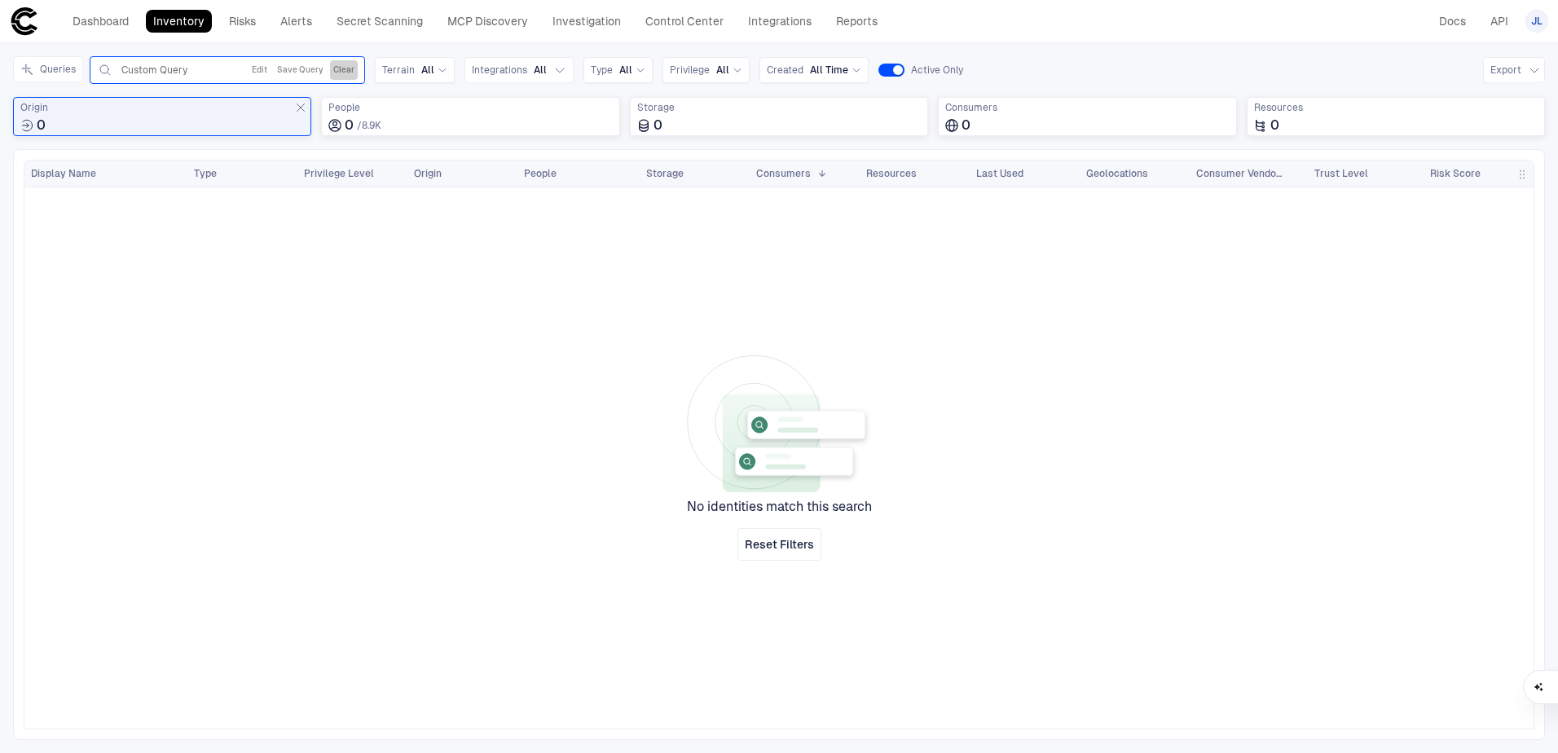
click at [350, 71] on button "Clear" at bounding box center [344, 70] width 28 height 20
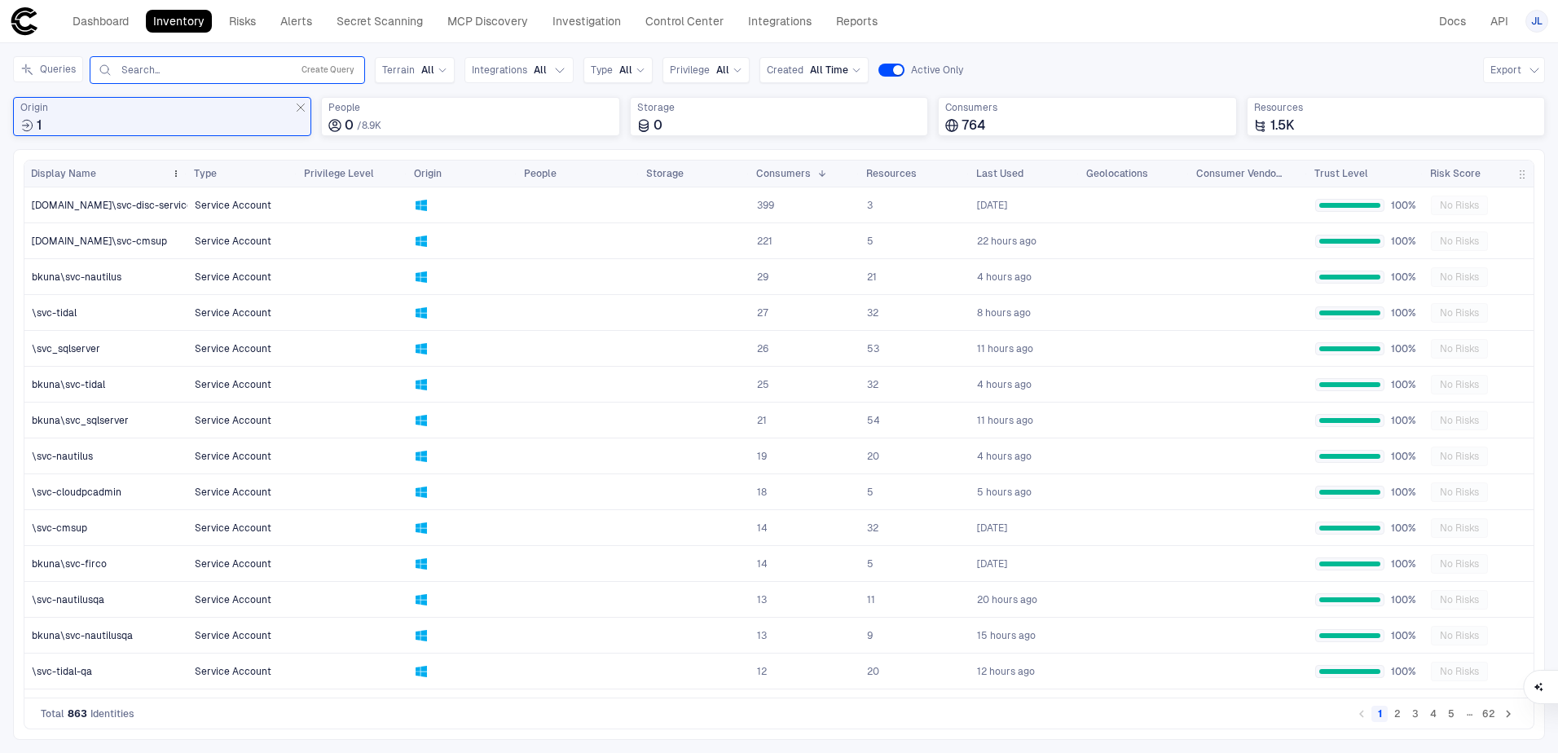
click at [76, 169] on span "Display Name" at bounding box center [63, 173] width 65 height 13
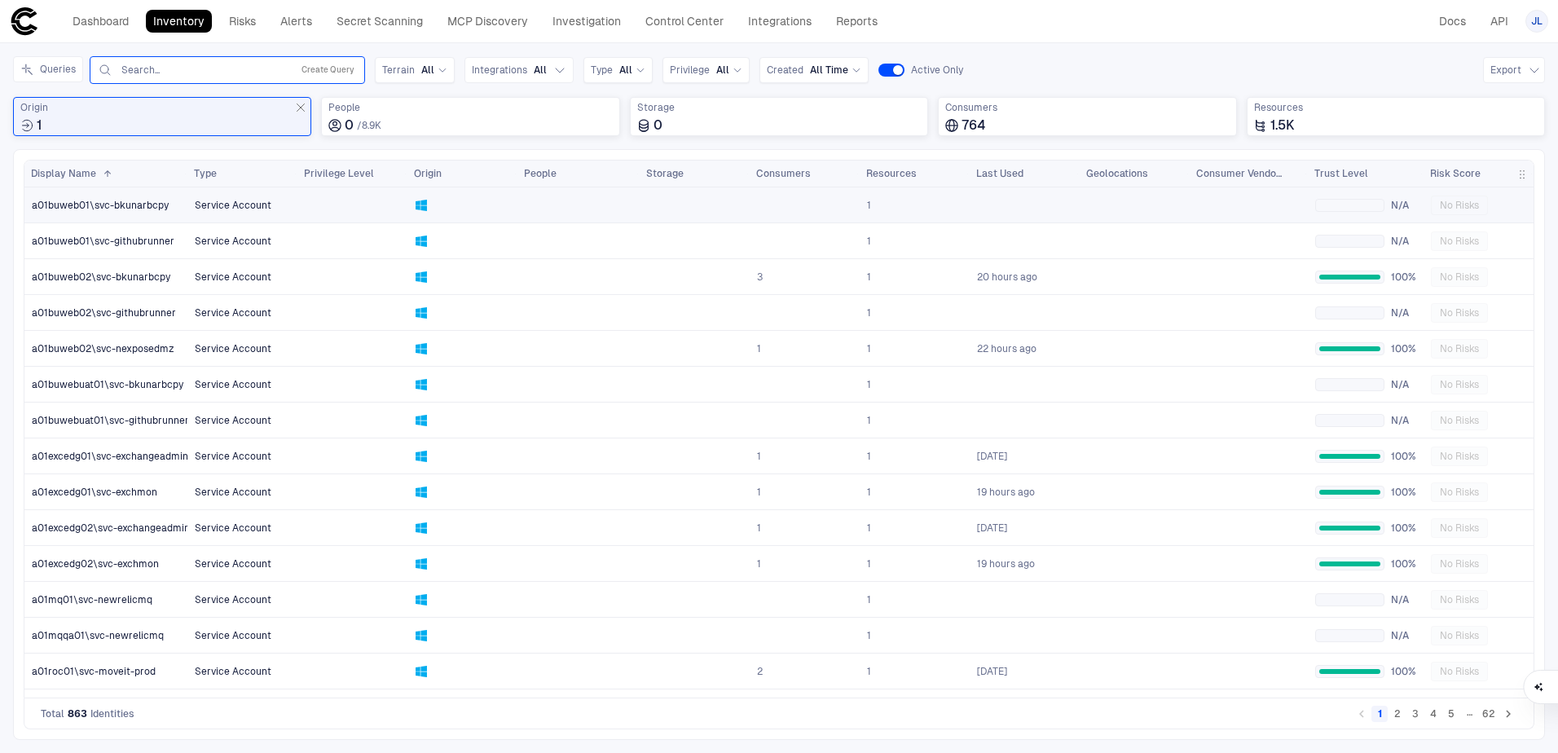
click at [110, 204] on span "a01buweb01\svc-bkunarbcpy" at bounding box center [100, 205] width 137 height 13
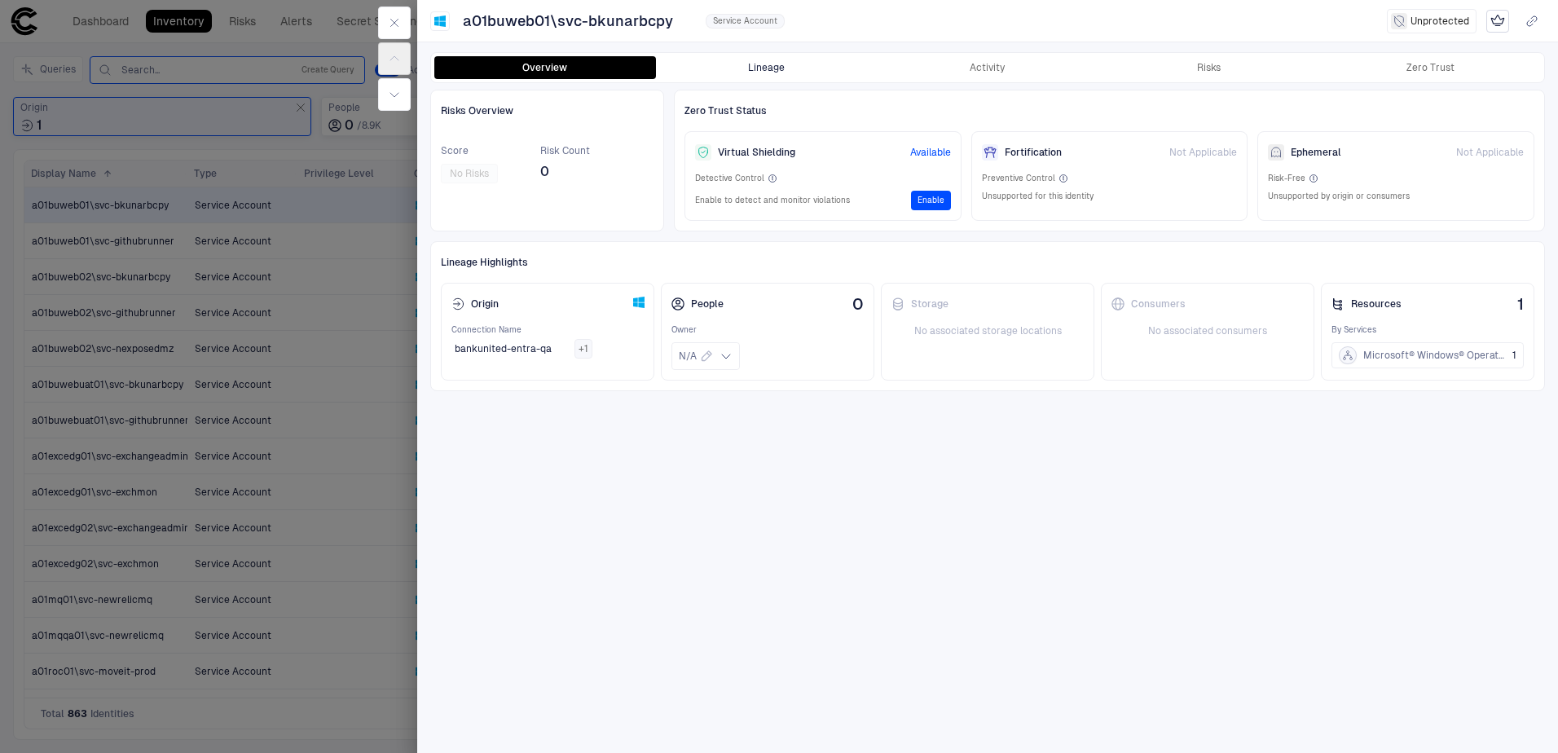
click at [762, 67] on button "Lineage" at bounding box center [767, 67] width 222 height 23
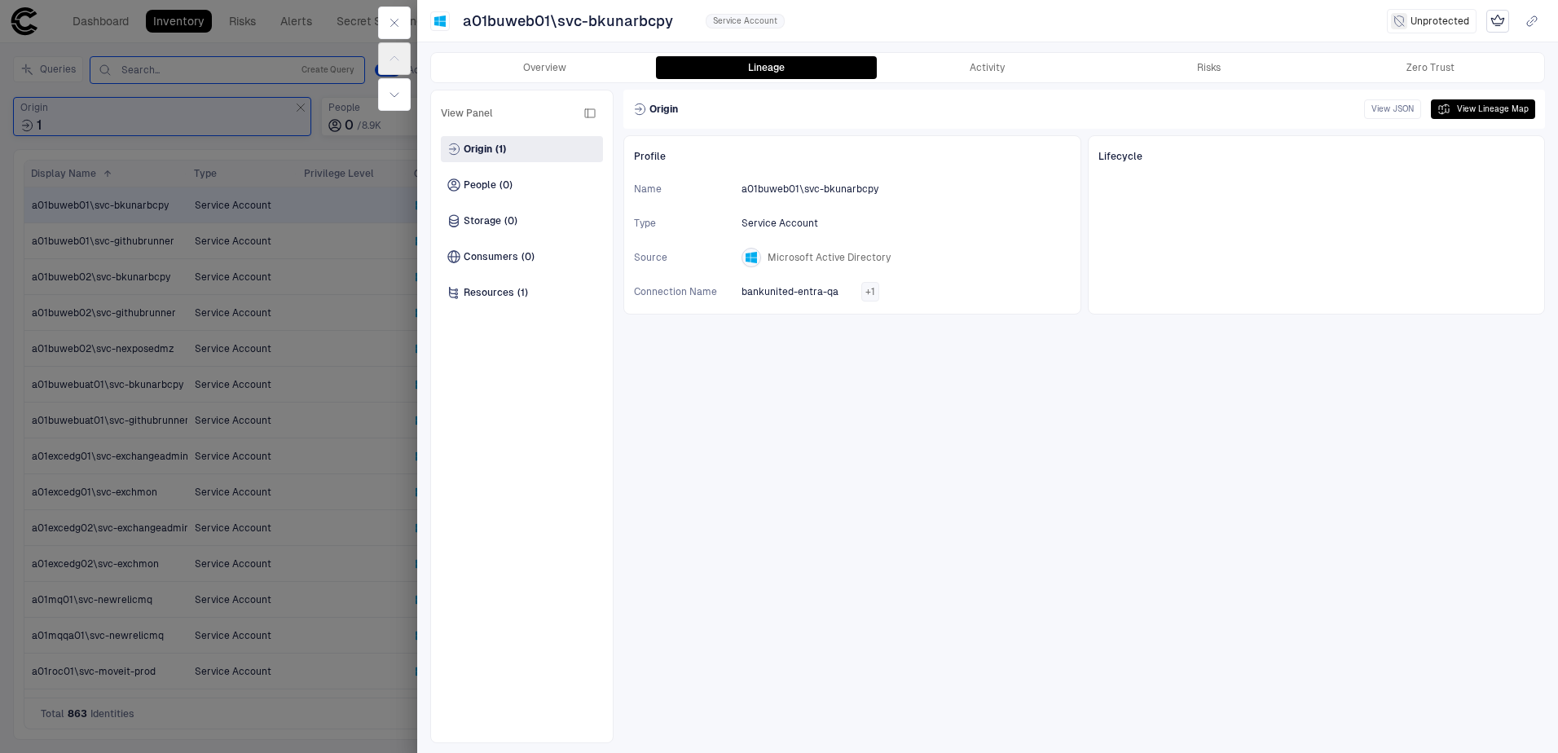
click at [241, 251] on div at bounding box center [779, 376] width 1558 height 753
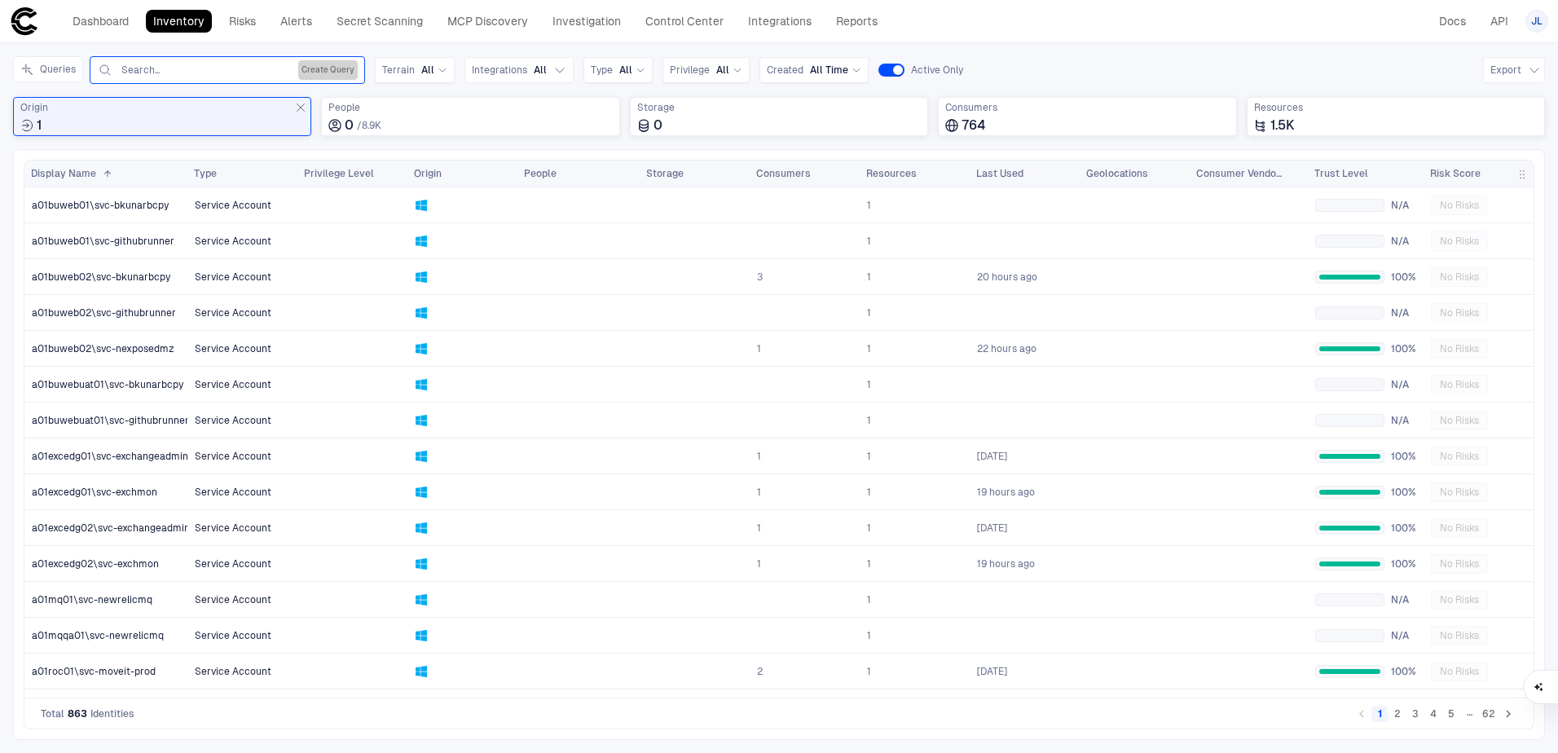
click at [330, 68] on button "Create Query" at bounding box center [327, 70] width 59 height 20
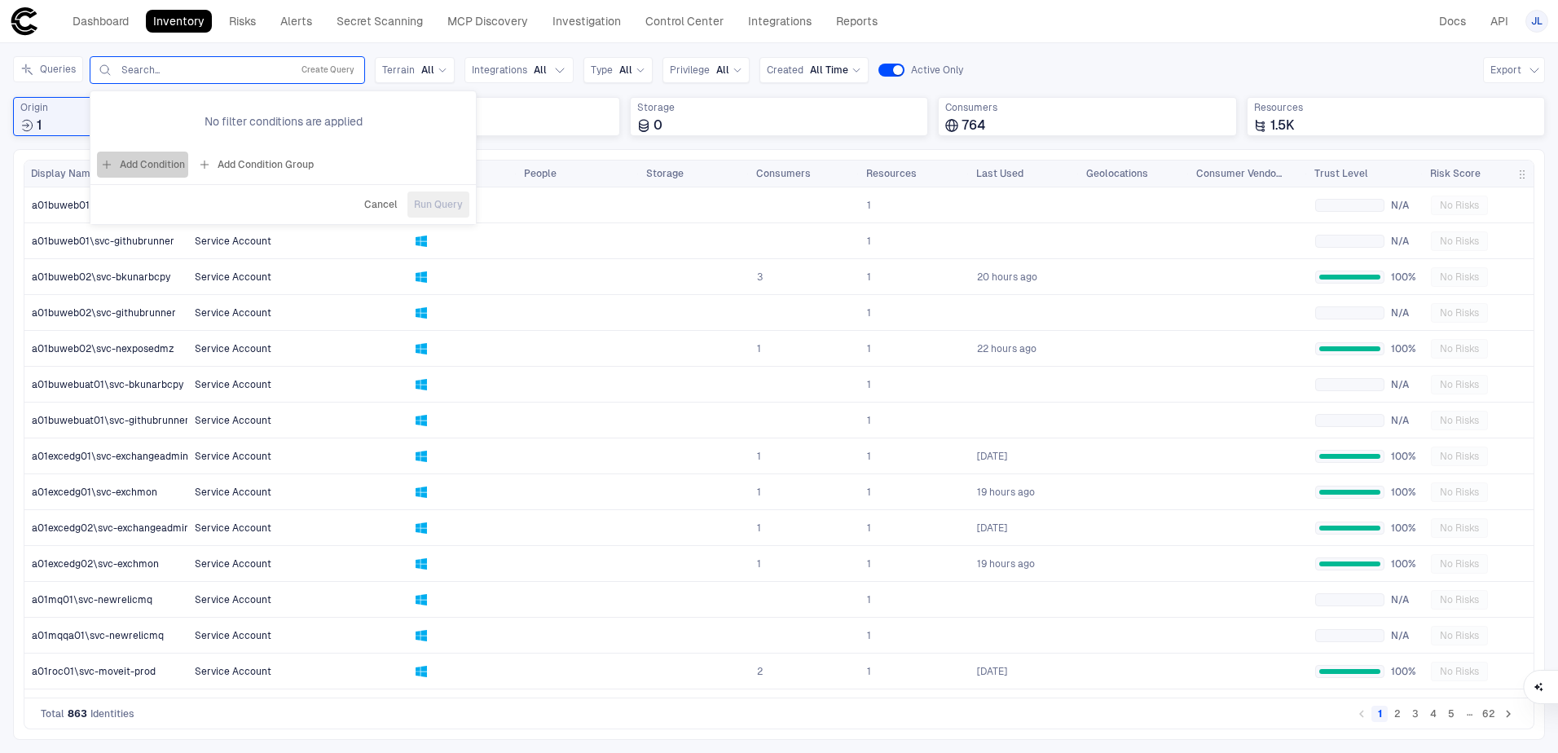
click at [143, 164] on button "Add Condition" at bounding box center [142, 165] width 91 height 26
click at [209, 115] on span "Origin: Name" at bounding box center [186, 117] width 61 height 13
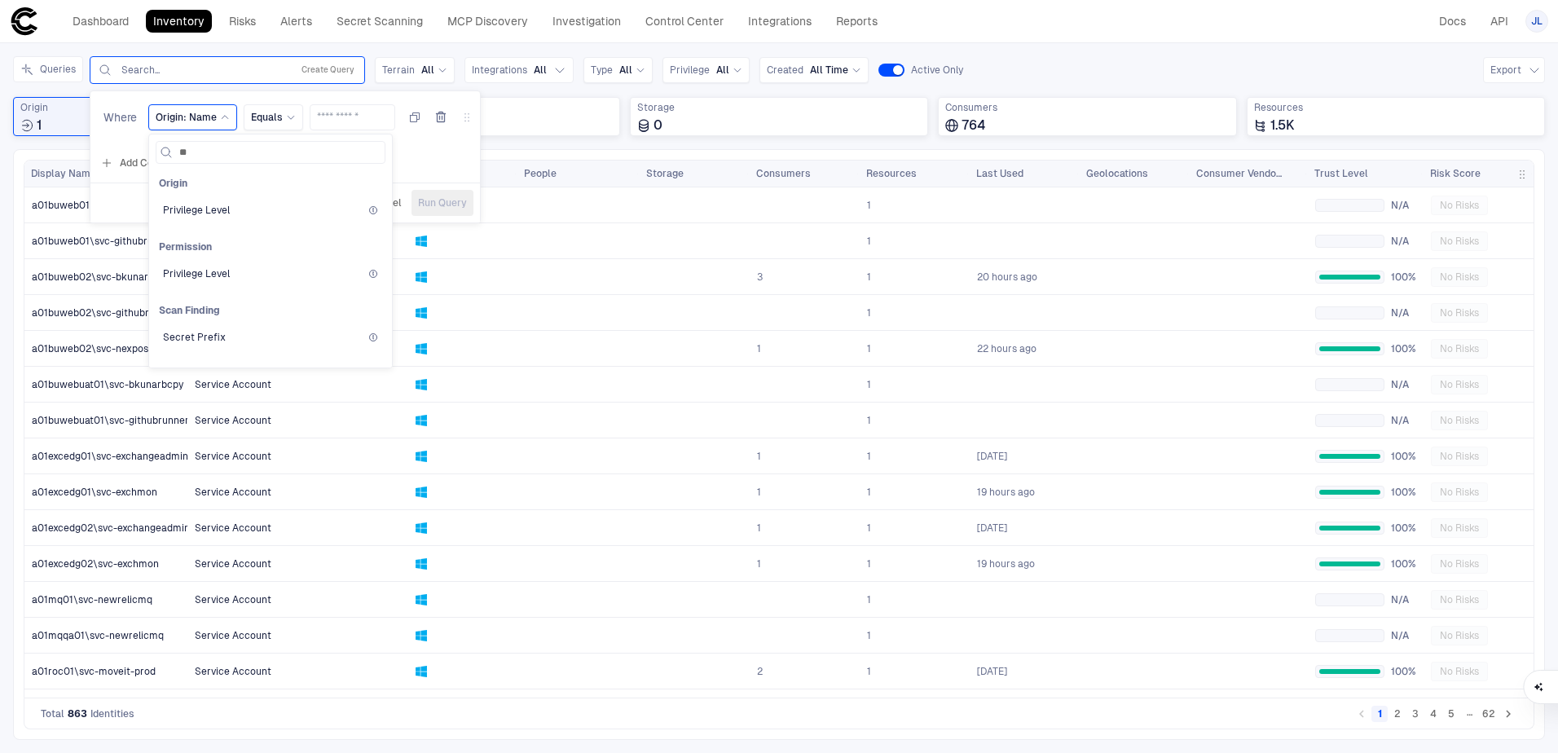
type input "*"
type input "****"
click at [424, 153] on div "Add Condition Add Condition Group" at bounding box center [284, 163] width 389 height 26
drag, startPoint x: 973, startPoint y: 54, endPoint x: 954, endPoint y: 67, distance: 22.8
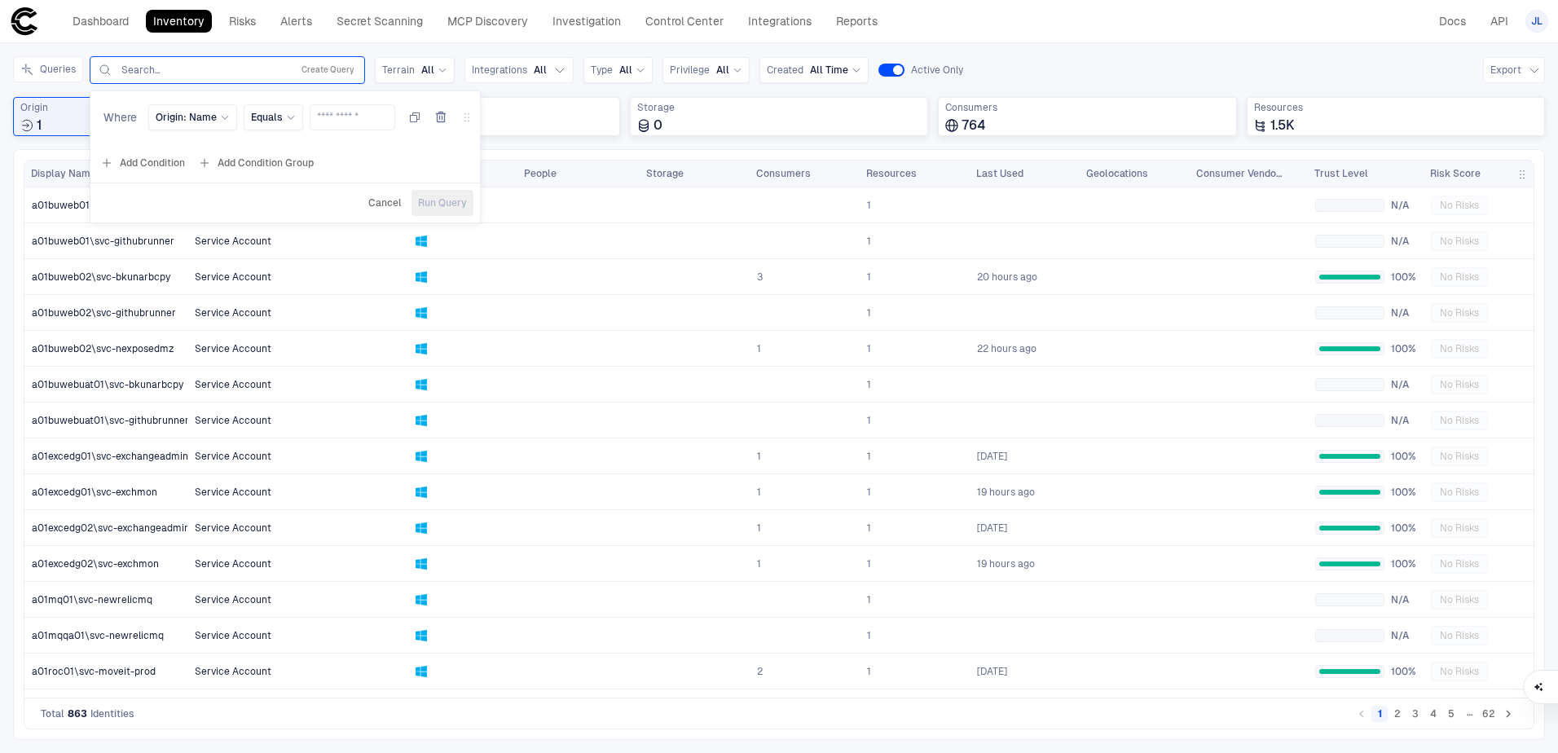
click at [975, 54] on div "Inventory Navigator Discovery AD Service Accounts Access from Non-Org Addresses…" at bounding box center [779, 398] width 1558 height 710
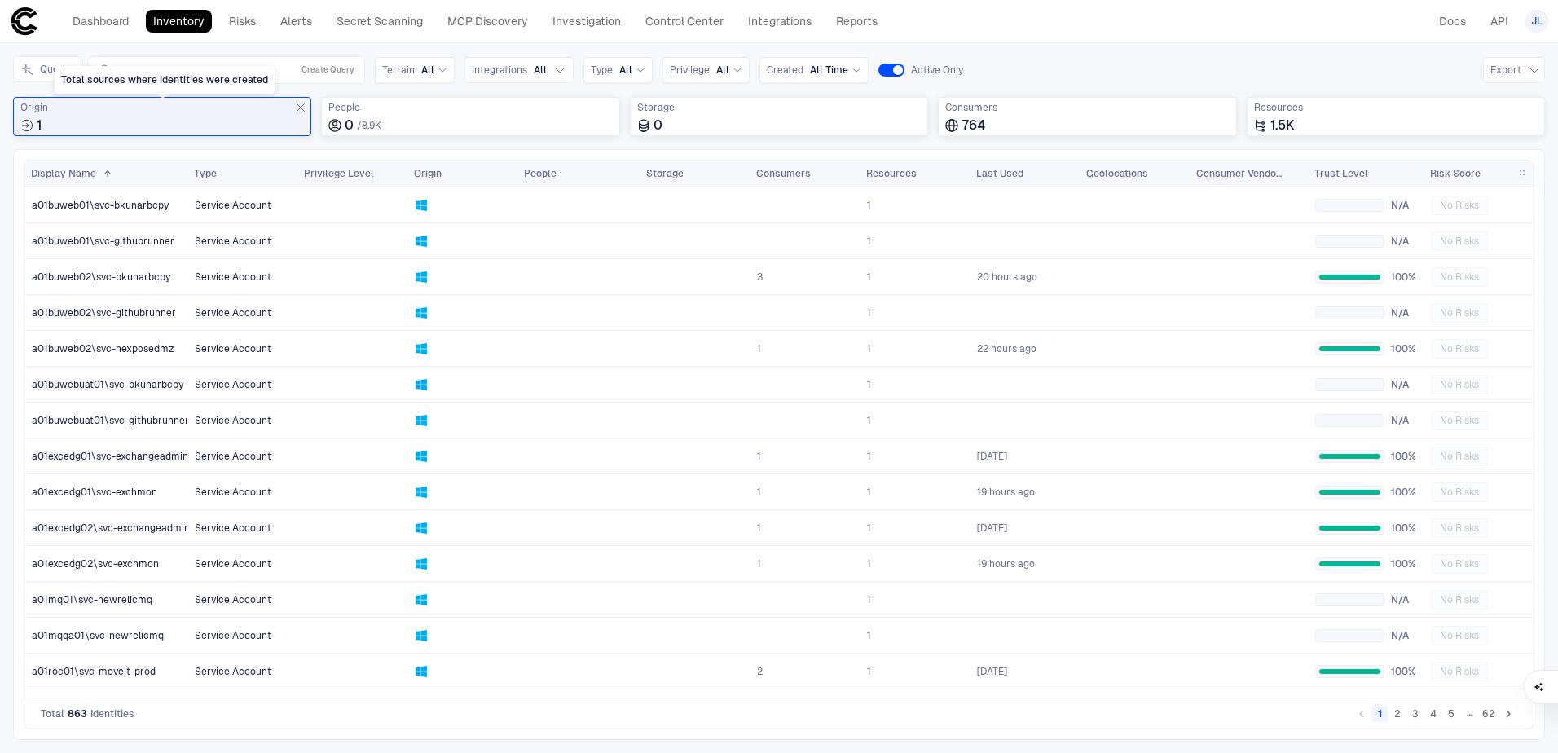
click at [245, 111] on span "Origin" at bounding box center [162, 107] width 284 height 13
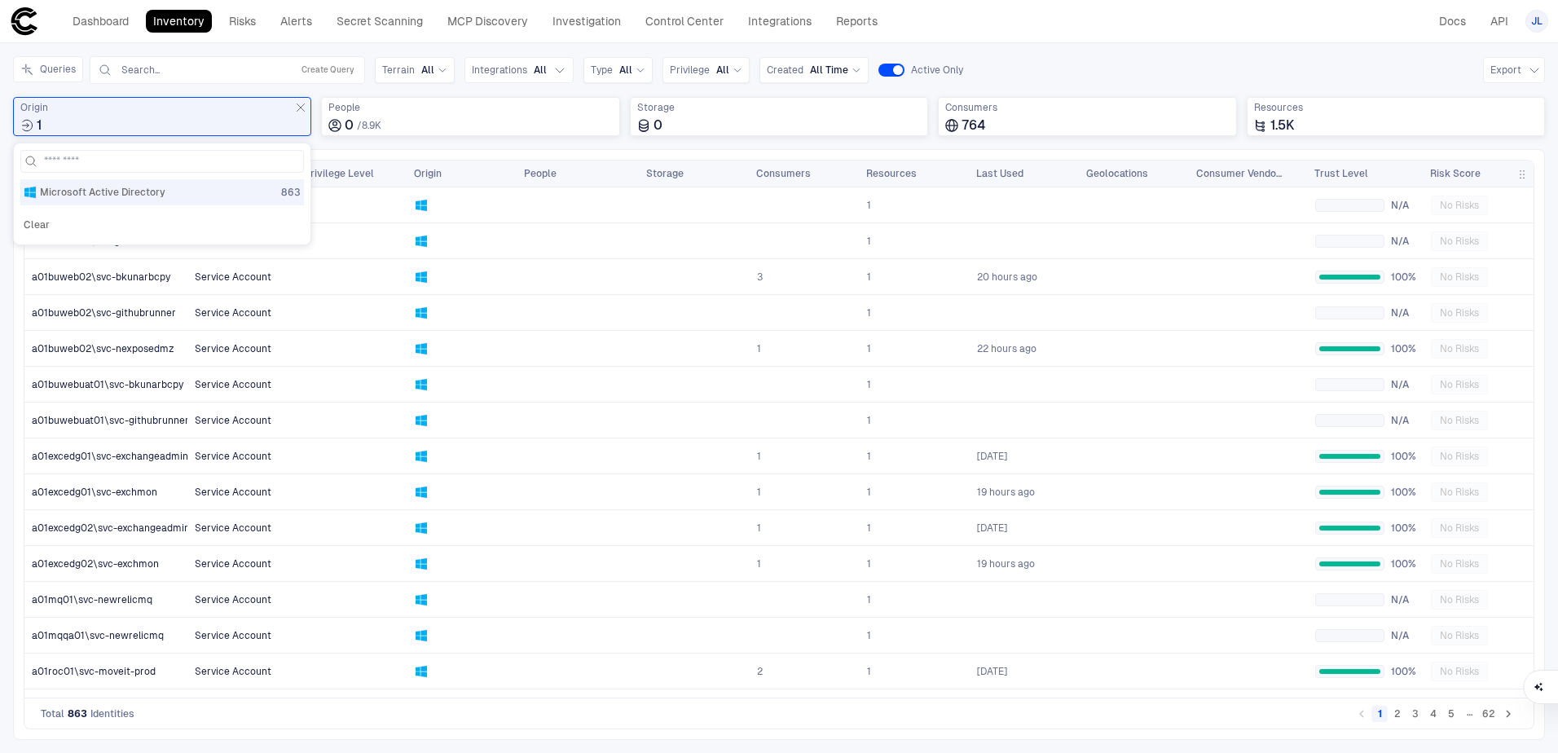
click at [32, 224] on button "Clear" at bounding box center [36, 225] width 33 height 26
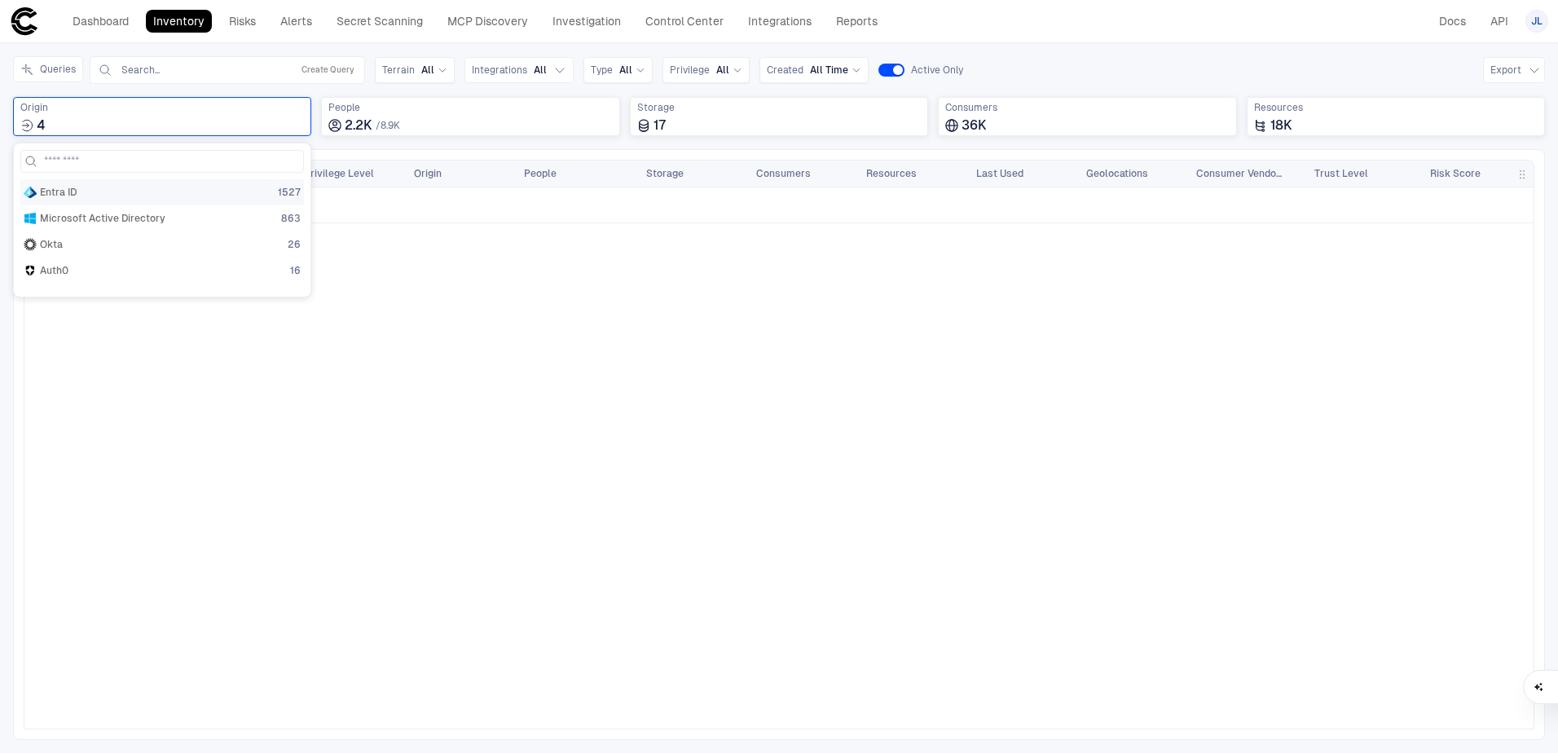
click at [130, 193] on div "Entra ID 1527" at bounding box center [162, 192] width 277 height 13
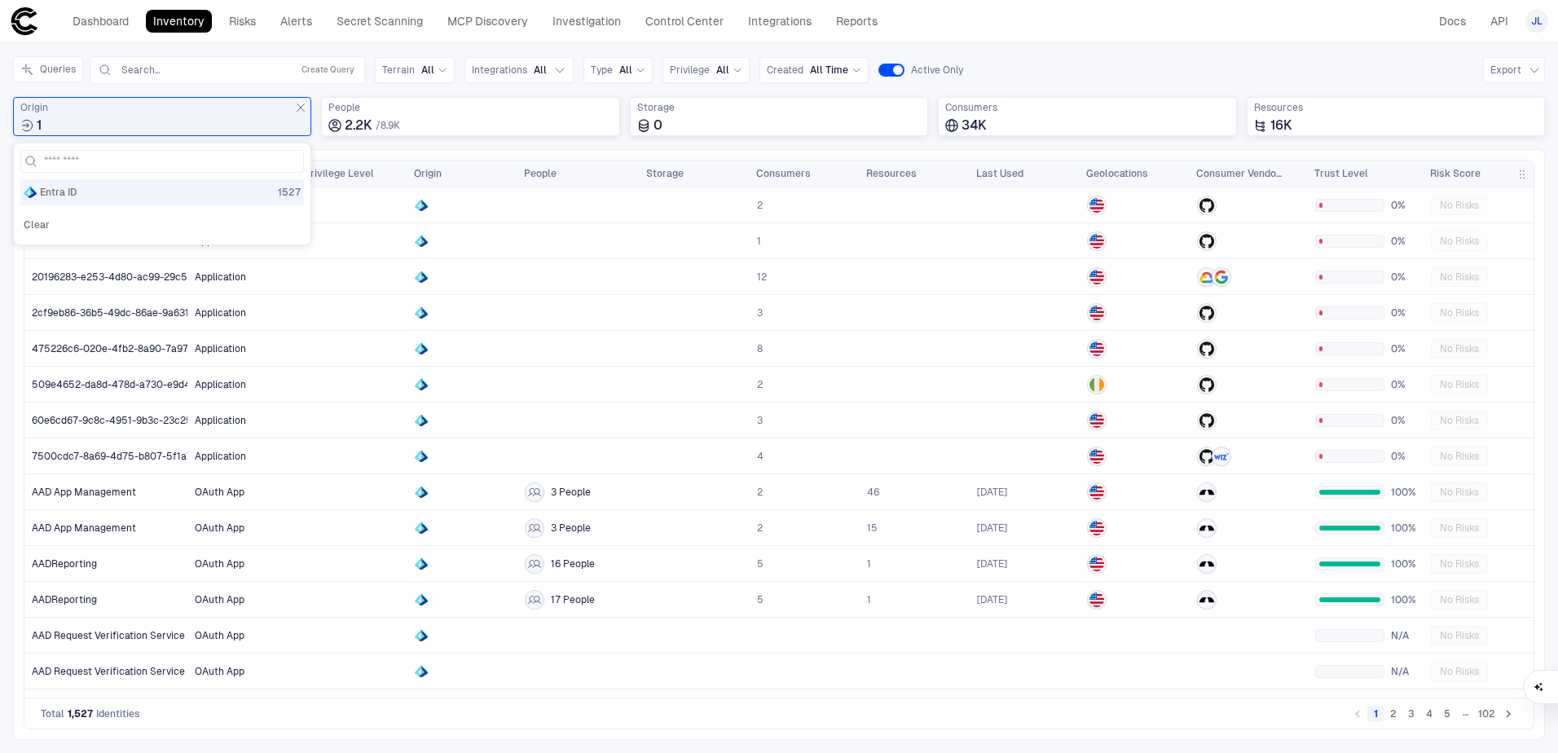
click at [451, 147] on div "Queries Search... Create Query Terrain All Integrations All Type All Privilege …" at bounding box center [779, 102] width 1532 height 93
click at [173, 175] on span at bounding box center [176, 174] width 10 height 10
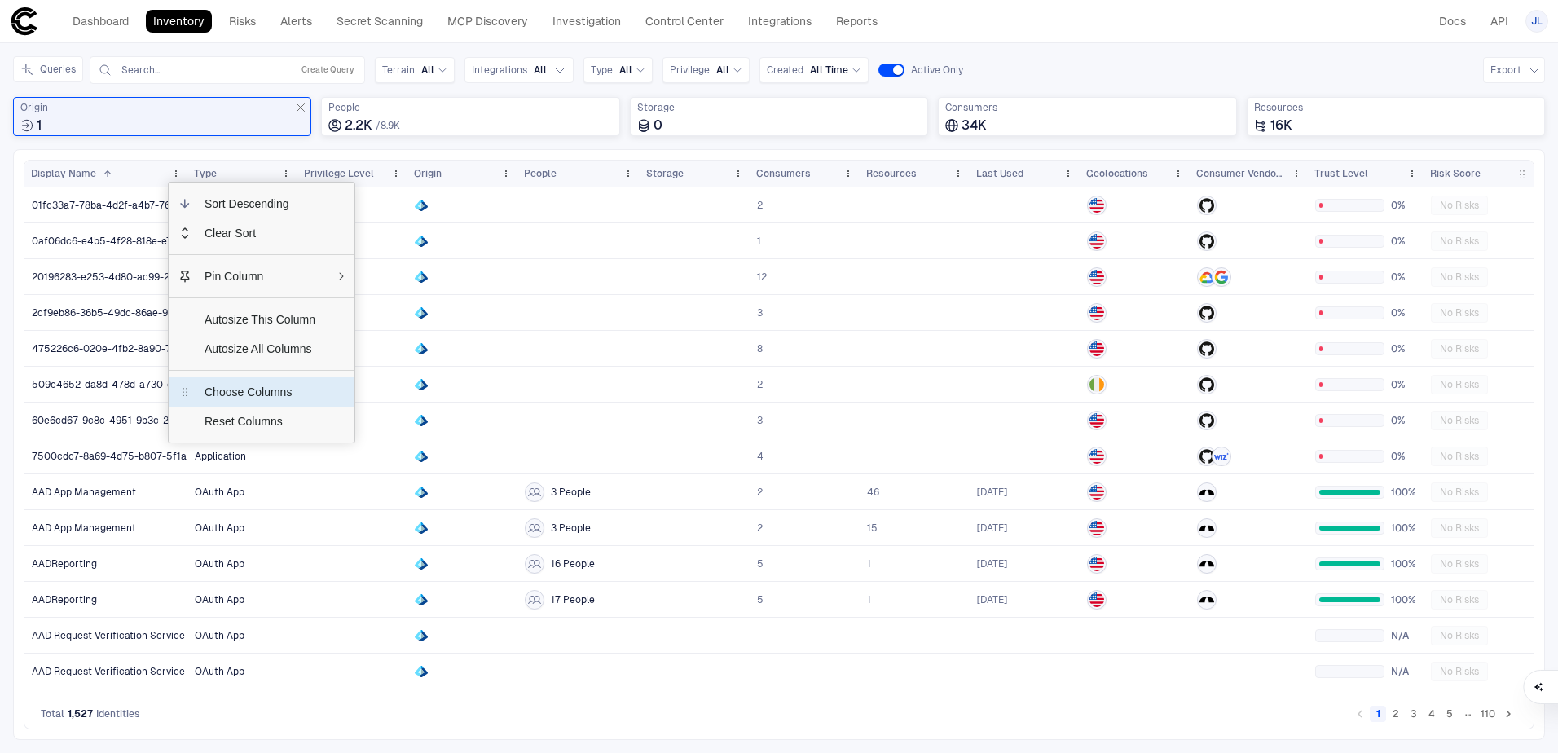
click at [275, 396] on span "Choose Columns" at bounding box center [259, 391] width 137 height 29
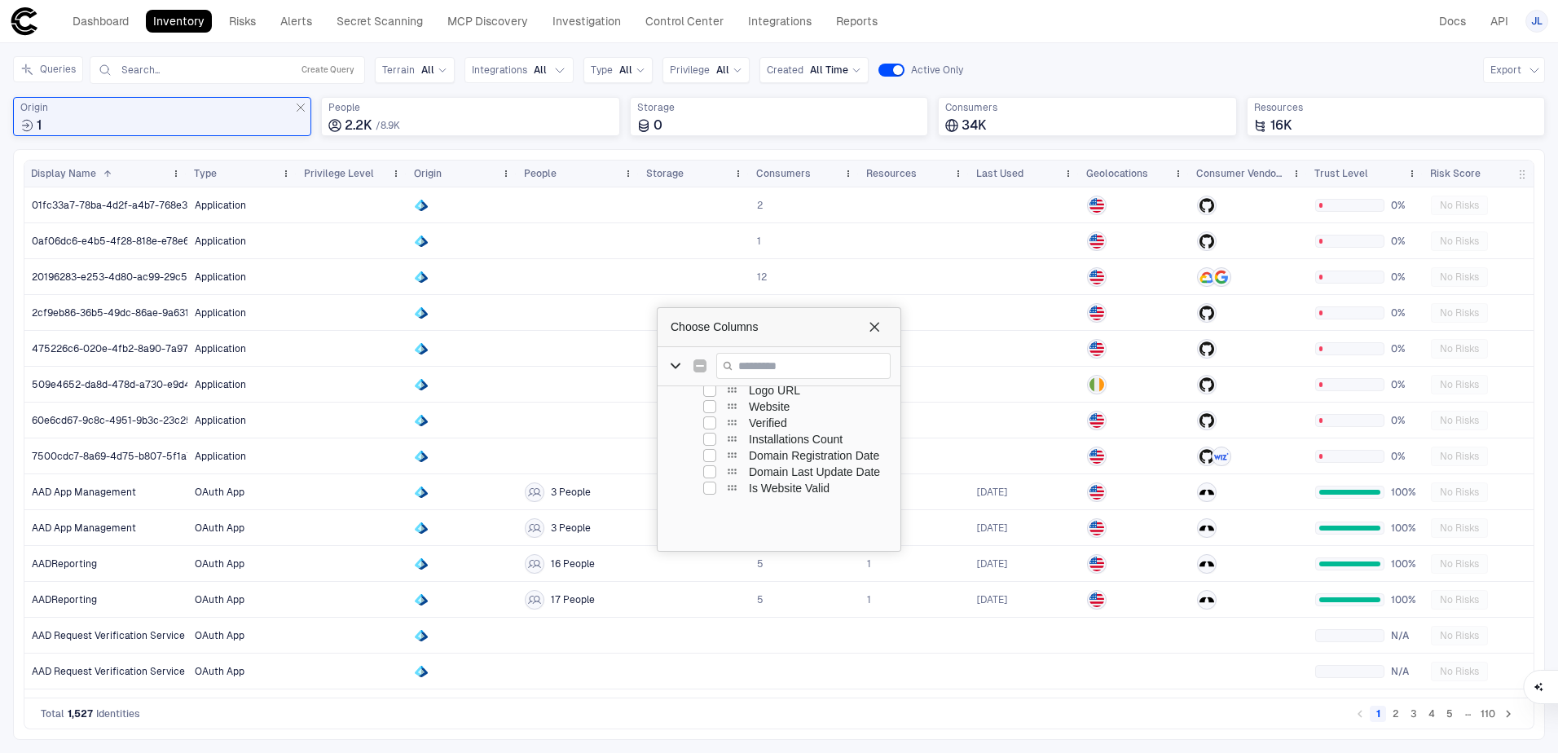
scroll to position [652, 0]
click at [873, 323] on span "Choose Columns" at bounding box center [874, 326] width 13 height 13
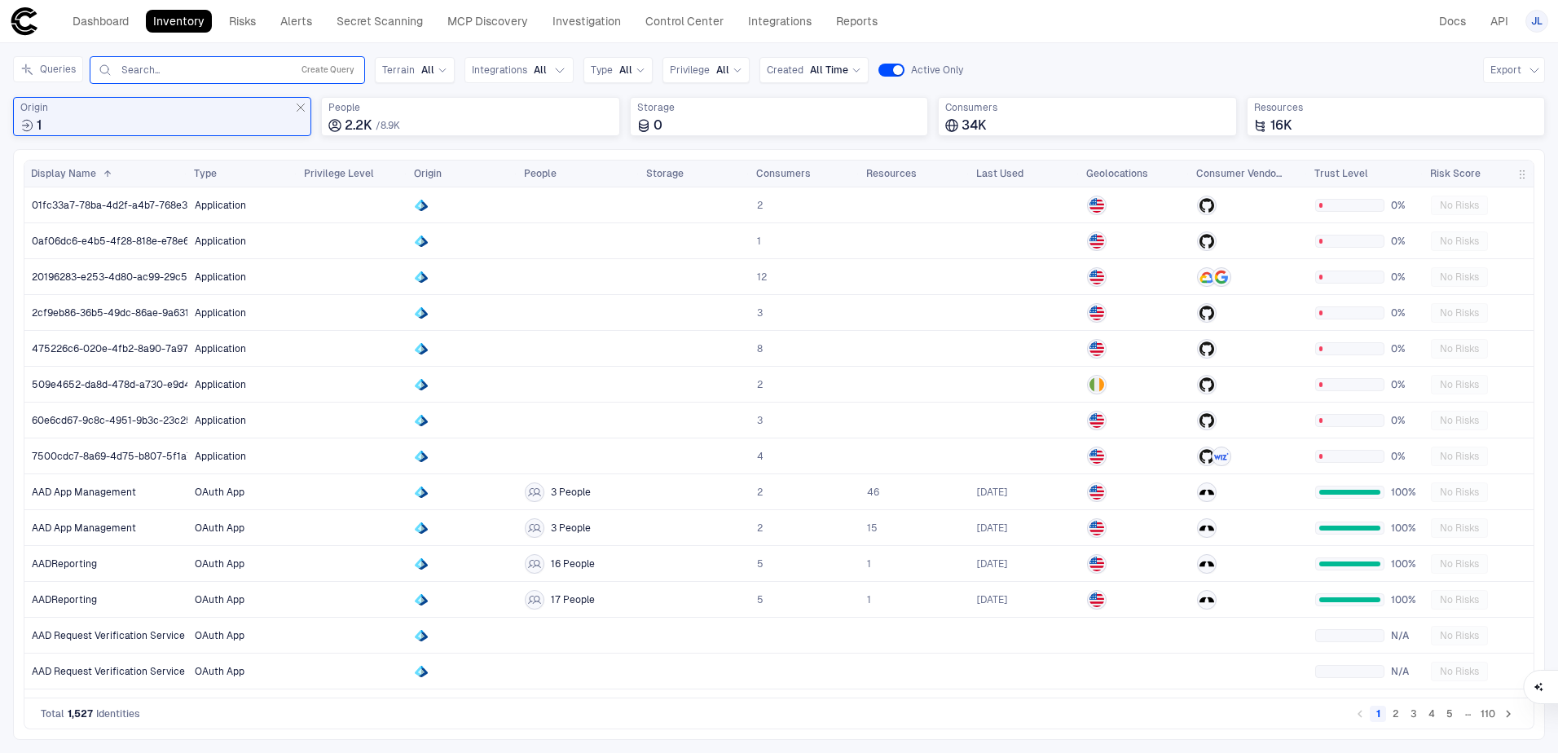
click at [236, 68] on input "text" at bounding box center [202, 70] width 165 height 13
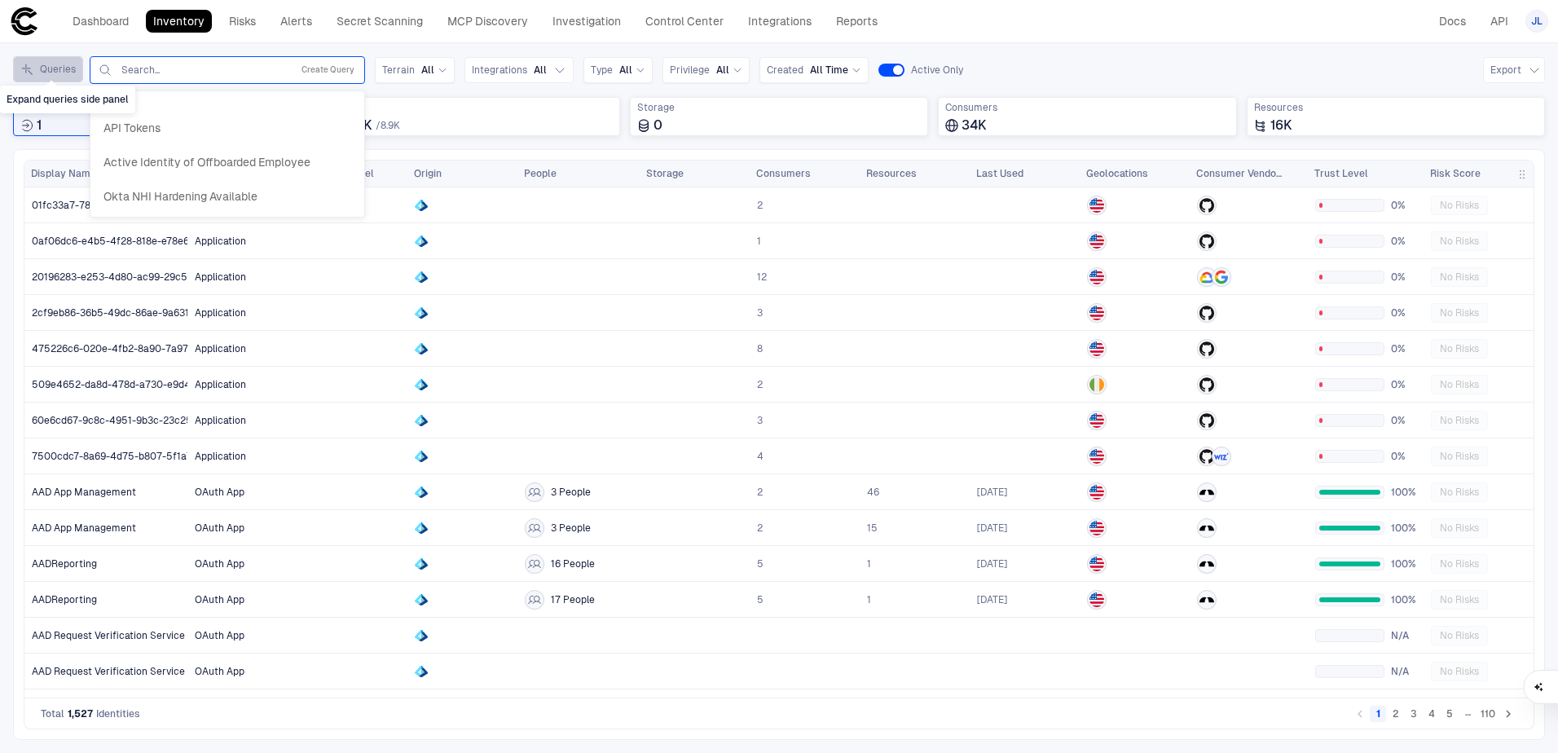
click at [40, 74] on button "Queries" at bounding box center [48, 69] width 70 height 26
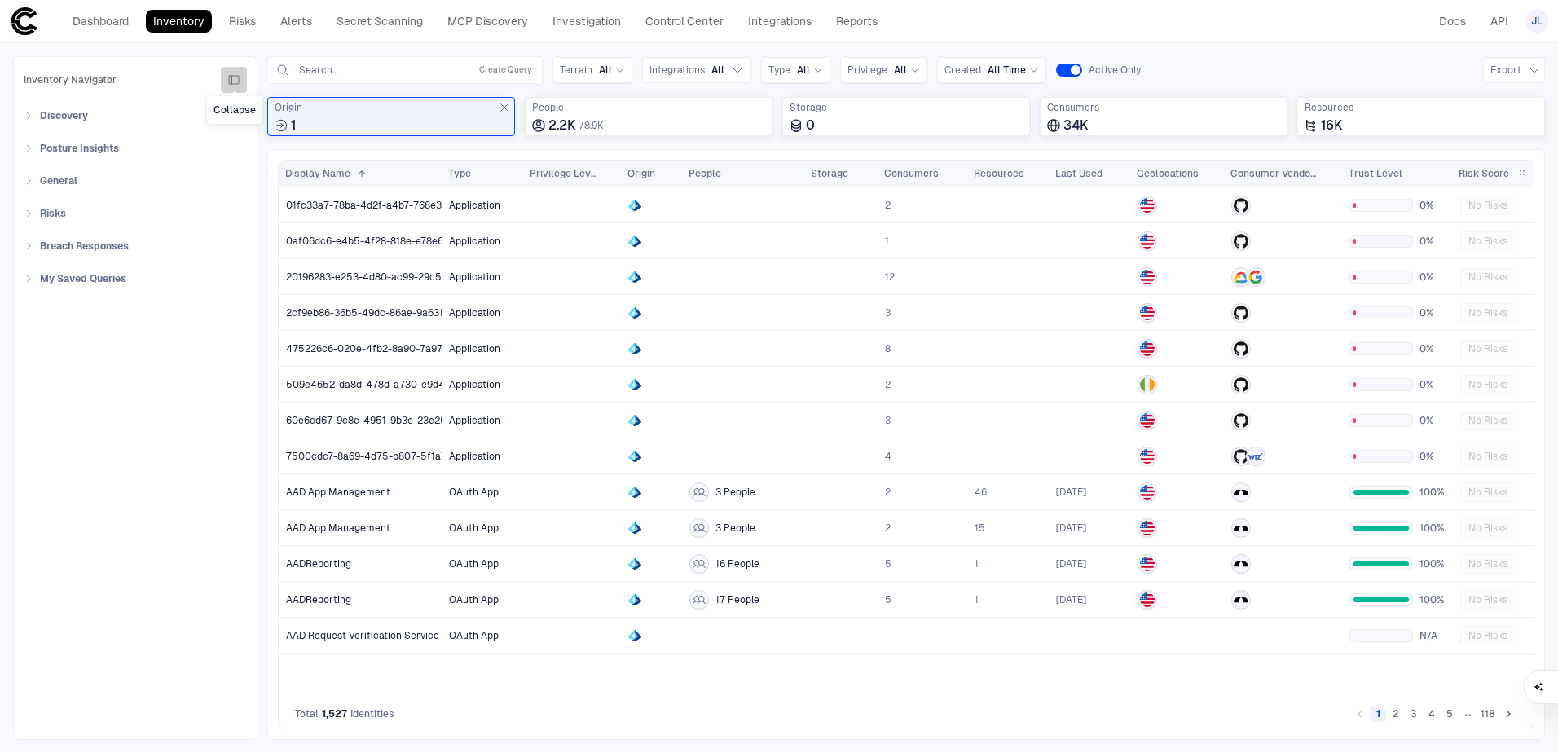
click at [238, 82] on icon "button" at bounding box center [233, 79] width 13 height 13
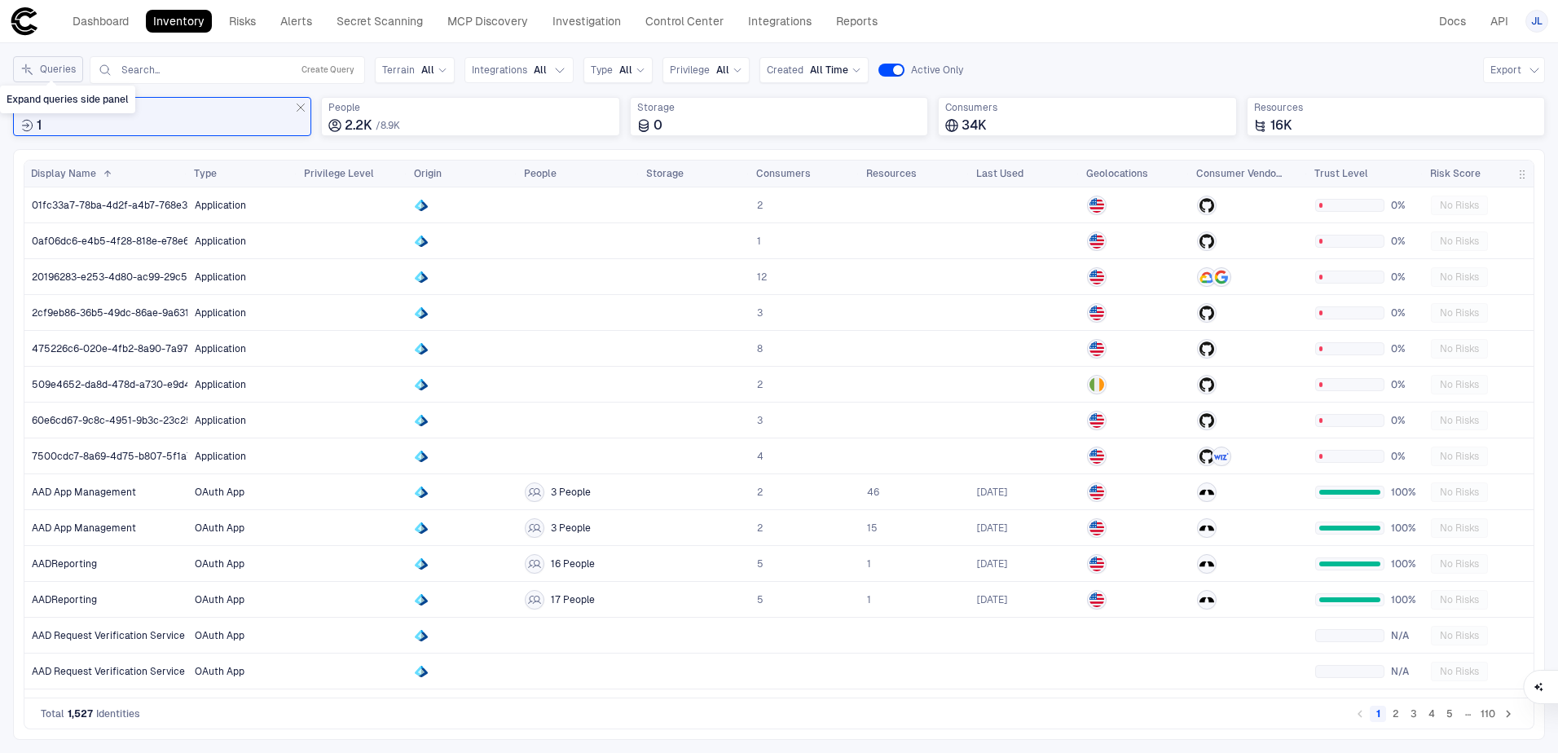
click at [58, 70] on button "Queries" at bounding box center [48, 69] width 70 height 26
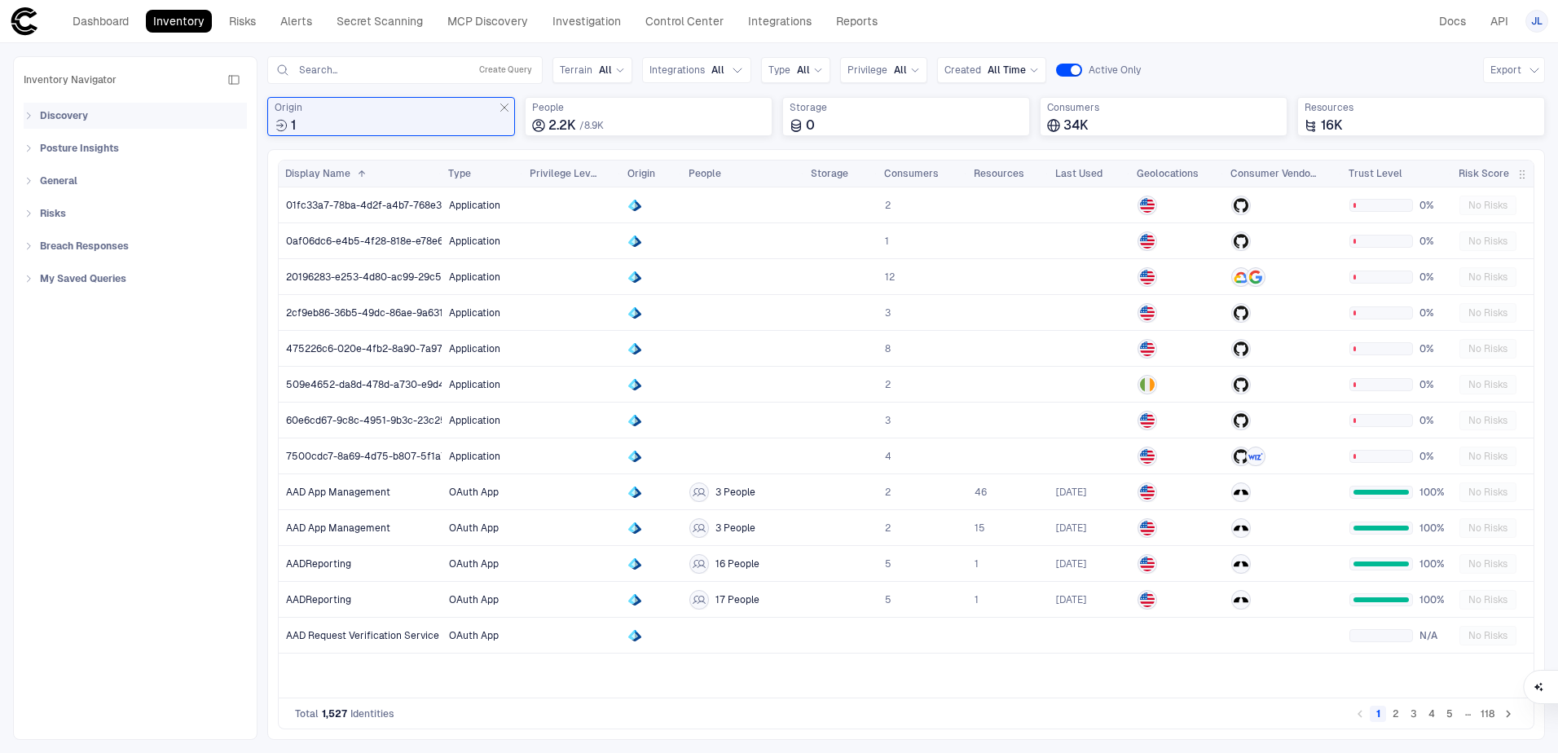
click at [28, 116] on icon at bounding box center [29, 116] width 10 height 10
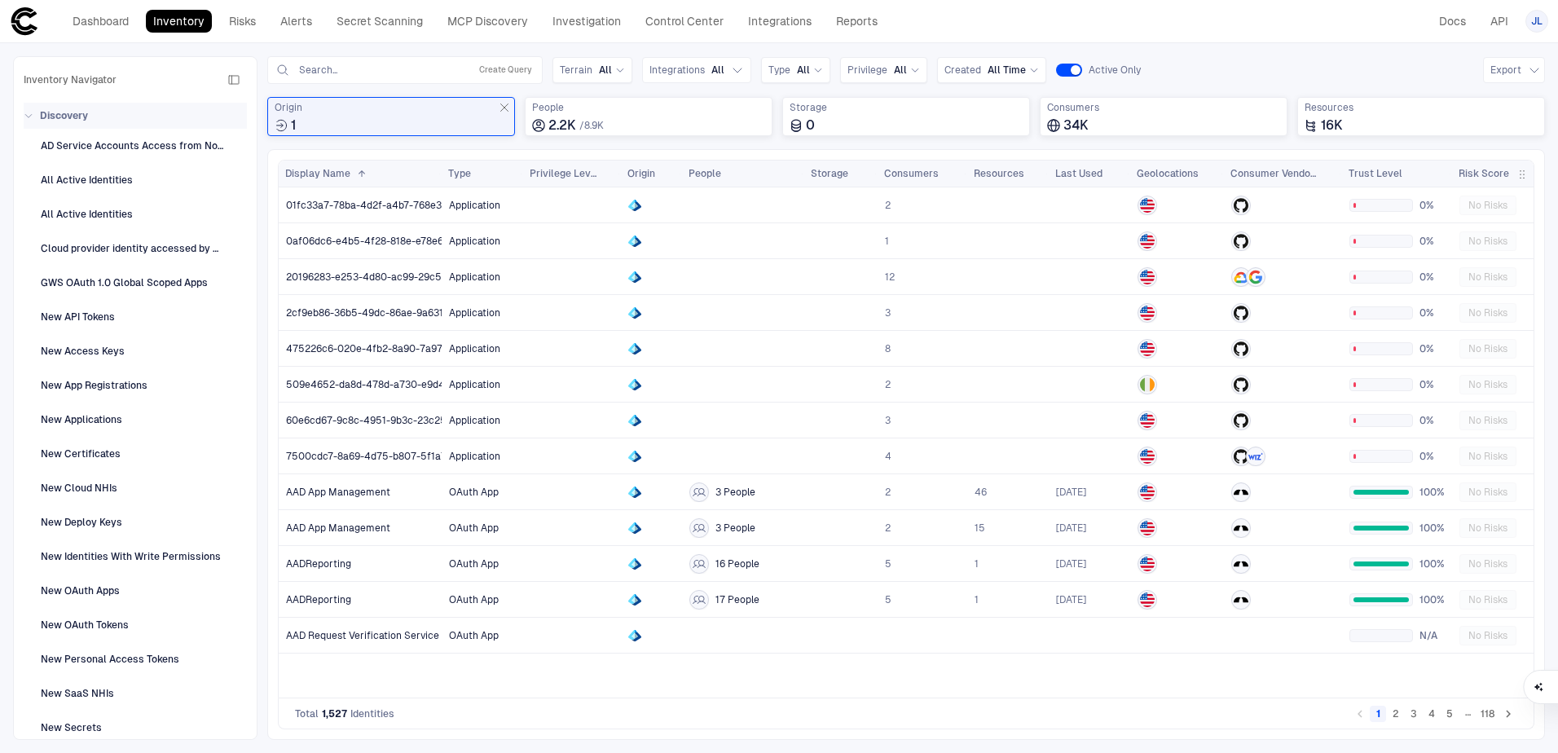
click at [28, 116] on icon at bounding box center [28, 116] width 7 height 3
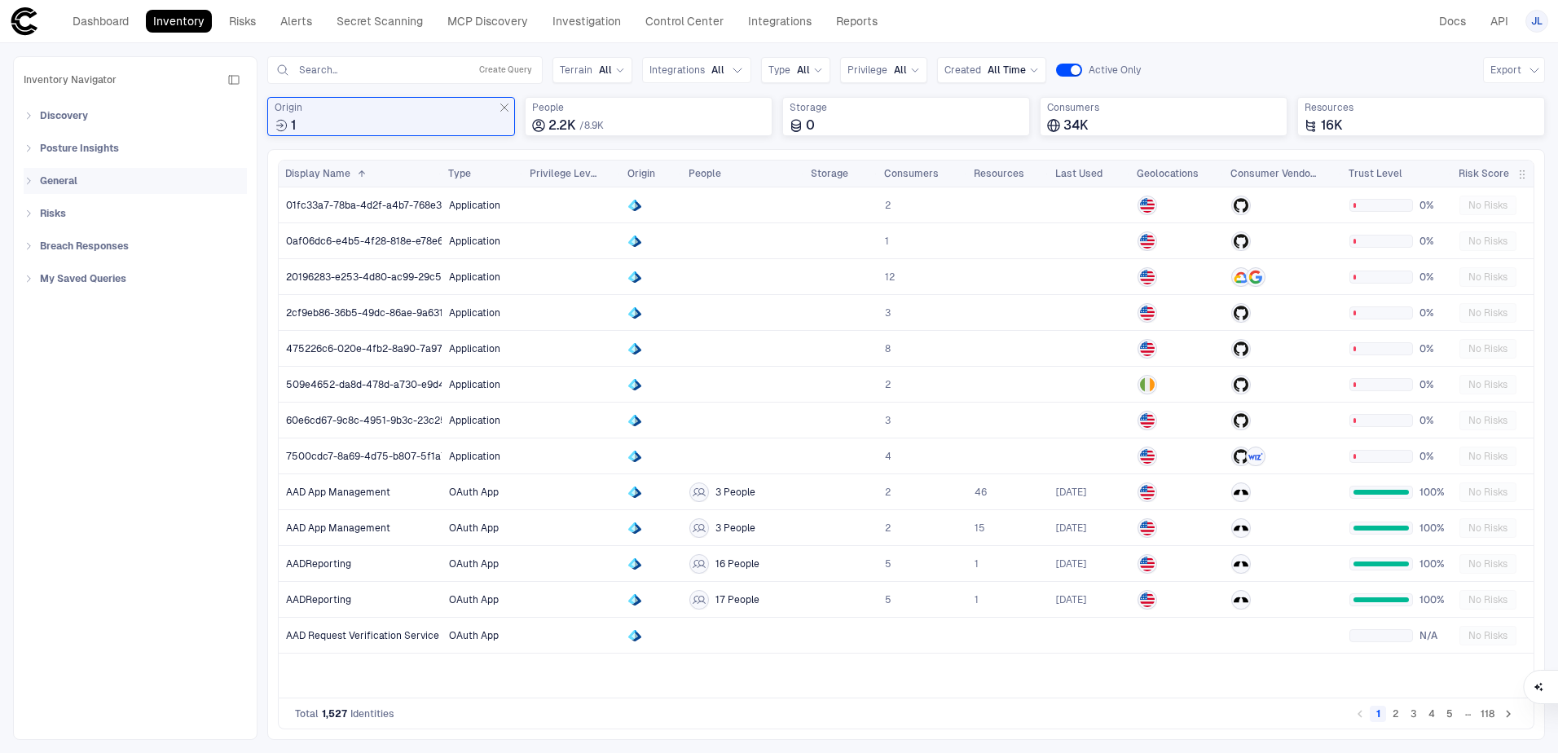
click at [27, 179] on icon at bounding box center [29, 181] width 10 height 10
click at [37, 179] on div "General" at bounding box center [139, 181] width 213 height 26
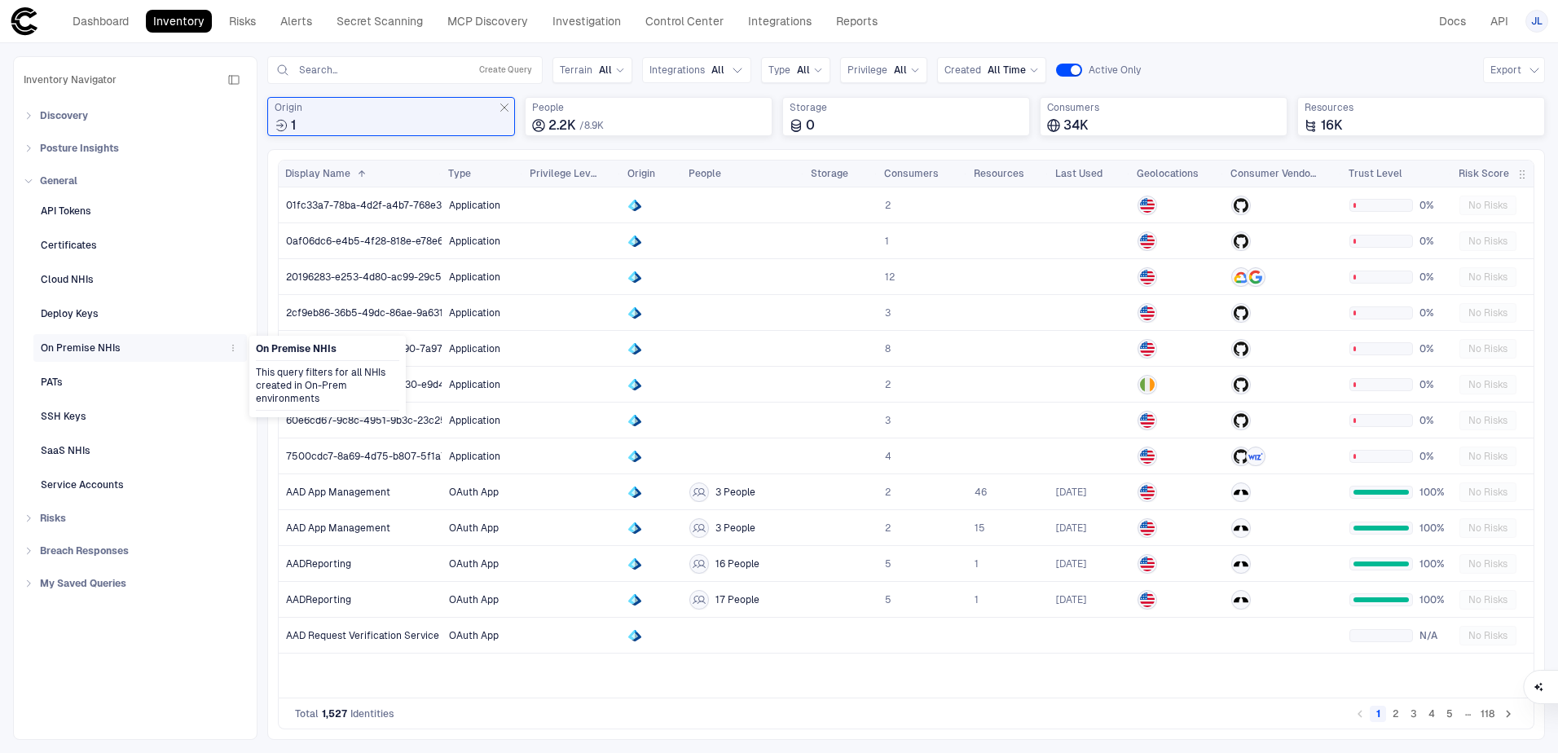
click at [96, 349] on div "On Premise NHIs" at bounding box center [81, 348] width 80 height 15
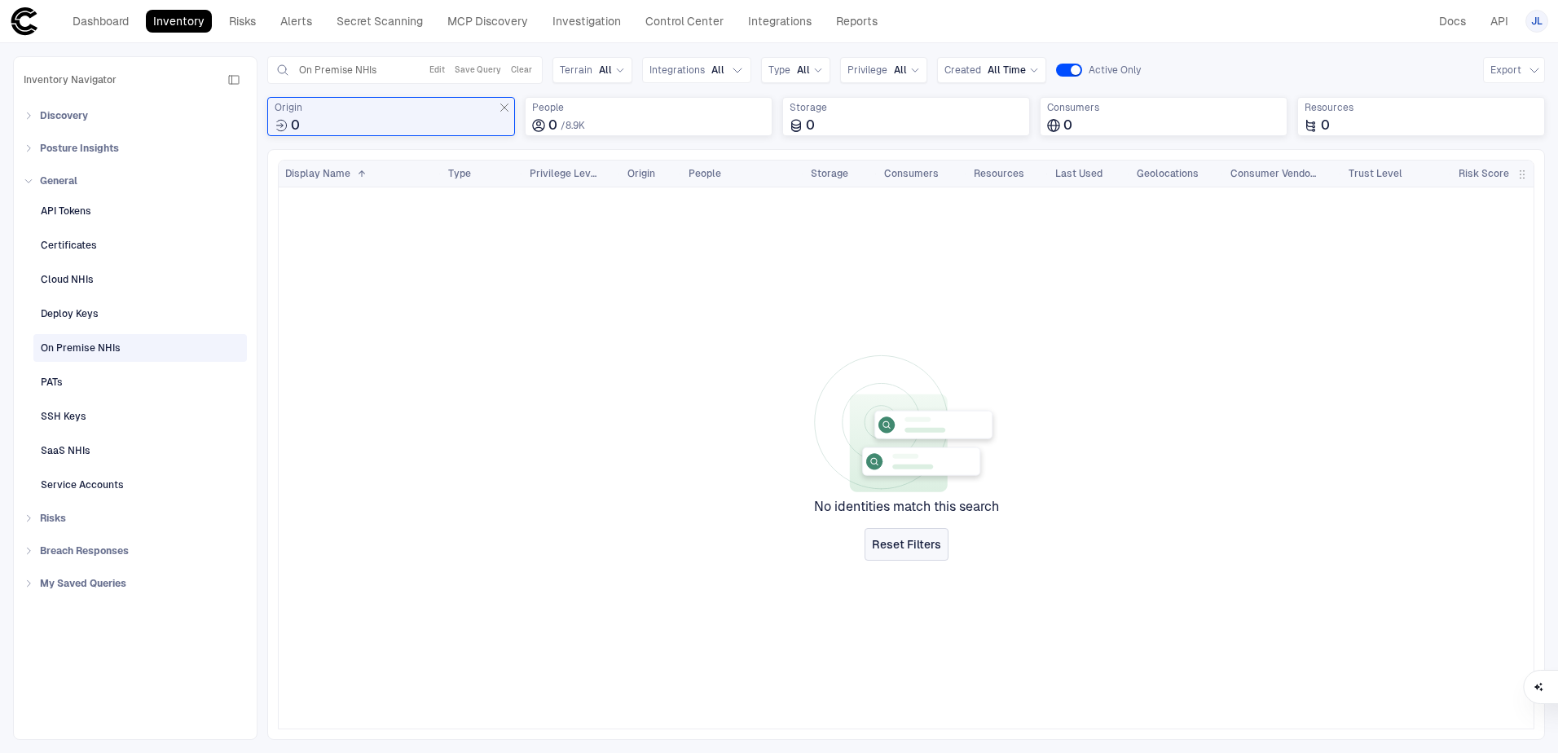
click at [921, 542] on span "Reset Filters" at bounding box center [906, 544] width 69 height 15
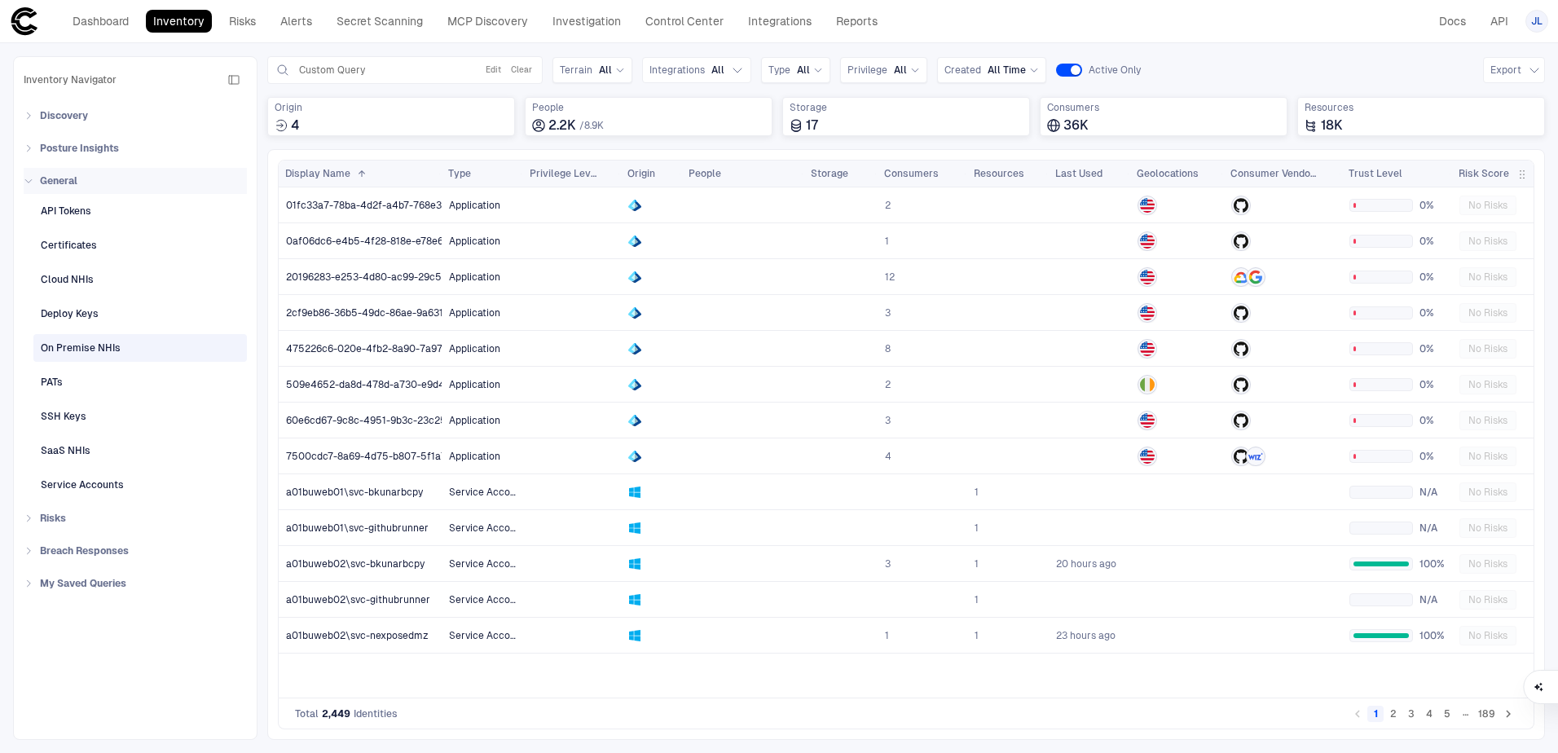
click at [27, 178] on icon at bounding box center [29, 181] width 10 height 10
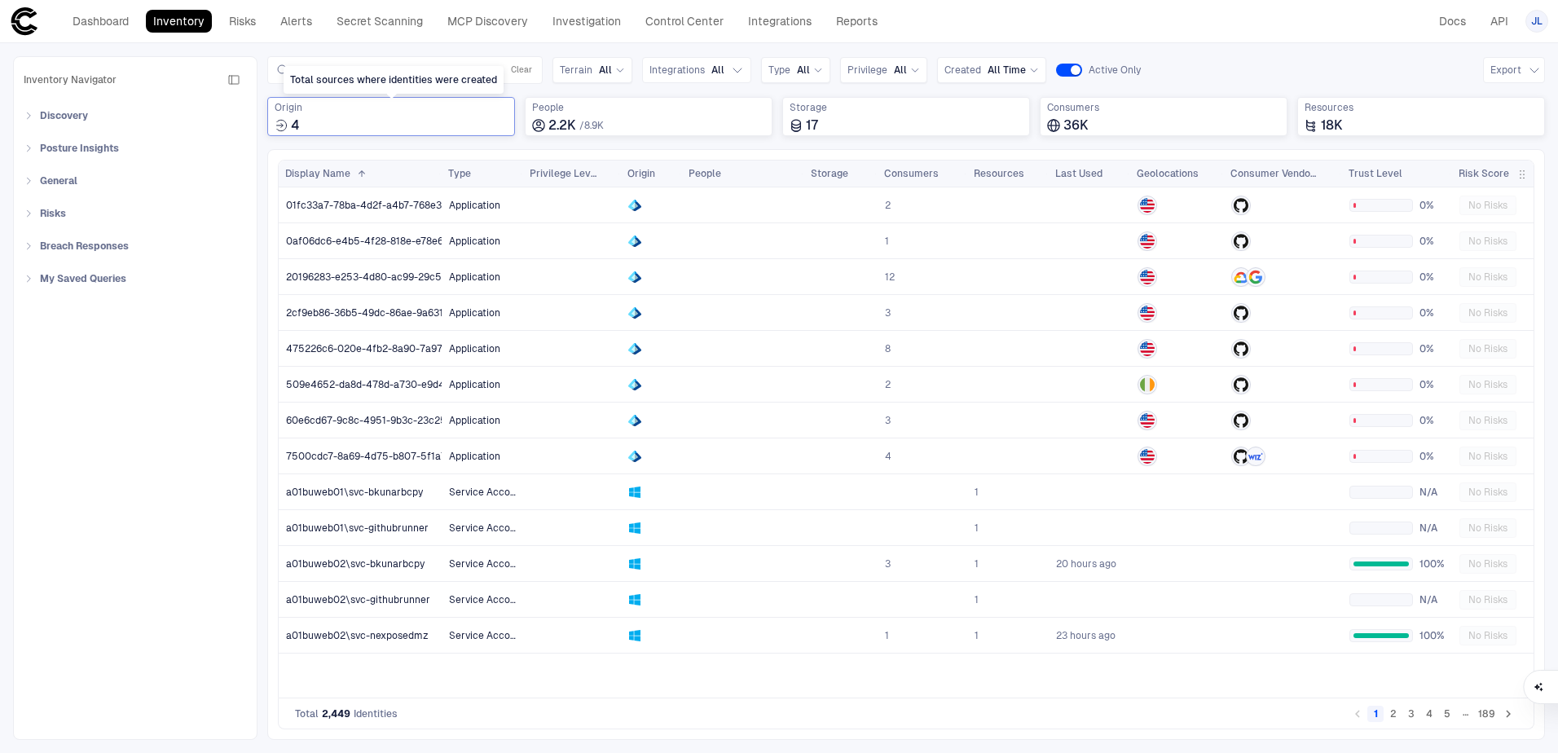
click at [468, 112] on span "Origin" at bounding box center [391, 107] width 233 height 13
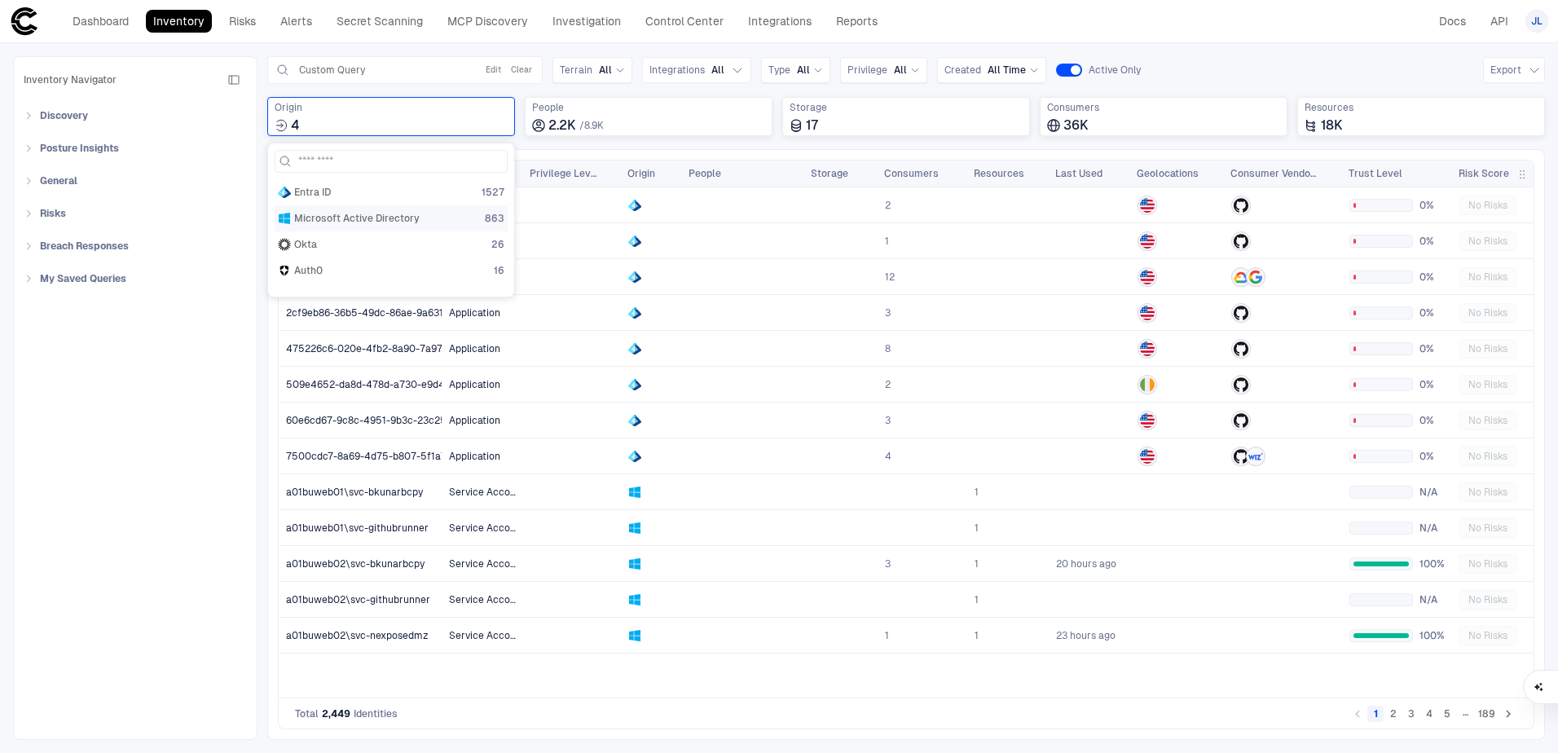
click at [370, 217] on span "Microsoft Active Directory" at bounding box center [356, 218] width 125 height 13
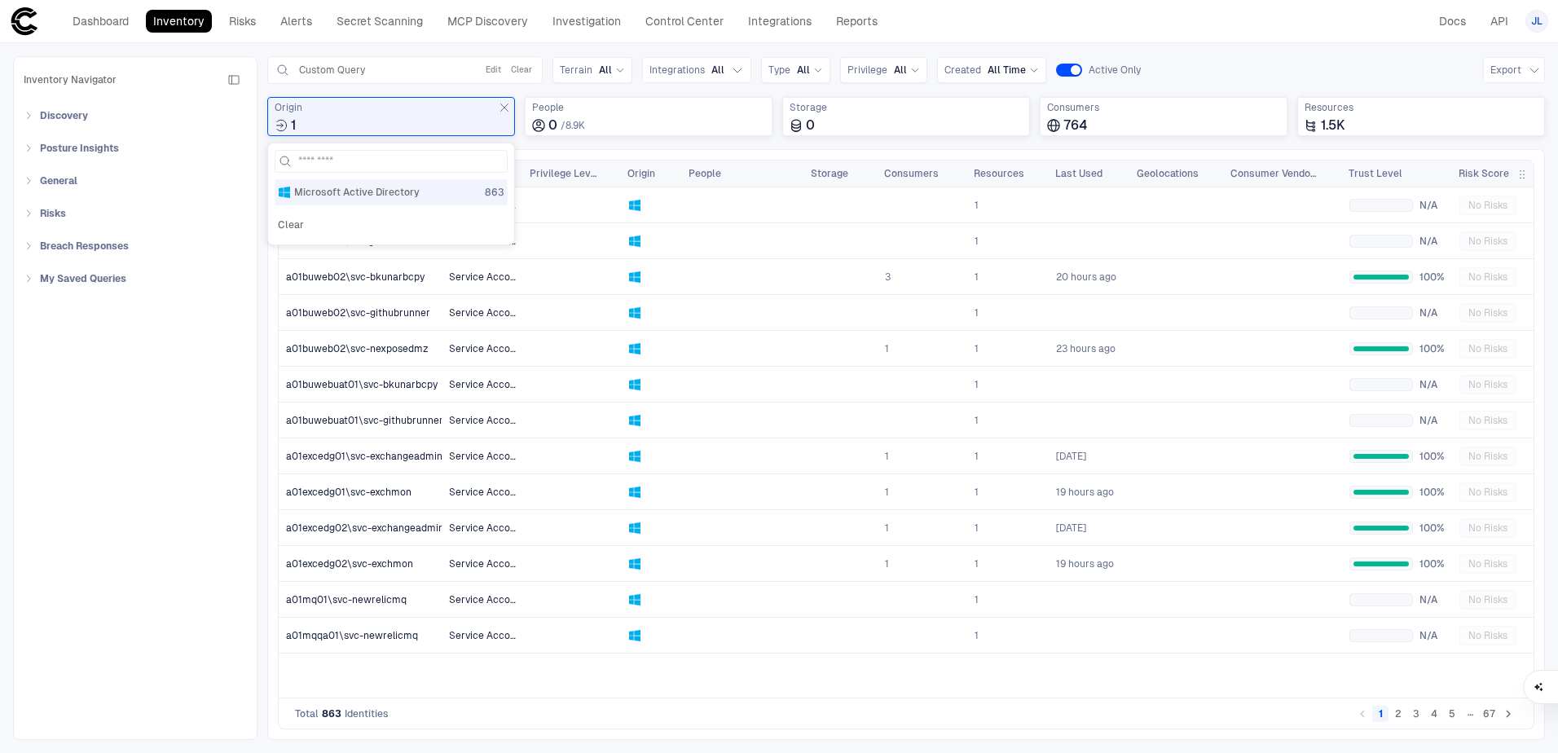
click at [553, 90] on div "Queries Custom Query Edit Clear Terrain All Integrations All Type All Privilege…" at bounding box center [905, 102] width 1277 height 93
click at [424, 72] on input "text" at bounding box center [383, 70] width 172 height 13
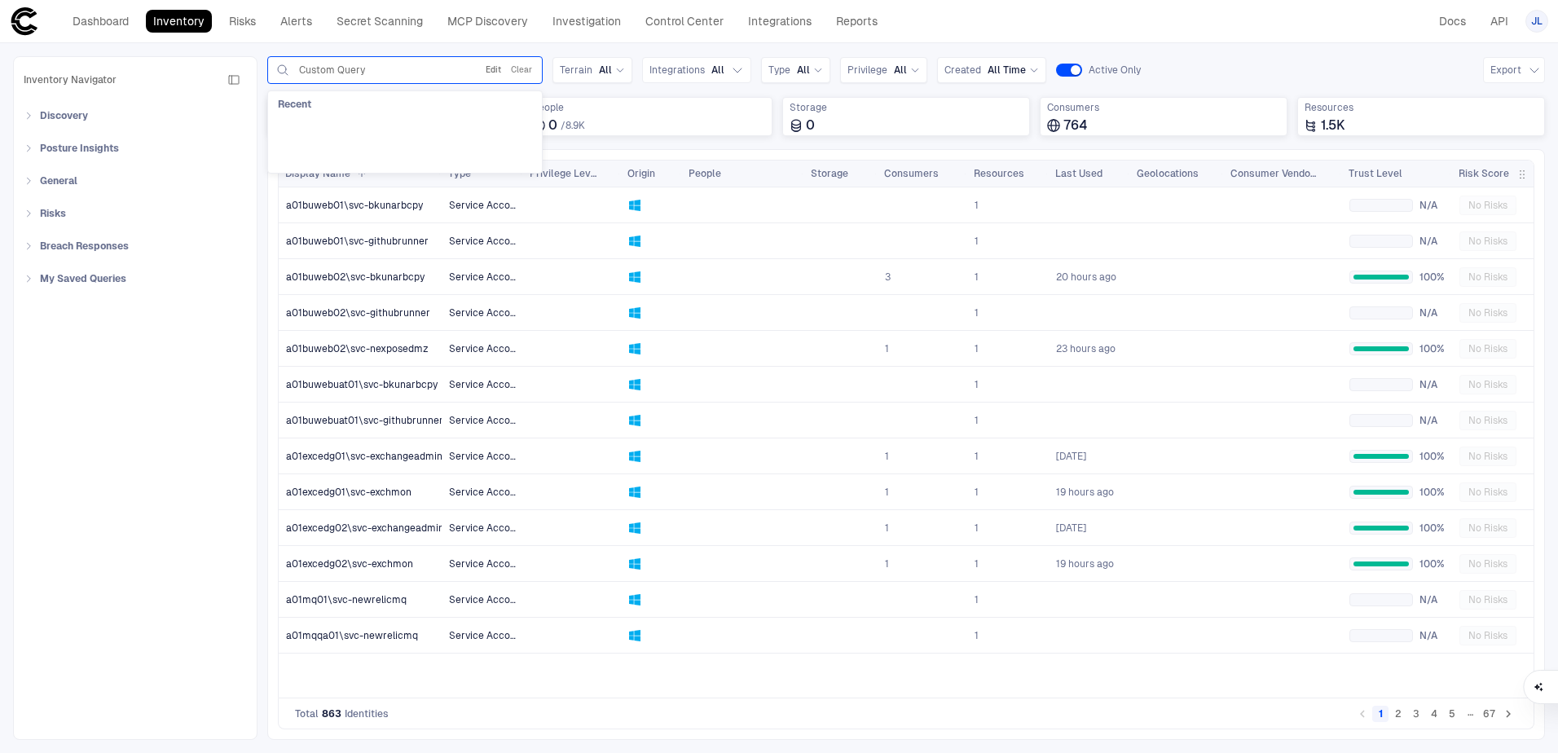
click at [499, 74] on button "Edit" at bounding box center [493, 70] width 22 height 20
click at [344, 172] on button "Add Condition" at bounding box center [320, 165] width 91 height 26
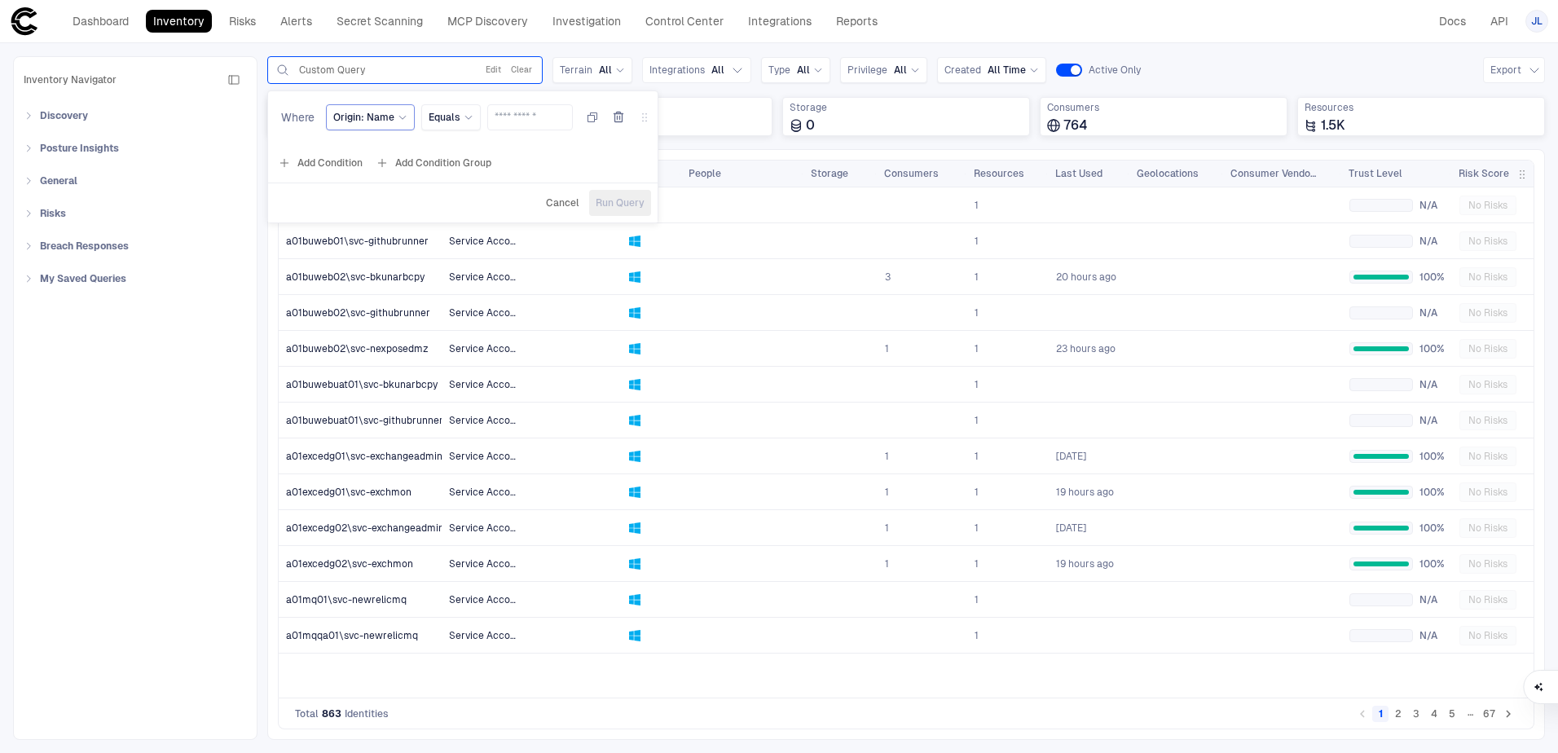
click at [400, 117] on icon at bounding box center [403, 117] width 7 height 3
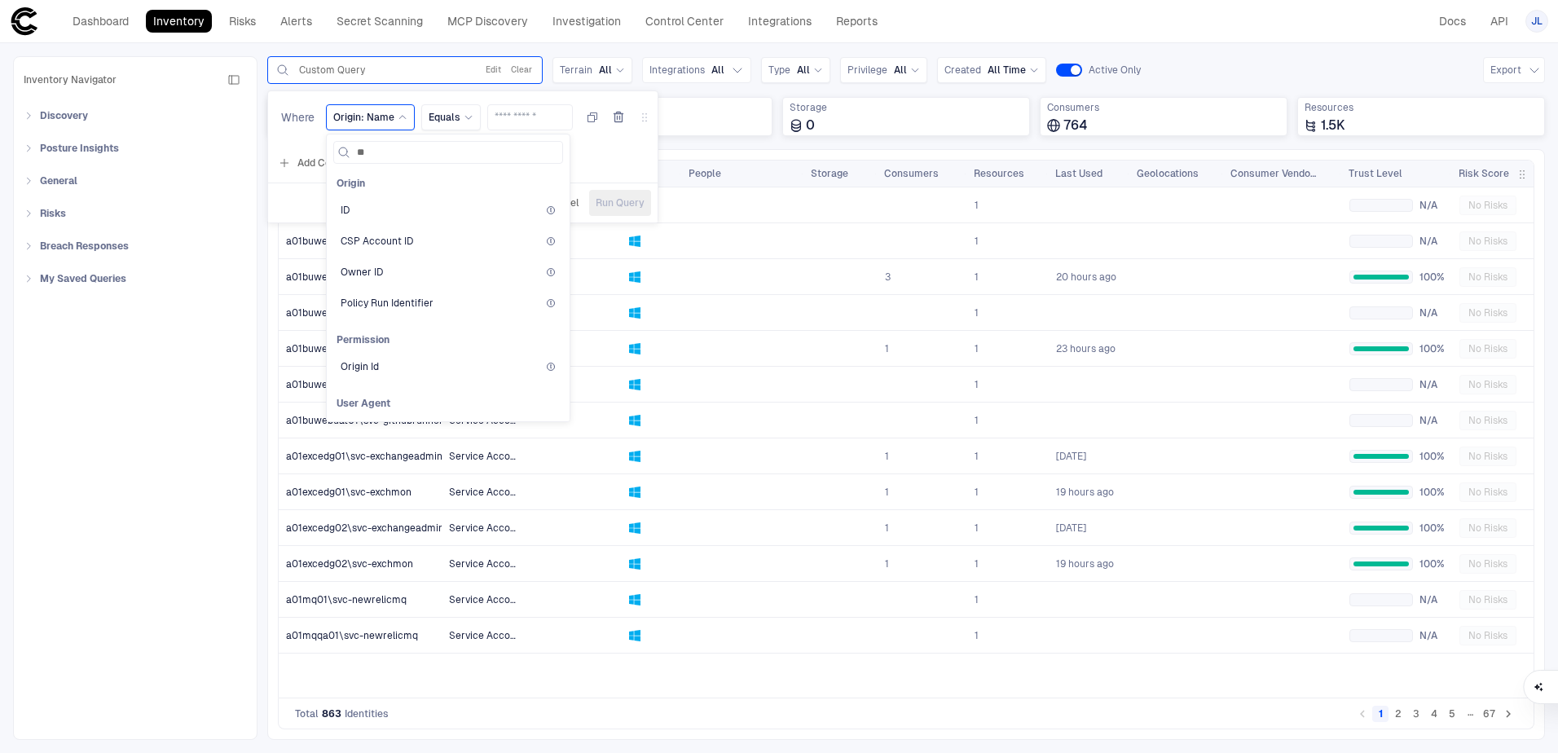
type input "*"
type input "****"
click at [779, 143] on div "Queries Use Up and Down to choose options, press Enter to select the currently …" at bounding box center [905, 102] width 1277 height 93
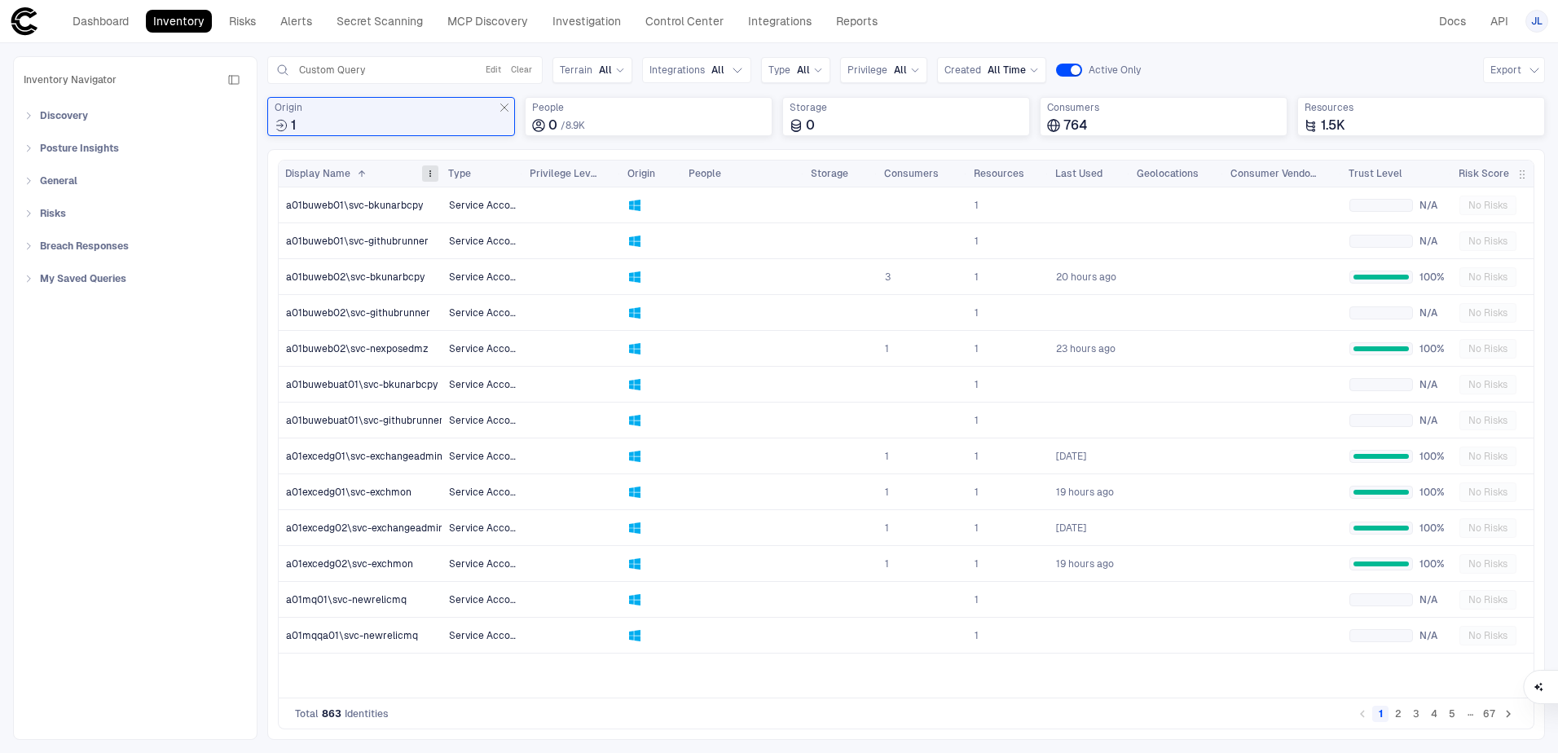
click at [431, 171] on span at bounding box center [430, 174] width 10 height 10
click at [385, 147] on div "Queries Custom Query Edit Clear Terrain All Integrations All Type All Privilege…" at bounding box center [905, 102] width 1277 height 93
click at [413, 69] on input "text" at bounding box center [383, 70] width 172 height 13
type input "****"
click at [490, 63] on button "Edit" at bounding box center [493, 70] width 22 height 20
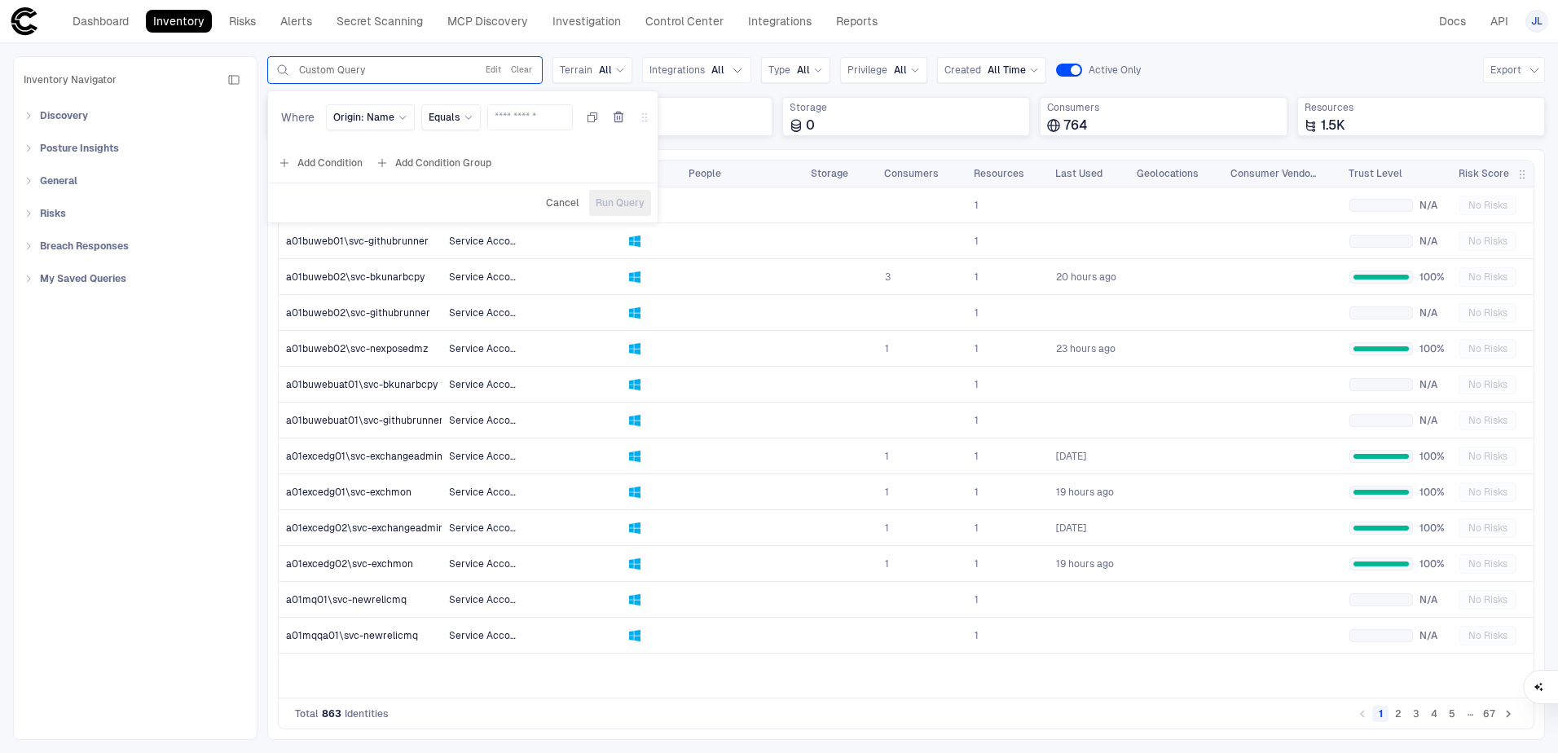
click at [385, 70] on div "Custom Query" at bounding box center [383, 70] width 169 height 13
type input "*"
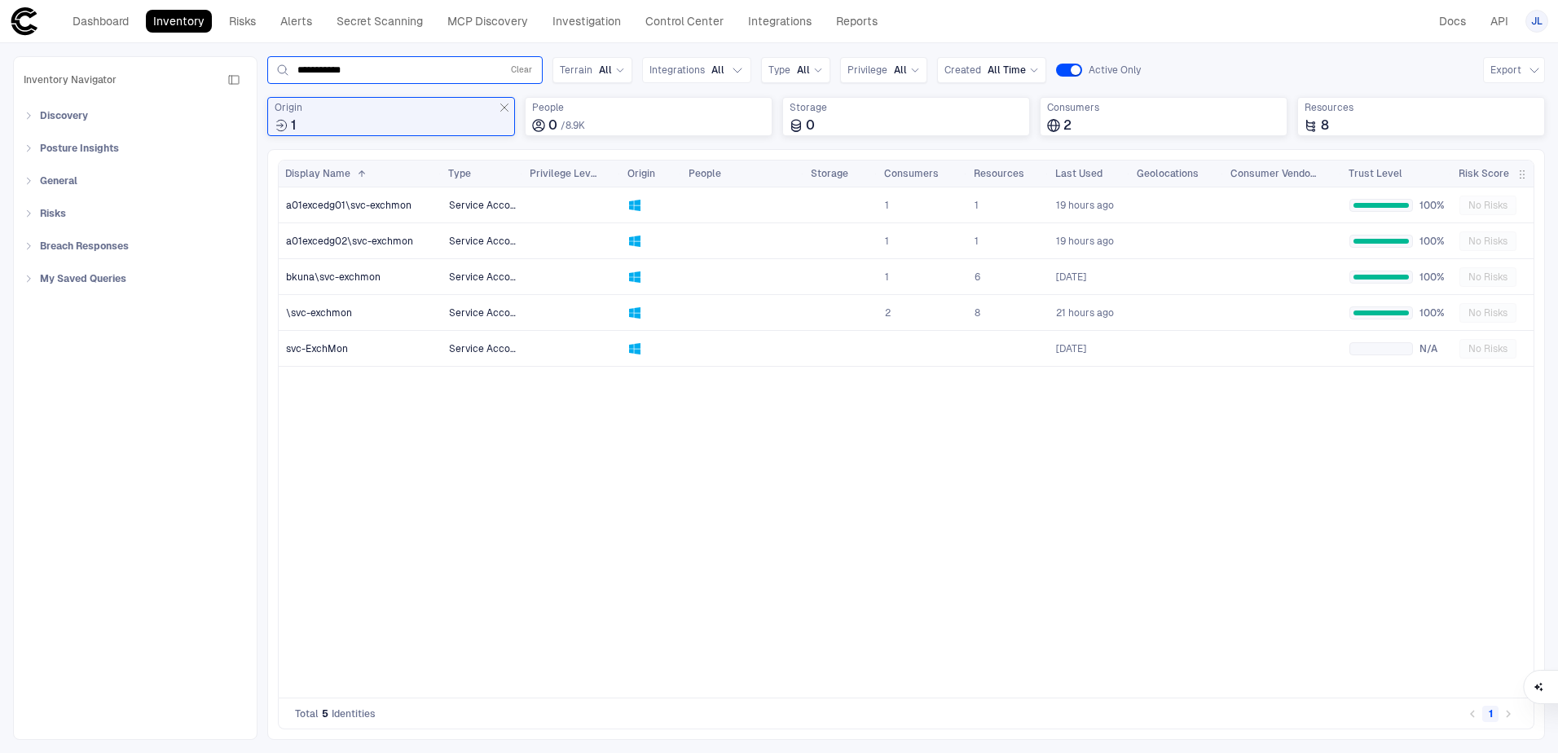
click at [390, 77] on div "**********" at bounding box center [405, 70] width 261 height 20
click at [395, 73] on input "**********" at bounding box center [395, 70] width 197 height 13
type input "**********"
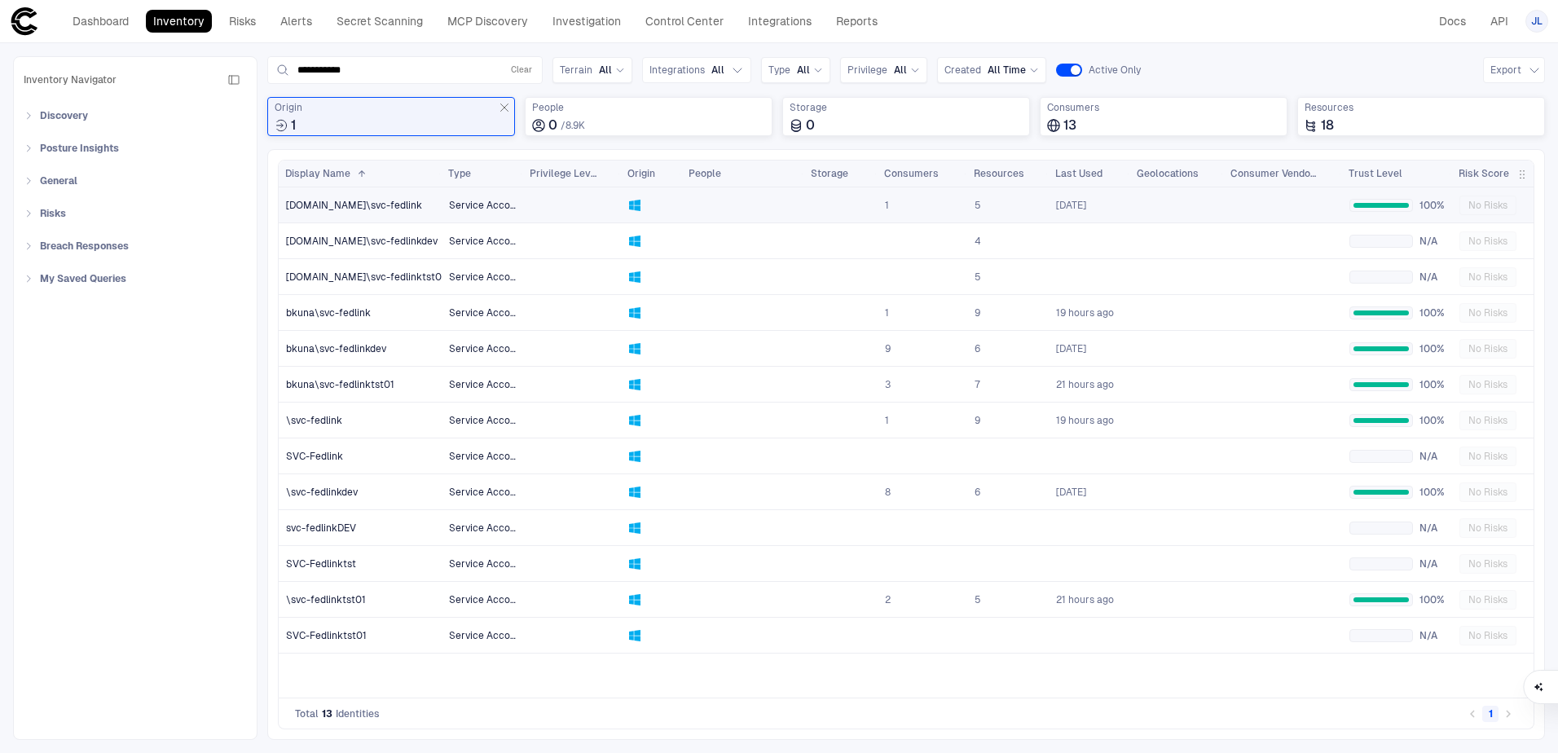
click at [371, 202] on span "[DOMAIN_NAME]\svc-fedlink" at bounding box center [354, 205] width 136 height 13
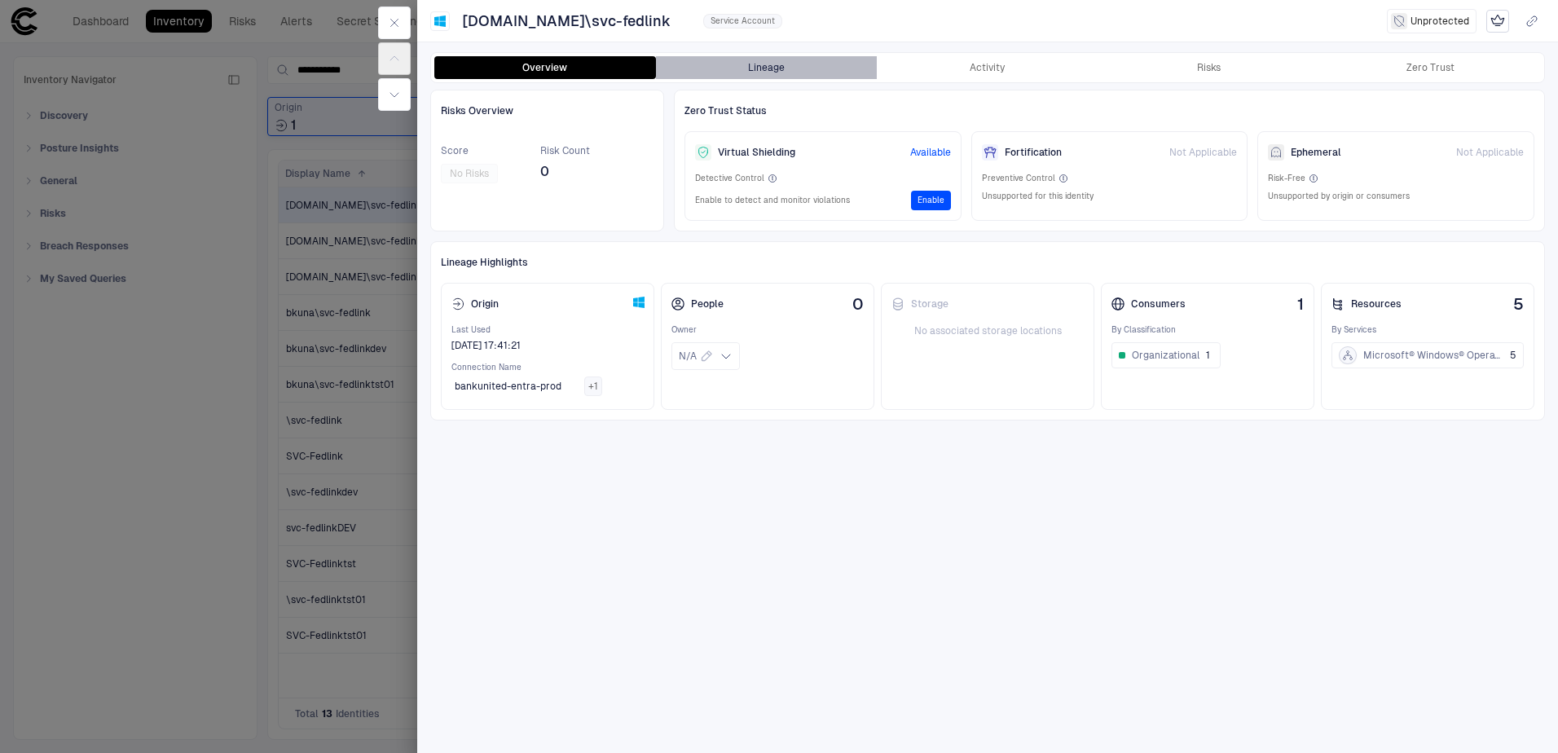
click at [786, 72] on button "Lineage" at bounding box center [767, 67] width 222 height 23
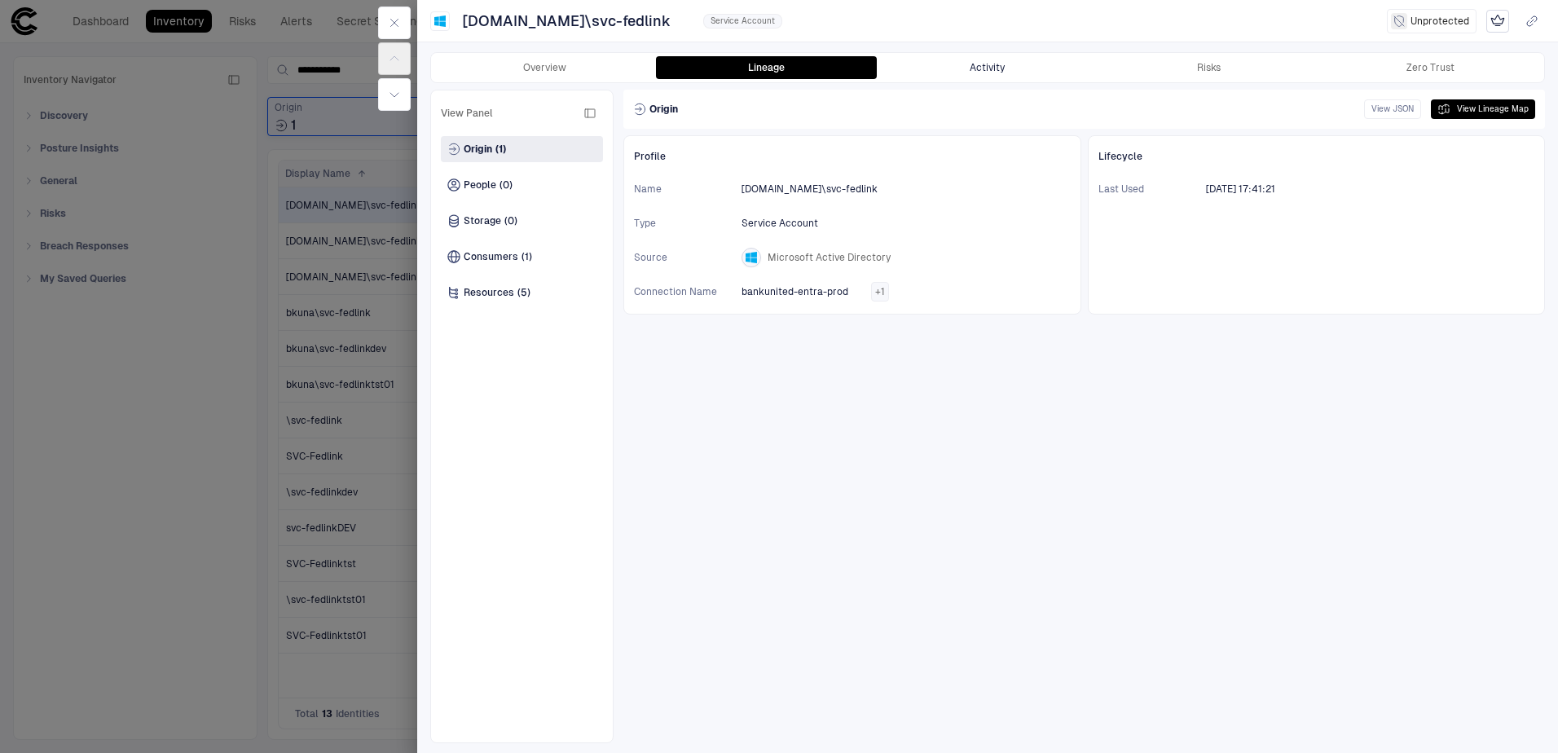
click at [1031, 64] on button "Activity" at bounding box center [988, 67] width 222 height 23
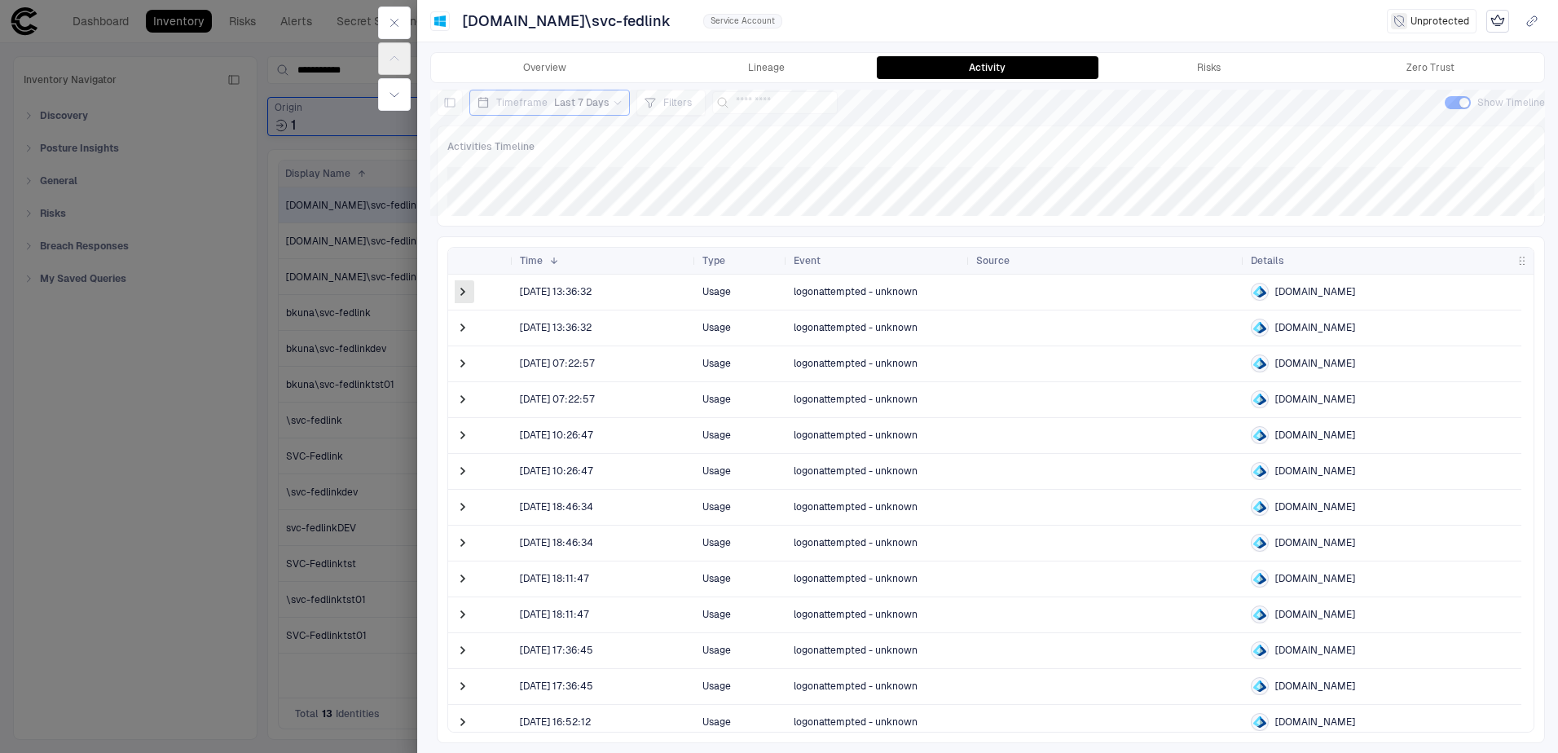
click at [465, 292] on span at bounding box center [463, 292] width 16 height 16
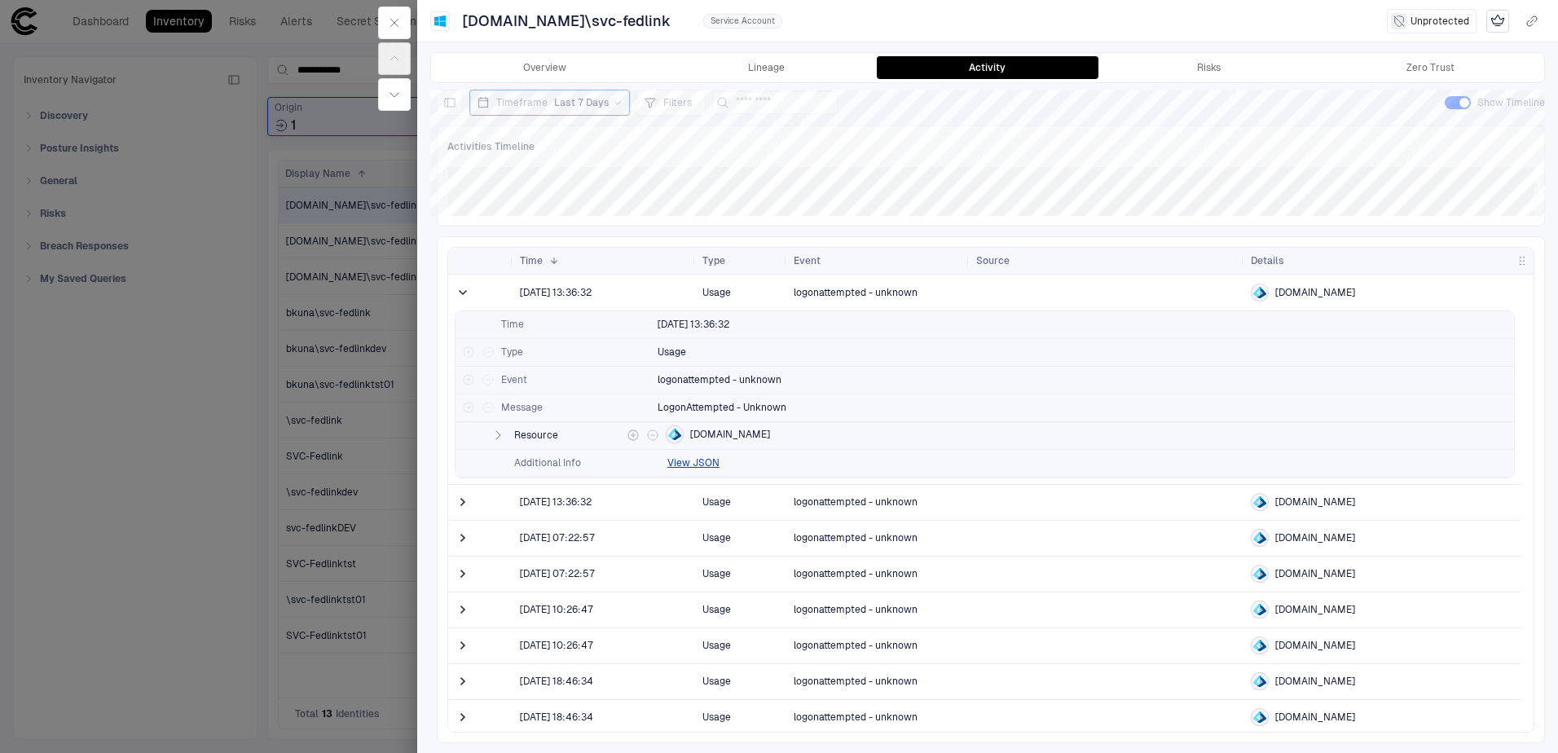
click at [500, 432] on icon "button" at bounding box center [497, 435] width 13 height 13
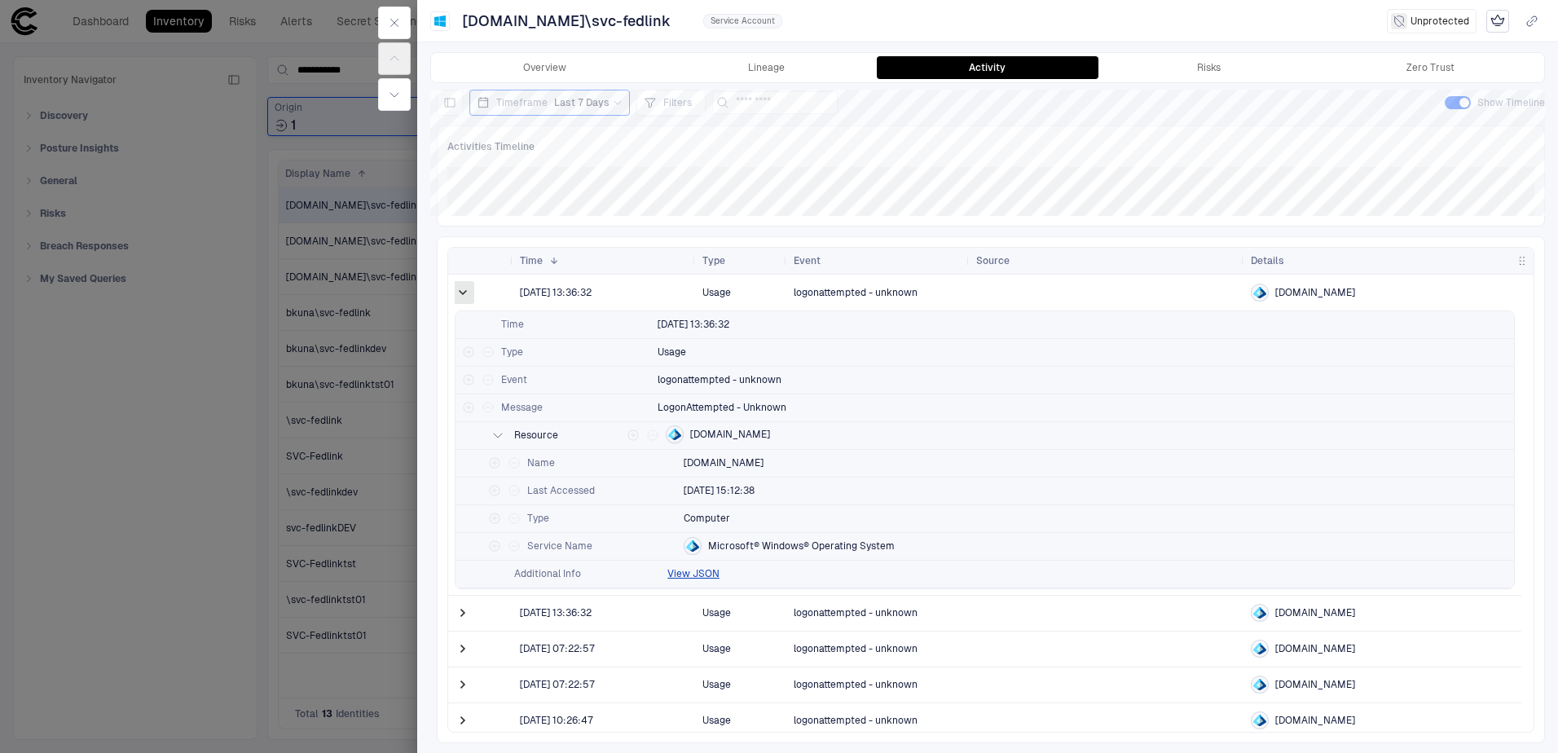
click at [463, 297] on span at bounding box center [463, 292] width 16 height 16
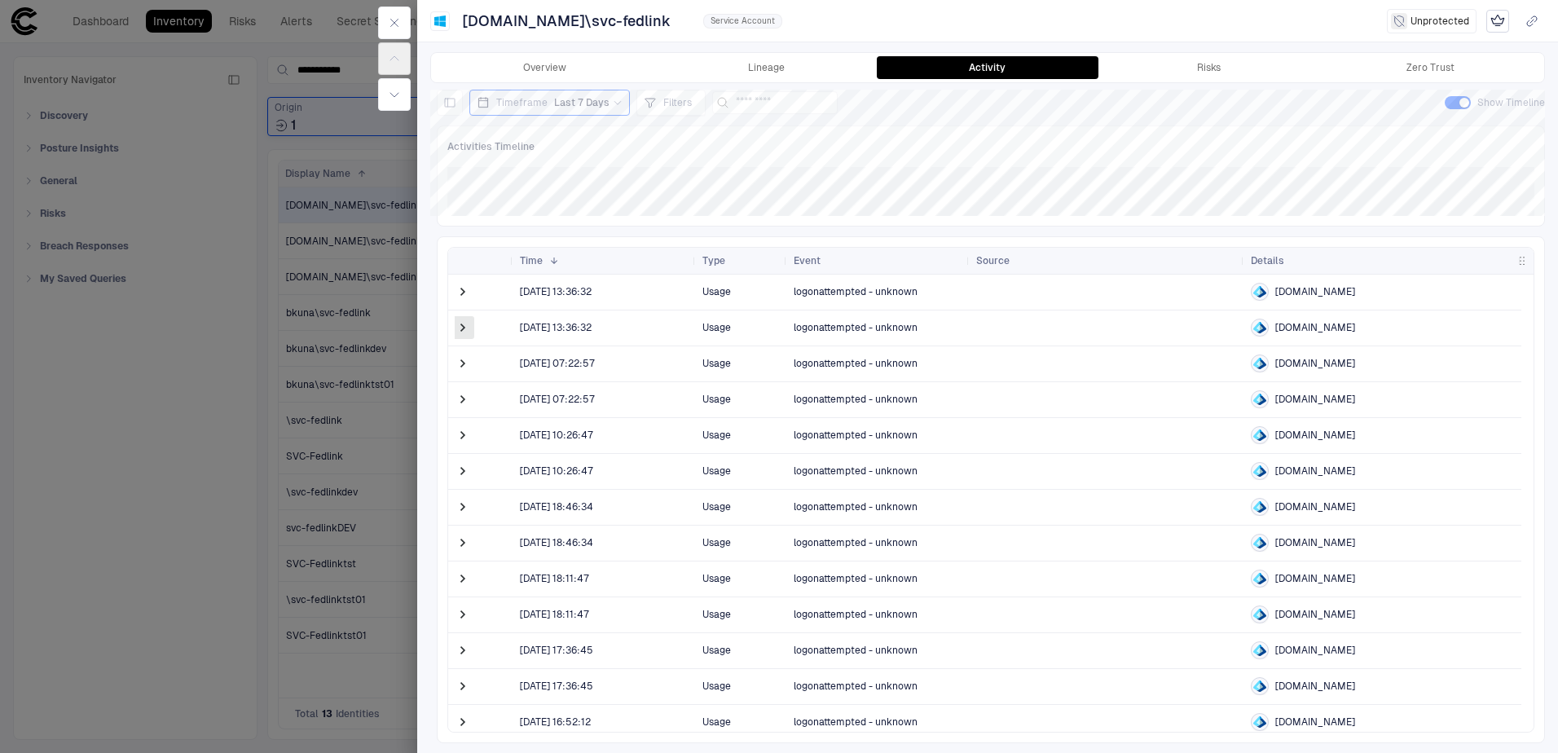
click at [460, 329] on span at bounding box center [463, 327] width 16 height 16
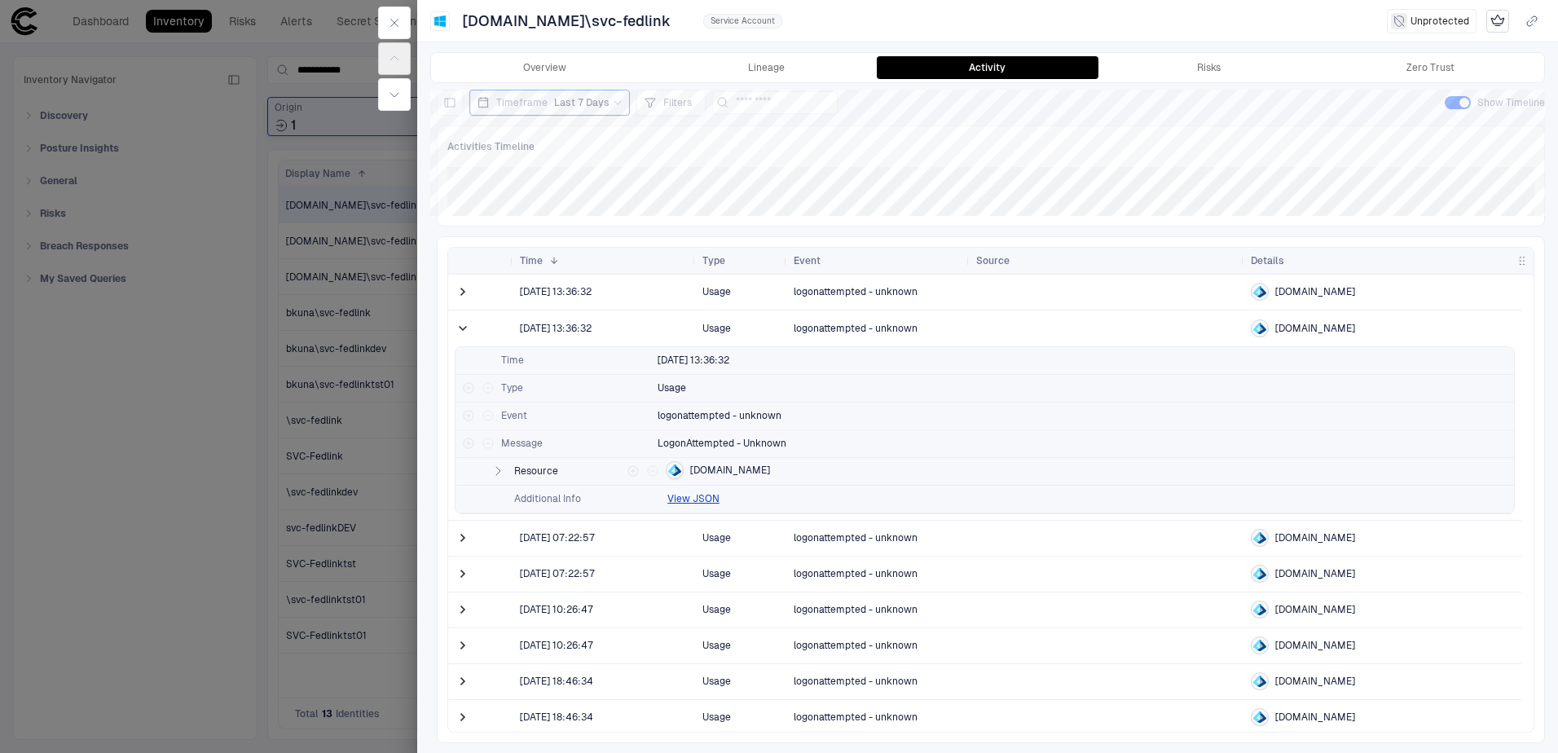
click at [460, 329] on span at bounding box center [463, 328] width 16 height 16
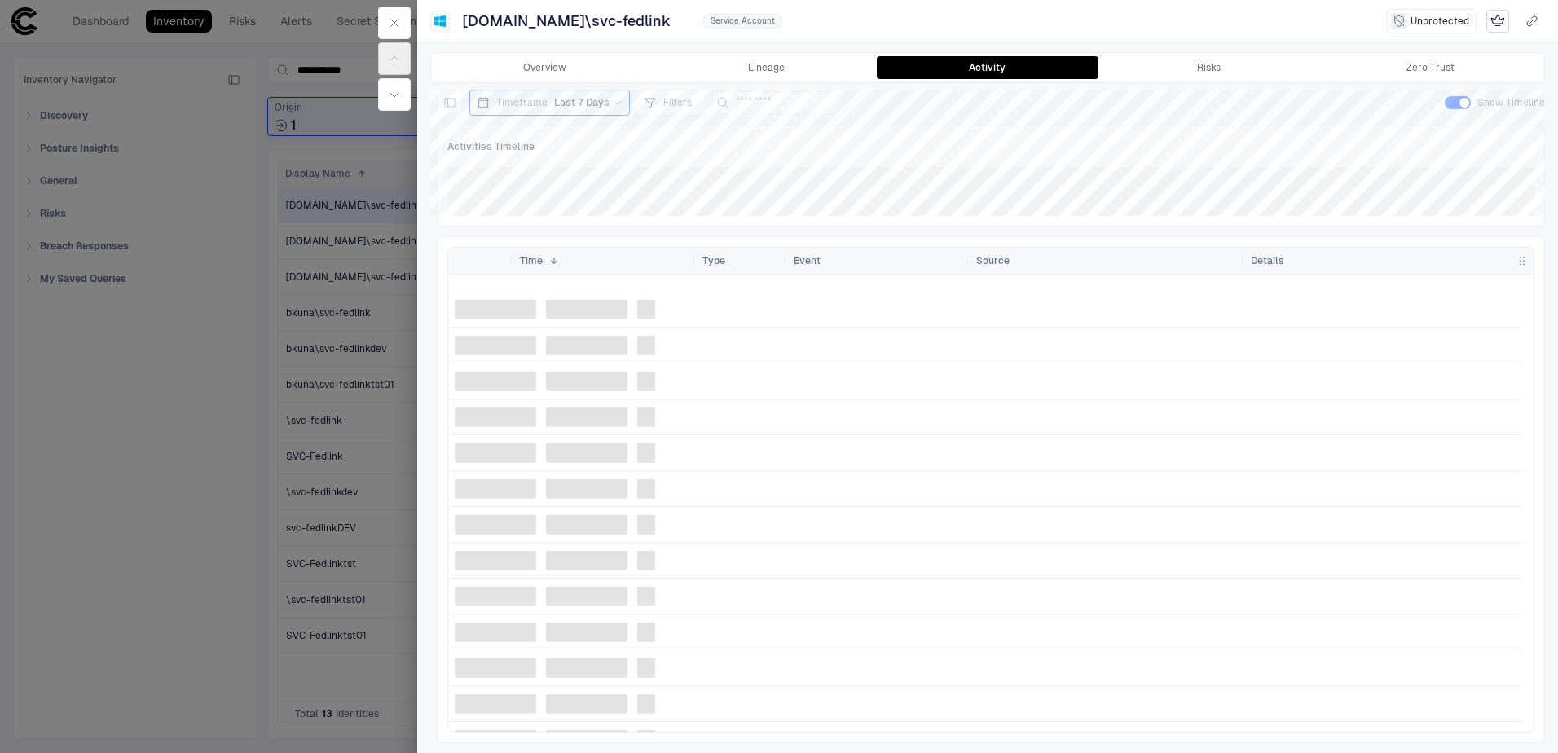
scroll to position [1449, 0]
click at [789, 77] on button "Lineage" at bounding box center [767, 67] width 222 height 23
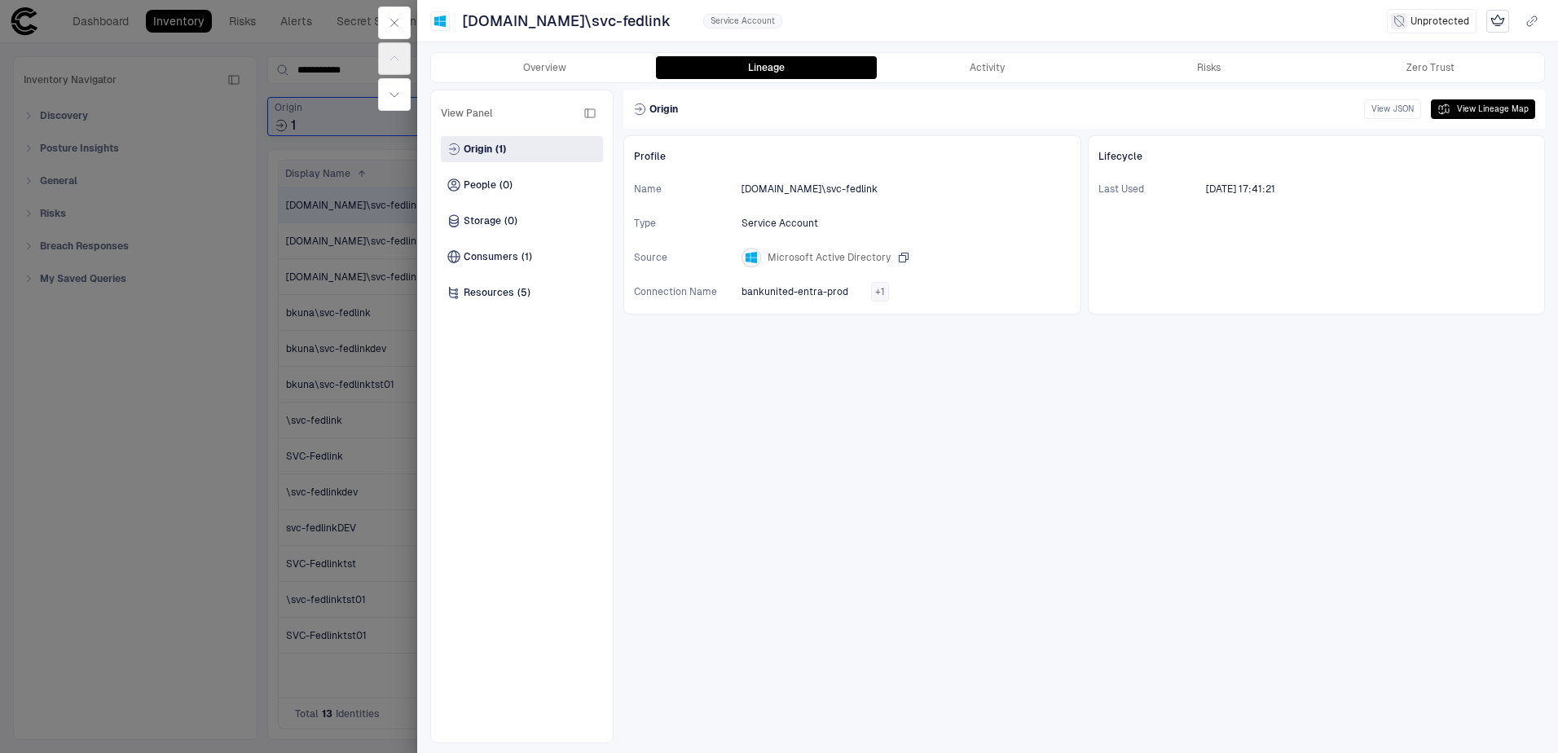
click at [762, 257] on div "Microsoft Active Directory" at bounding box center [815, 258] width 149 height 20
drag, startPoint x: 923, startPoint y: 337, endPoint x: 891, endPoint y: 319, distance: 36.9
click at [921, 339] on div "Profile Name [DOMAIN_NAME]\svc-fedlink Type Service Account Source Microsoft Ac…" at bounding box center [1083, 439] width 921 height 608
click at [534, 254] on div "Consumers (1)" at bounding box center [522, 257] width 162 height 26
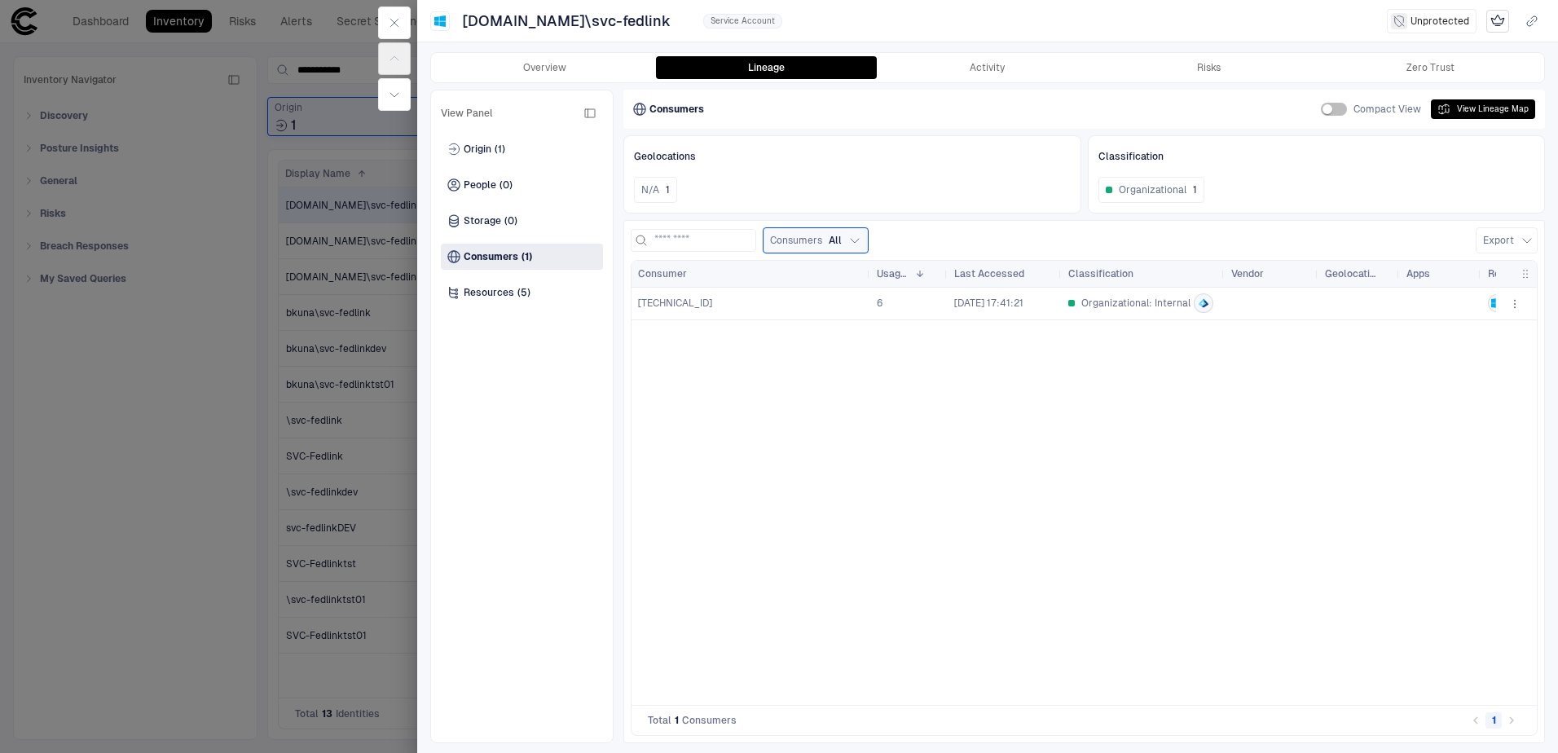
click at [670, 304] on span "[TECHNICAL_ID]" at bounding box center [675, 303] width 74 height 13
click at [401, 15] on button "button" at bounding box center [394, 23] width 33 height 33
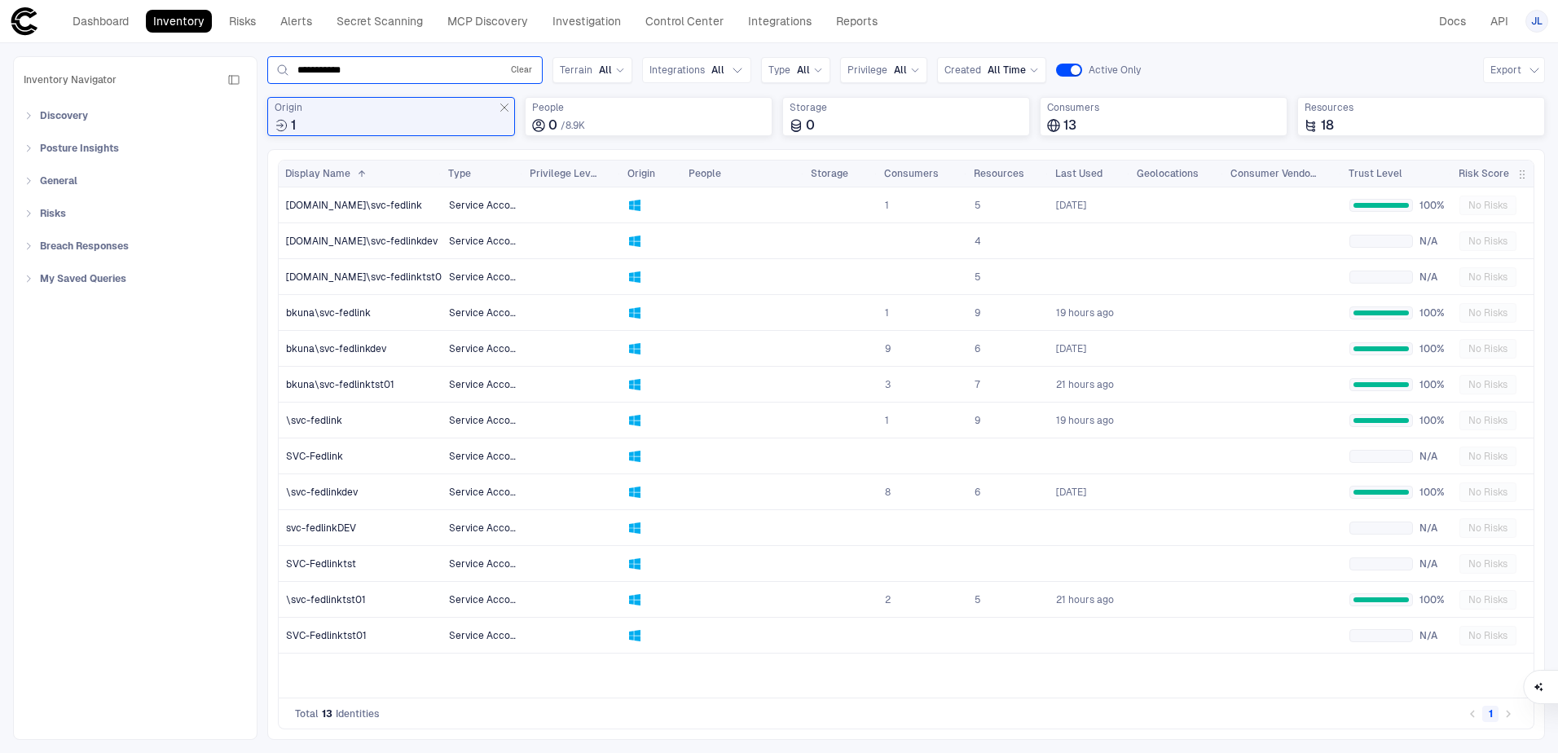
click at [521, 73] on button "Clear" at bounding box center [522, 70] width 28 height 20
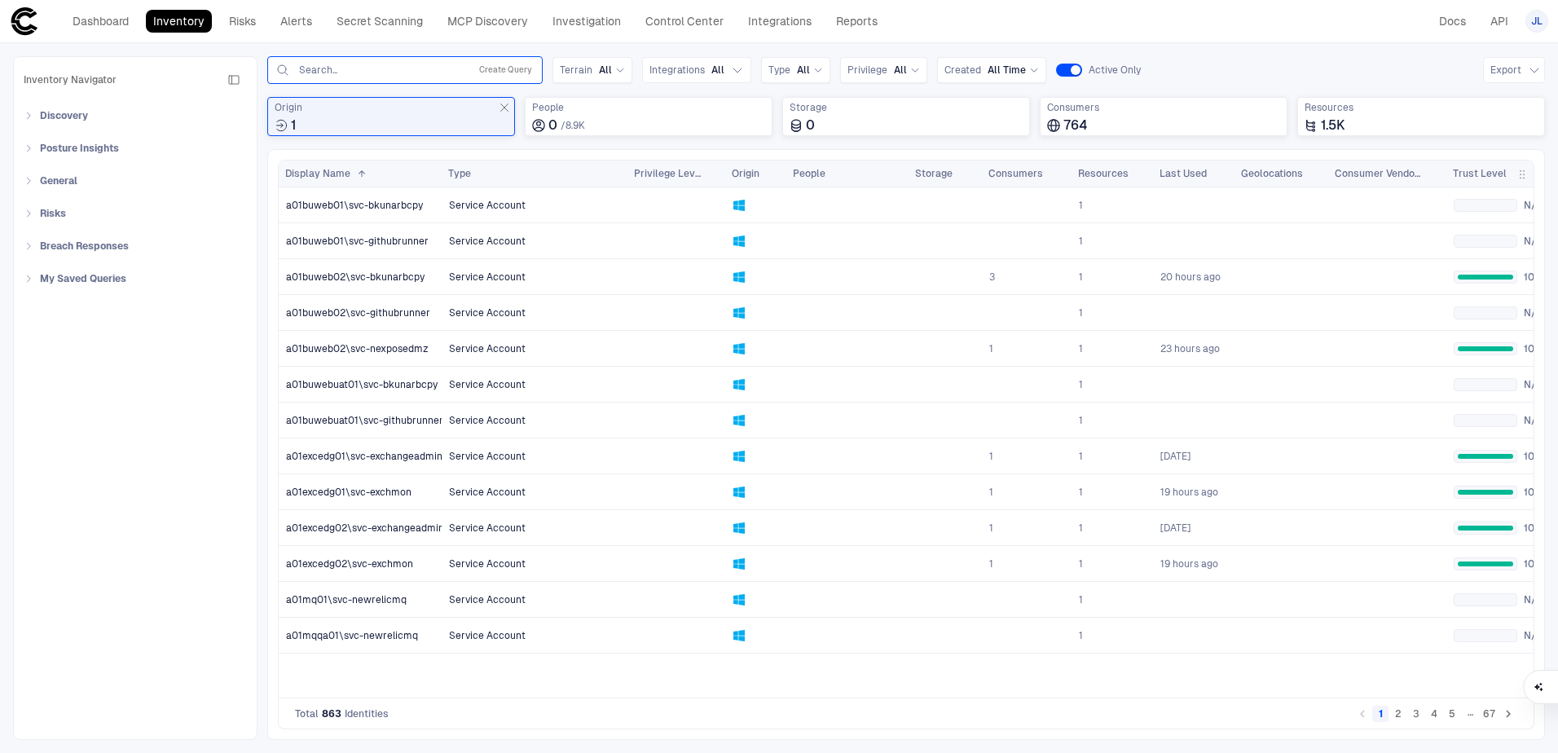
drag, startPoint x: 521, startPoint y: 174, endPoint x: 625, endPoint y: 181, distance: 104.5
click at [625, 181] on div at bounding box center [626, 173] width 7 height 26
click at [512, 104] on button "Total sources where identities were created" at bounding box center [505, 108] width 20 height 20
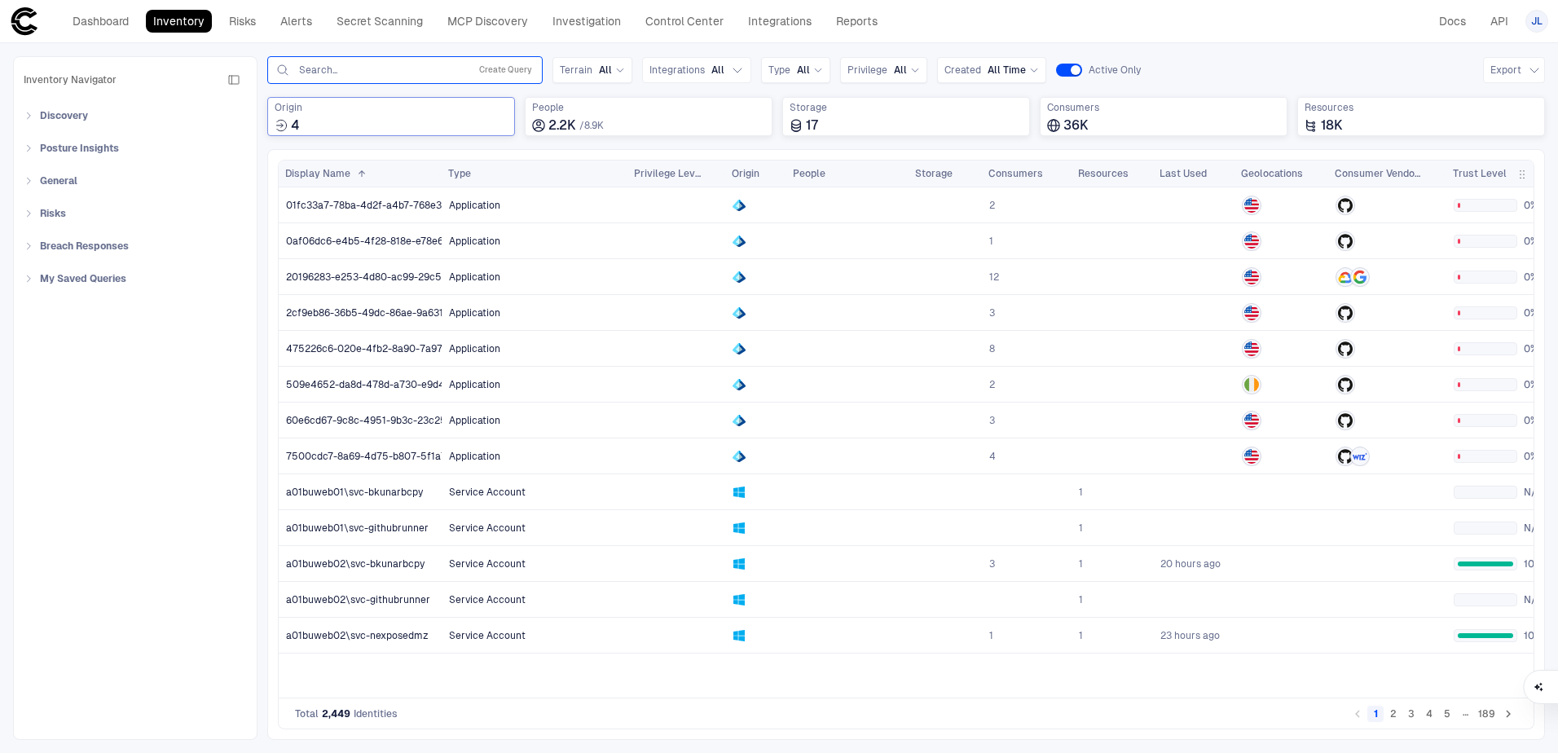
click at [357, 71] on input "text" at bounding box center [379, 70] width 165 height 13
type input "**********"
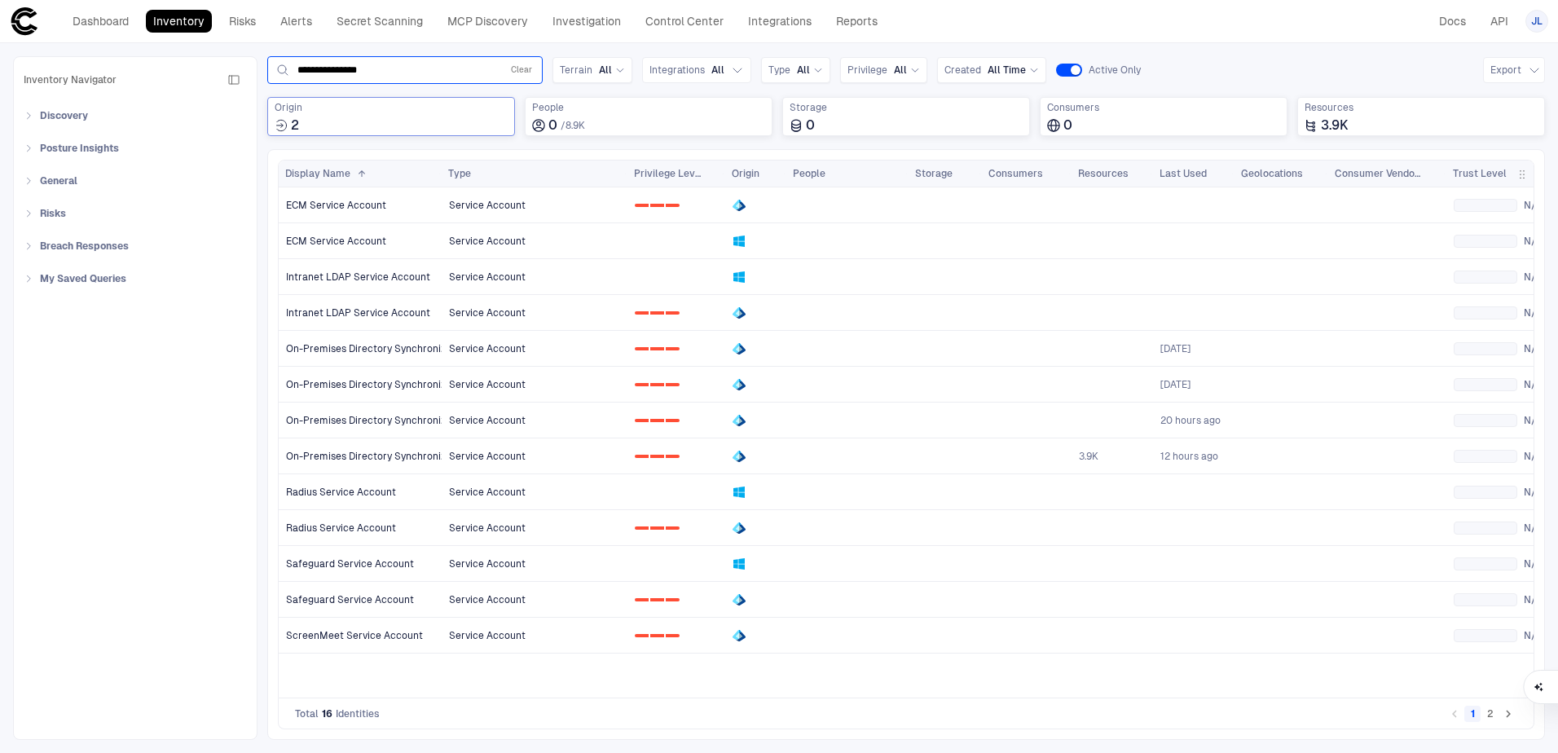
click at [393, 68] on input "**********" at bounding box center [395, 70] width 197 height 13
type input "**********"
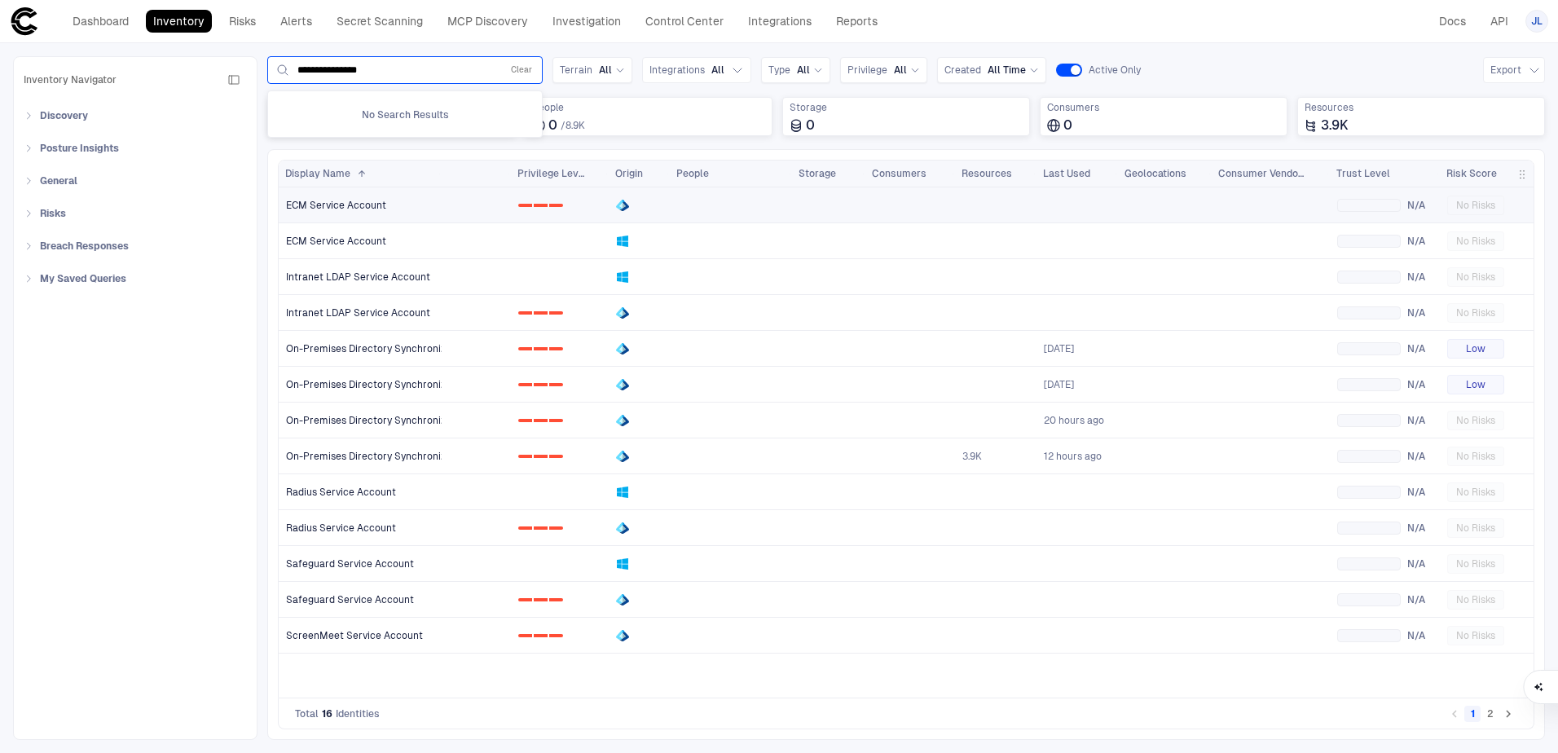
scroll to position [0, 121]
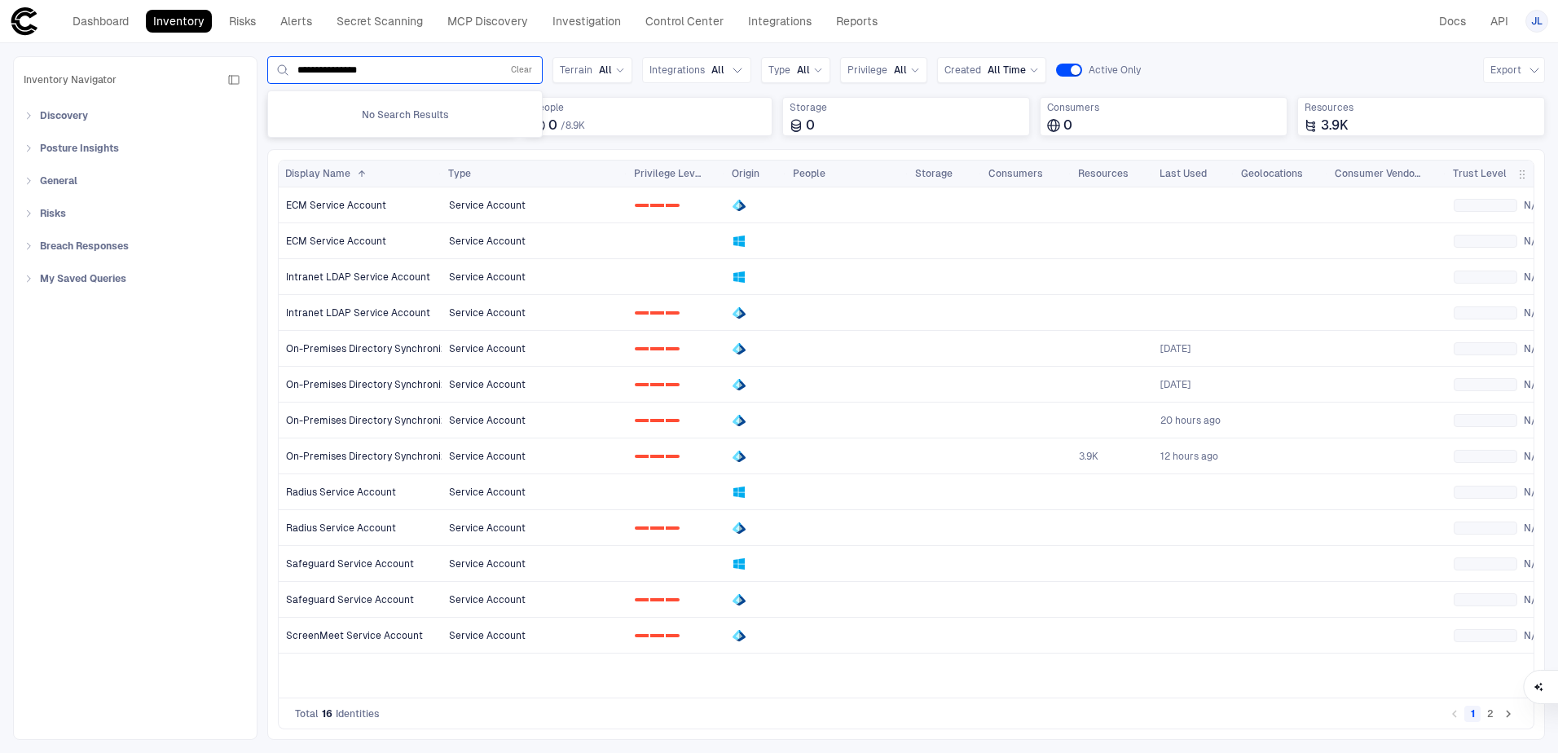
click at [449, 65] on input "**********" at bounding box center [395, 70] width 197 height 13
